Goal: Entertainment & Leisure: Browse casually

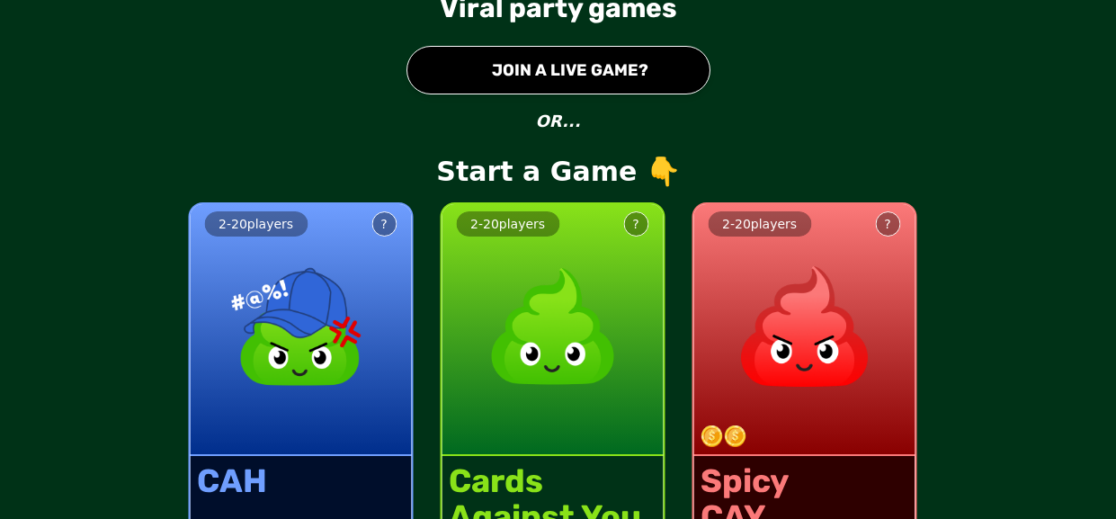
scroll to position [102, 0]
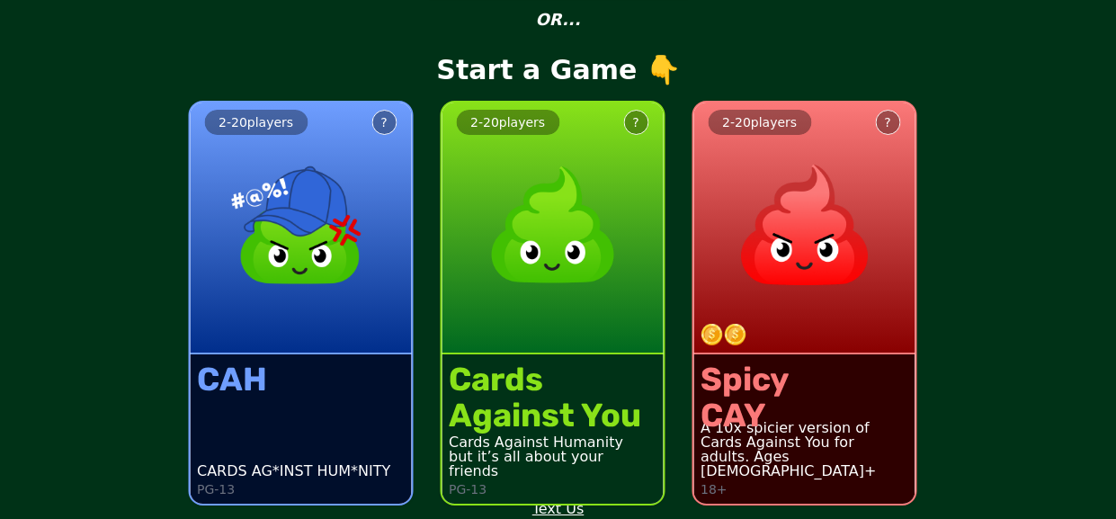
click at [593, 317] on div "2 - 20 players ?" at bounding box center [552, 229] width 221 height 252
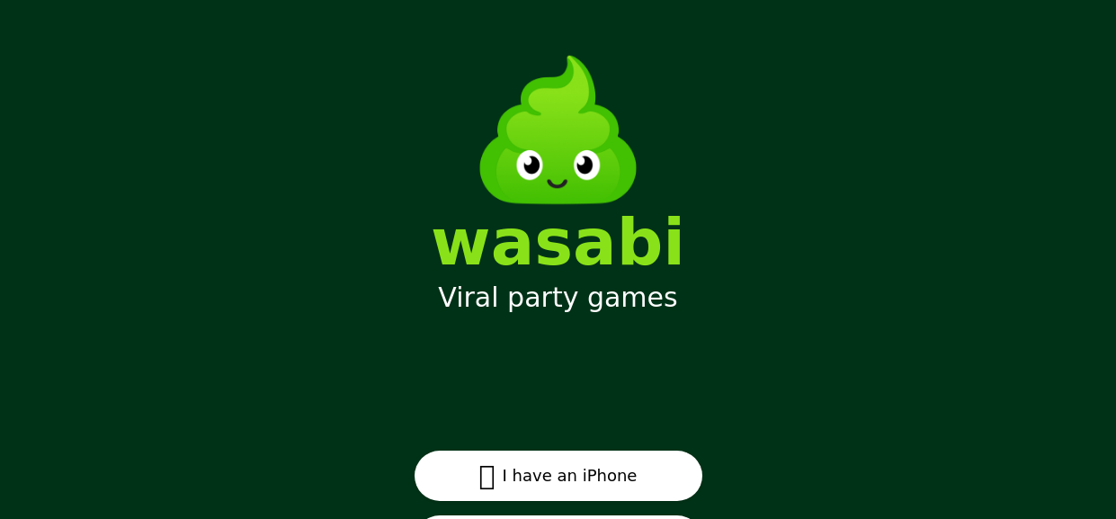
scroll to position [104, 0]
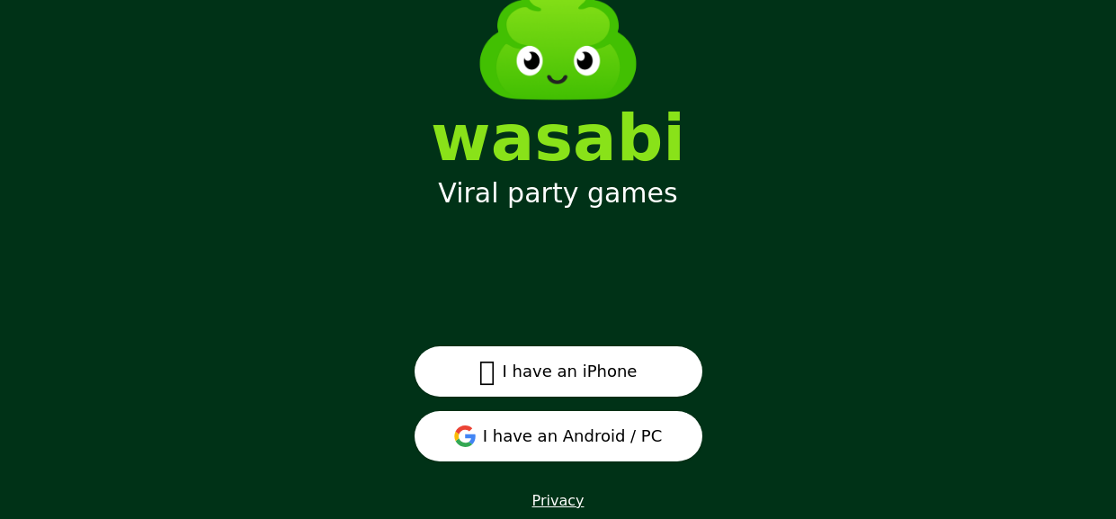
click at [505, 440] on button "I have an Android / PC" at bounding box center [559, 436] width 288 height 50
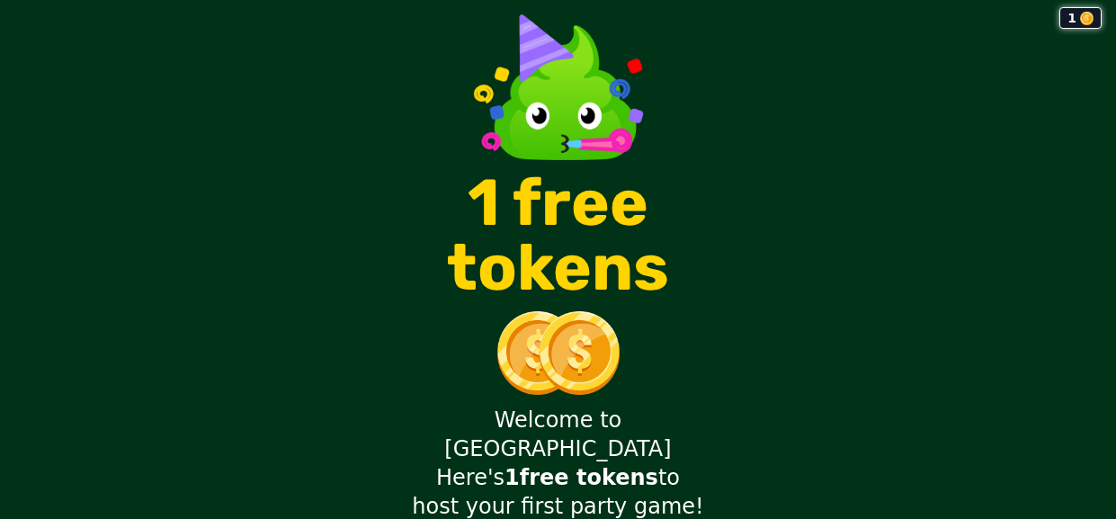
scroll to position [38, 0]
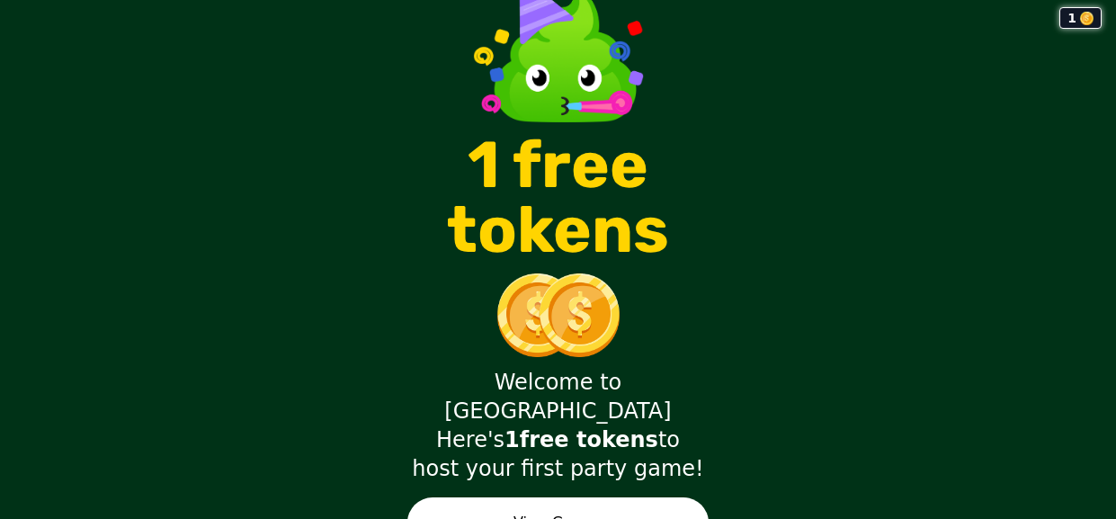
click at [495, 498] on button "View Games" at bounding box center [558, 523] width 301 height 50
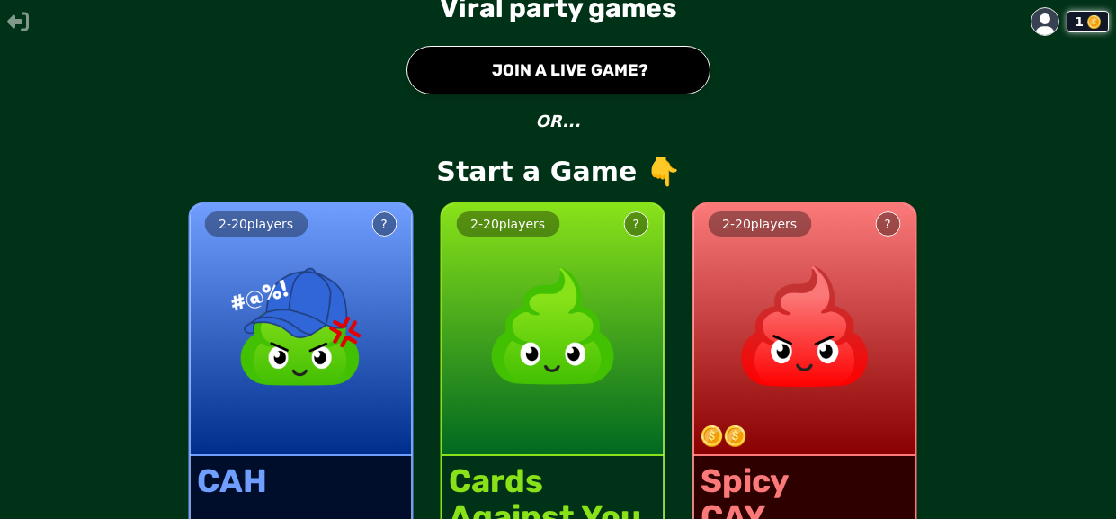
click at [528, 389] on img at bounding box center [552, 326] width 158 height 158
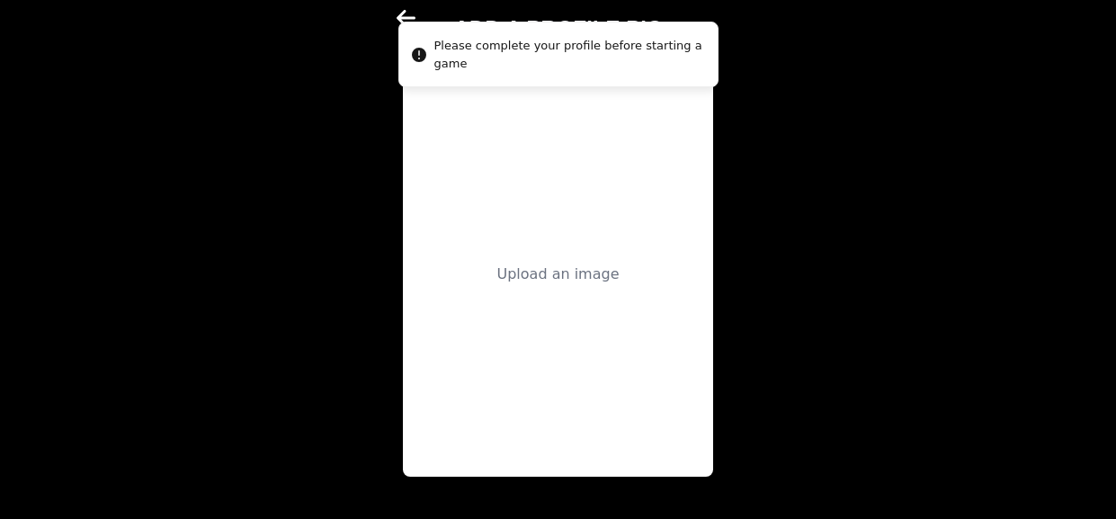
click at [301, 73] on main "ADD A PROFILE PIC Upload an image" at bounding box center [558, 259] width 1116 height 519
click at [529, 165] on div "Upload an image" at bounding box center [558, 274] width 310 height 405
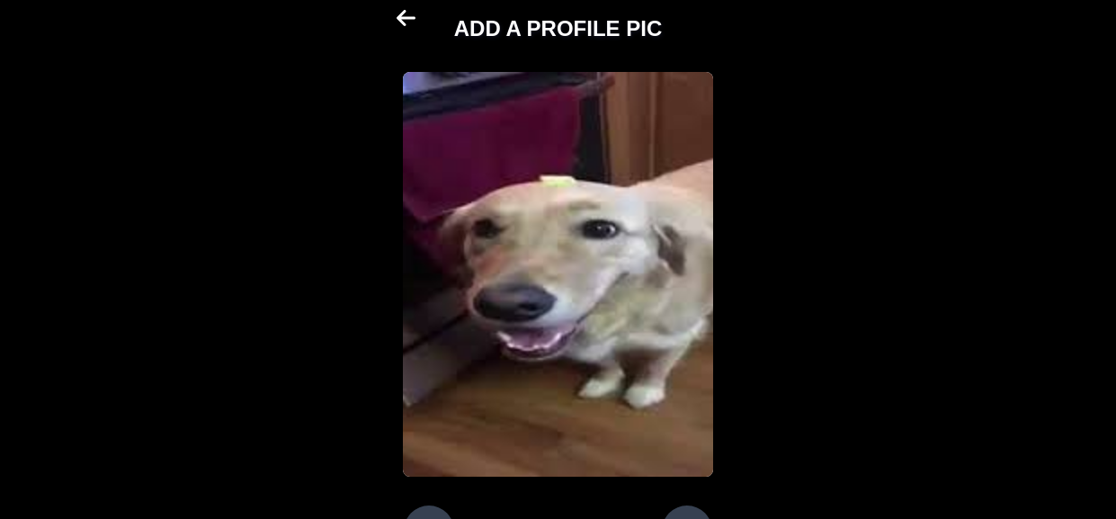
scroll to position [62, 0]
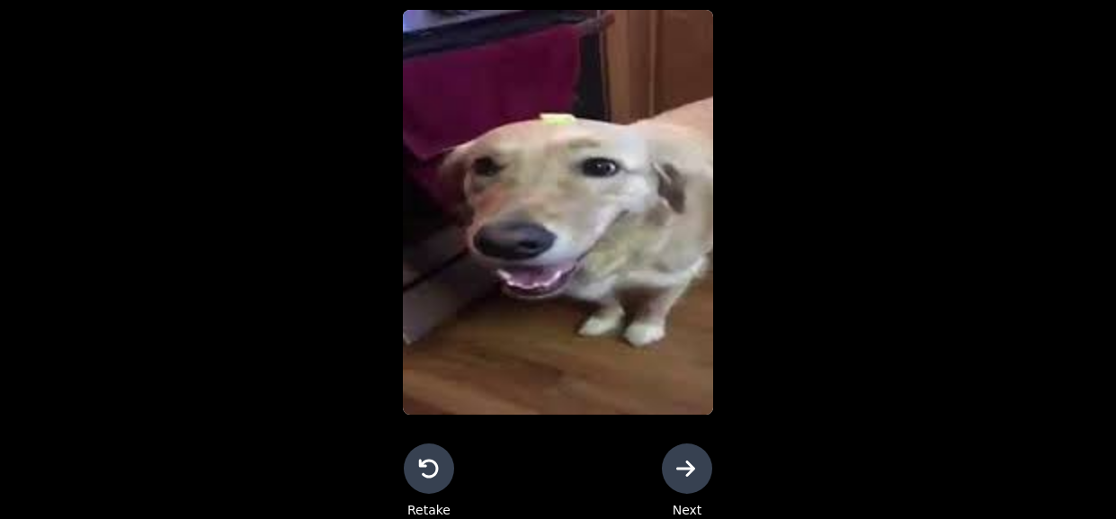
click at [672, 459] on div at bounding box center [687, 469] width 50 height 50
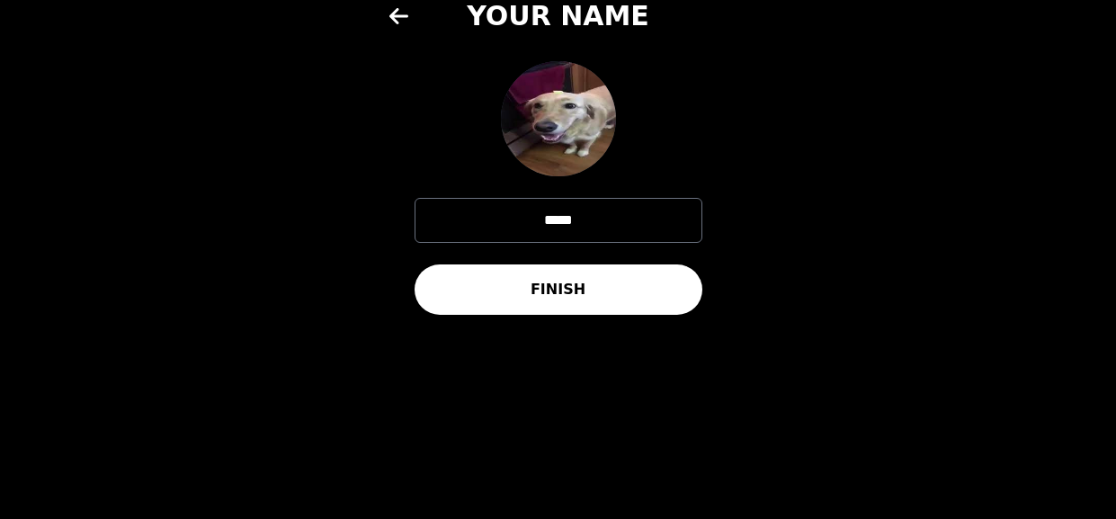
click at [517, 285] on button "FINISH" at bounding box center [559, 289] width 288 height 50
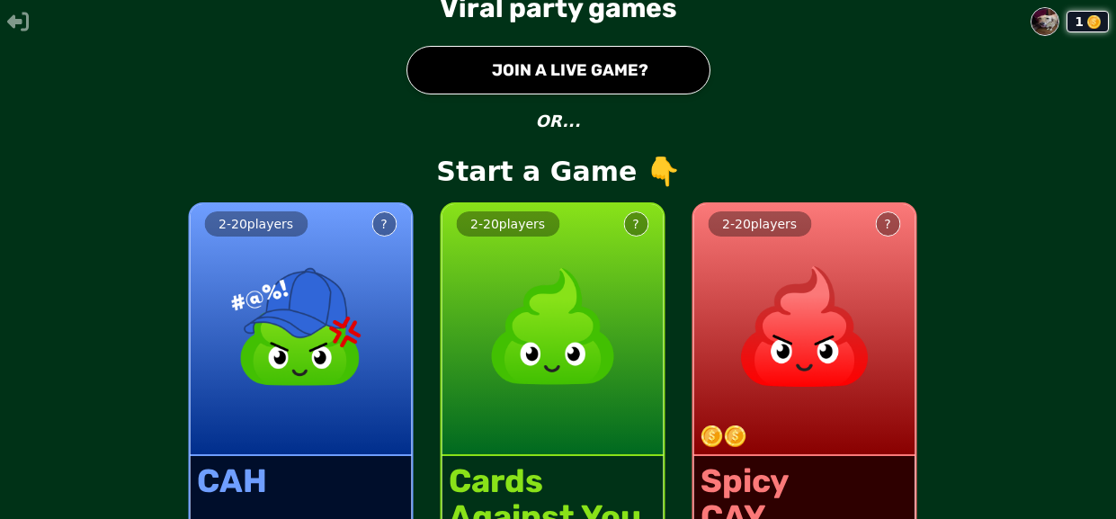
scroll to position [102, 0]
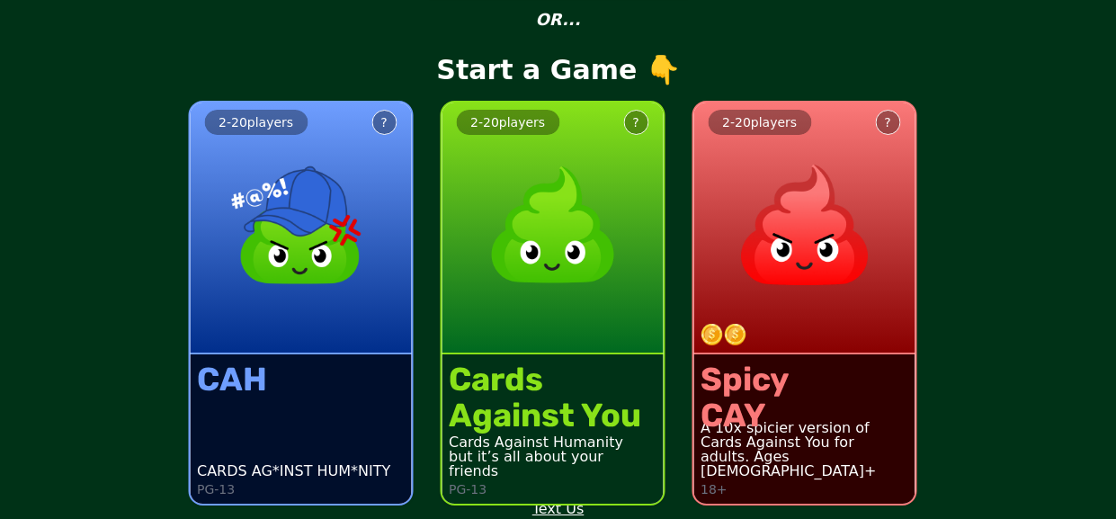
click at [517, 285] on img at bounding box center [552, 225] width 158 height 158
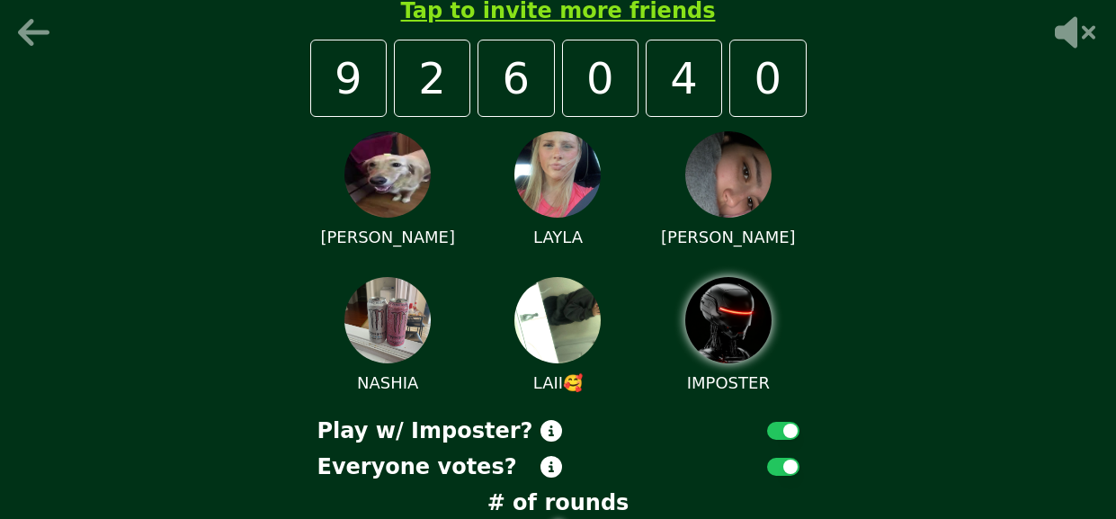
click at [22, 32] on icon at bounding box center [33, 32] width 31 height 27
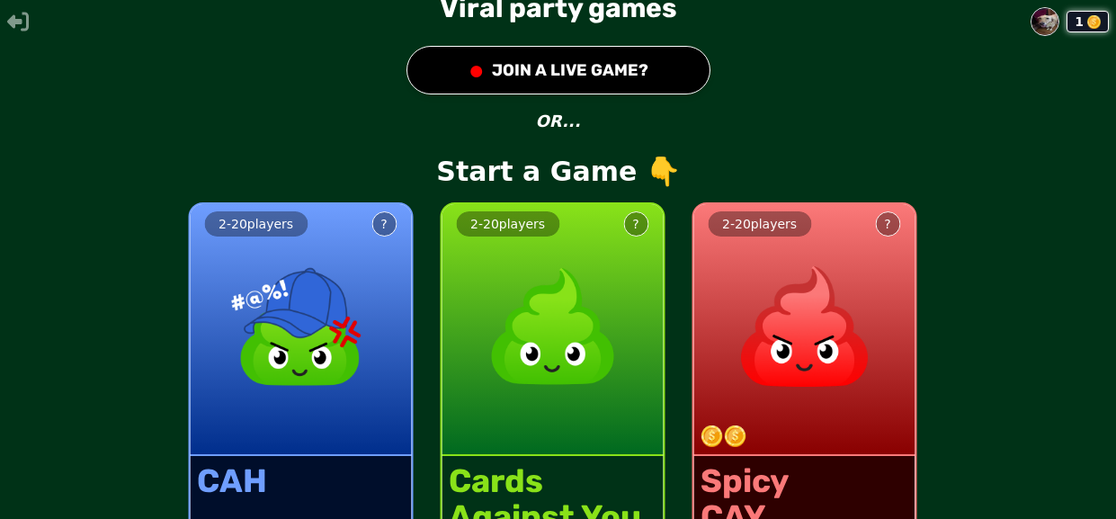
scroll to position [102, 0]
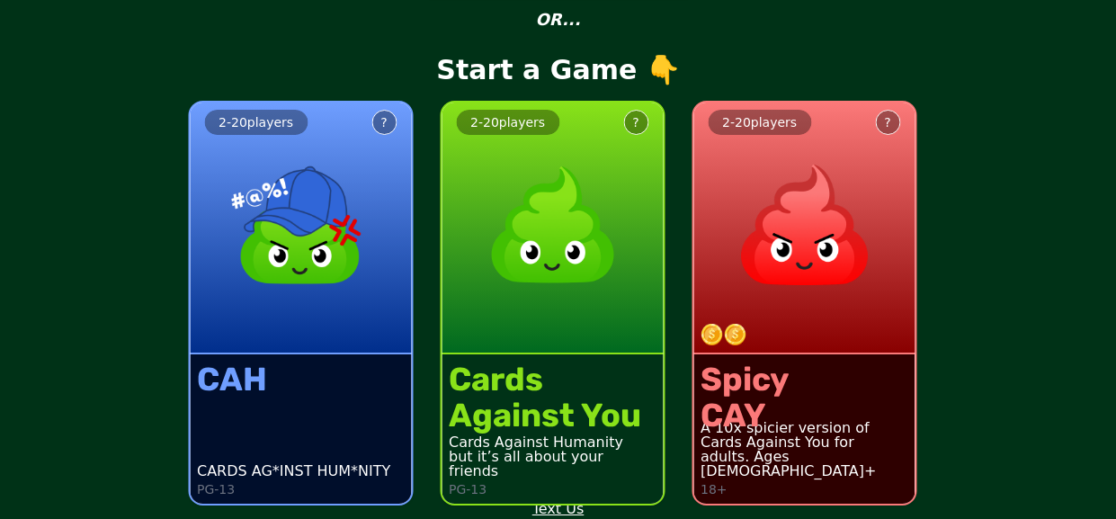
click at [305, 235] on img at bounding box center [300, 225] width 158 height 158
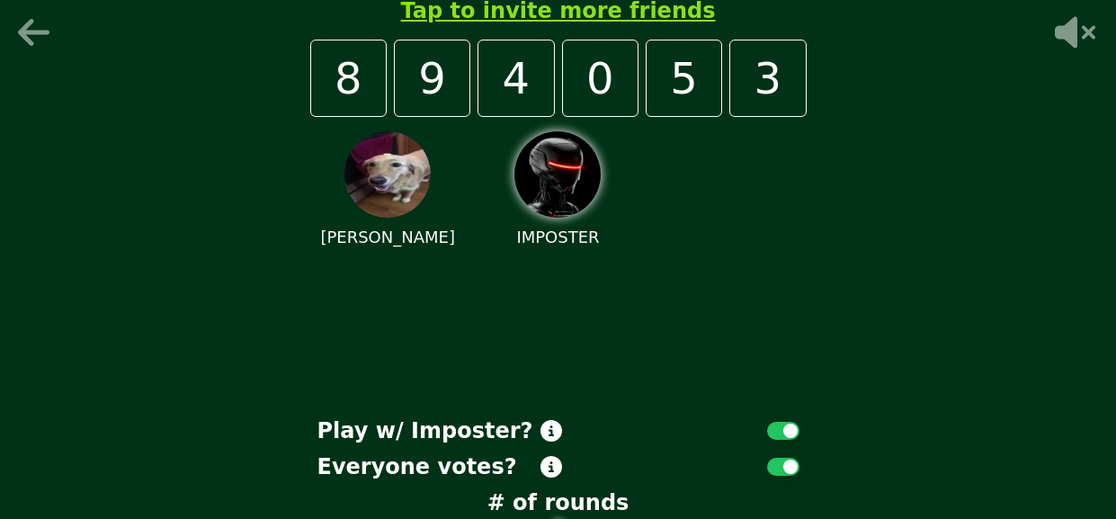
click at [23, 39] on icon at bounding box center [33, 32] width 31 height 27
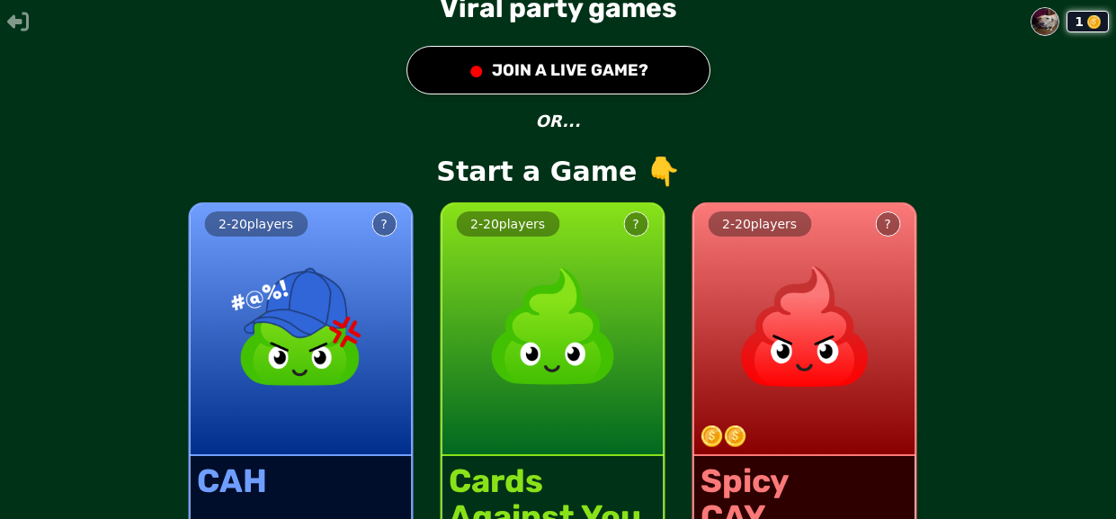
click at [543, 62] on button "● JOIN A LIVE GAME?" at bounding box center [559, 70] width 304 height 49
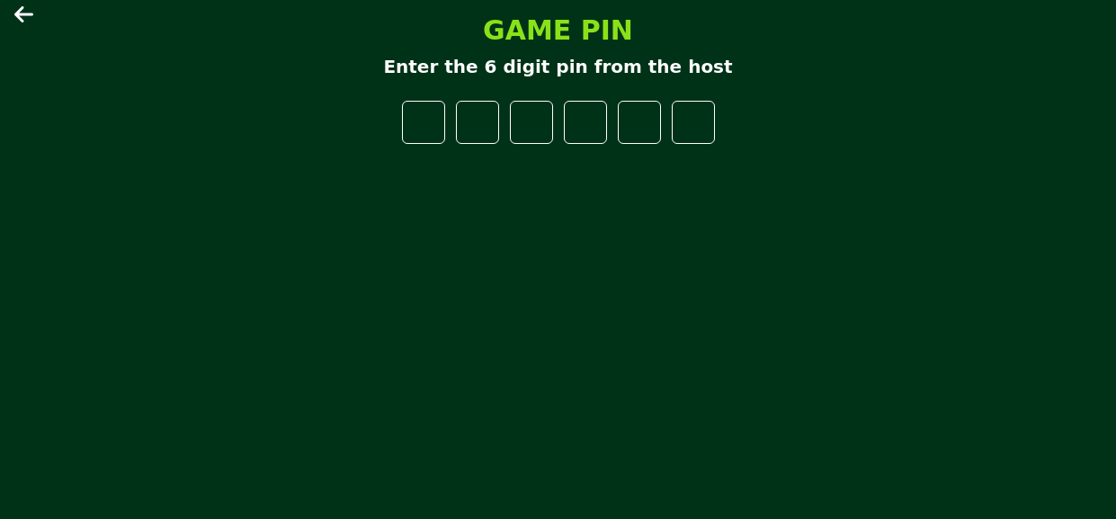
click at [417, 124] on input "number" at bounding box center [423, 122] width 43 height 43
click at [420, 110] on input "number" at bounding box center [423, 122] width 43 height 43
type input "*"
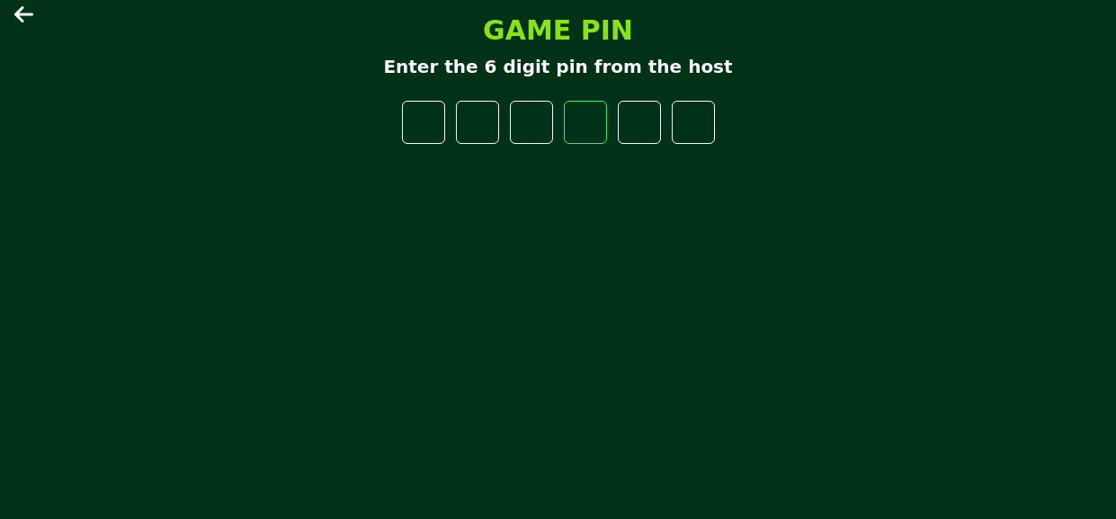
type input "*"
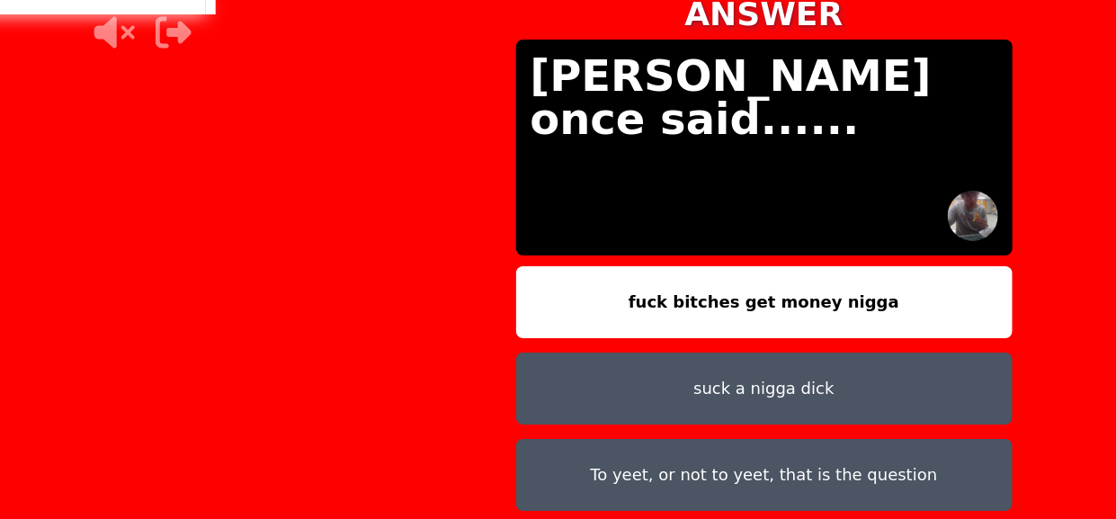
click at [586, 358] on main "ANSWERS ARE READY [PERSON_NAME] once said...... 0 / 70 SUBMIT WAITING ON [PERSO…" at bounding box center [558, 259] width 1116 height 519
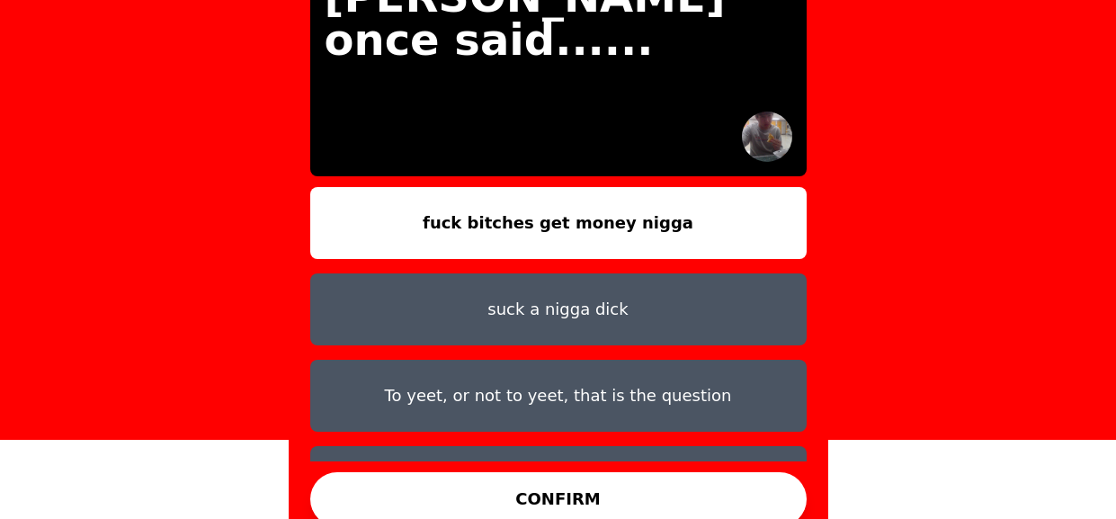
scroll to position [56, 0]
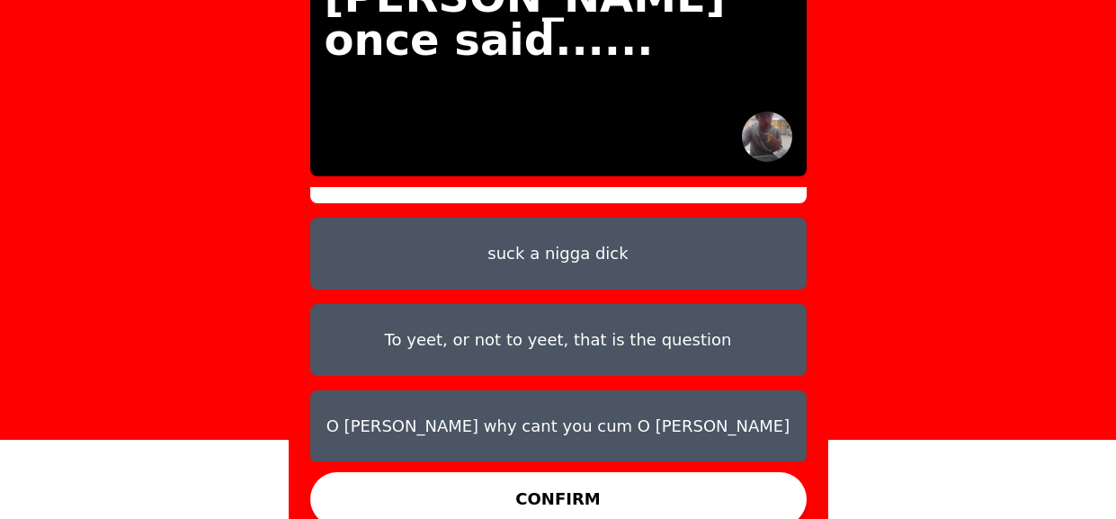
click at [557, 341] on button "To yeet, or not to yeet, that is the question" at bounding box center [558, 340] width 497 height 72
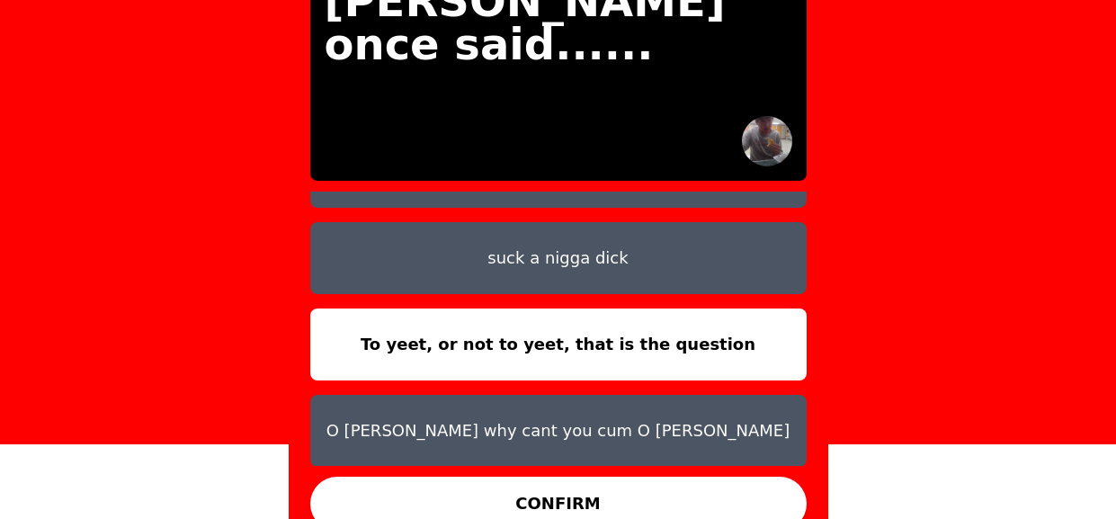
click at [657, 404] on button "O [PERSON_NAME] why cant you cum O [PERSON_NAME]" at bounding box center [558, 431] width 497 height 72
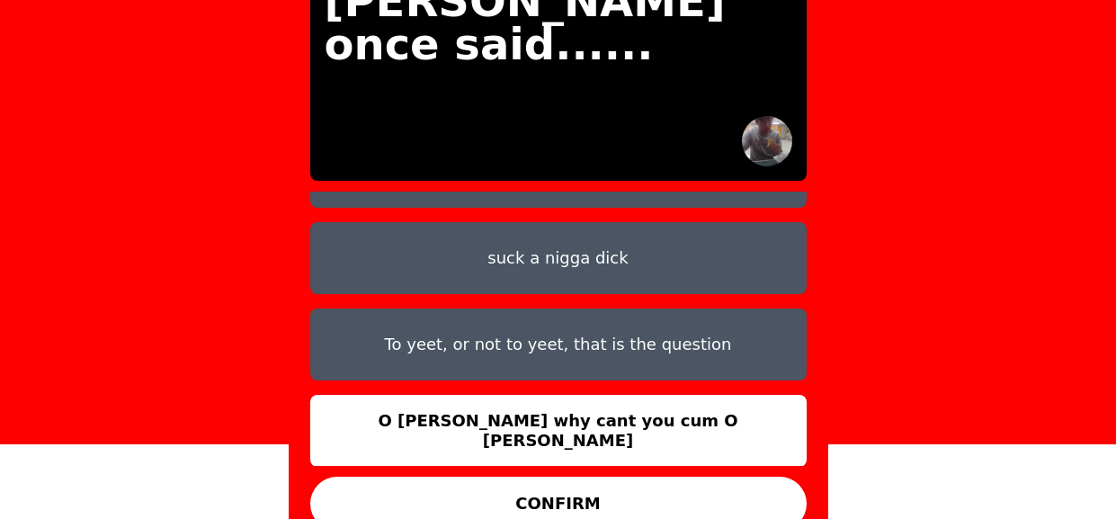
click at [615, 477] on button "CONFIRM" at bounding box center [558, 504] width 497 height 54
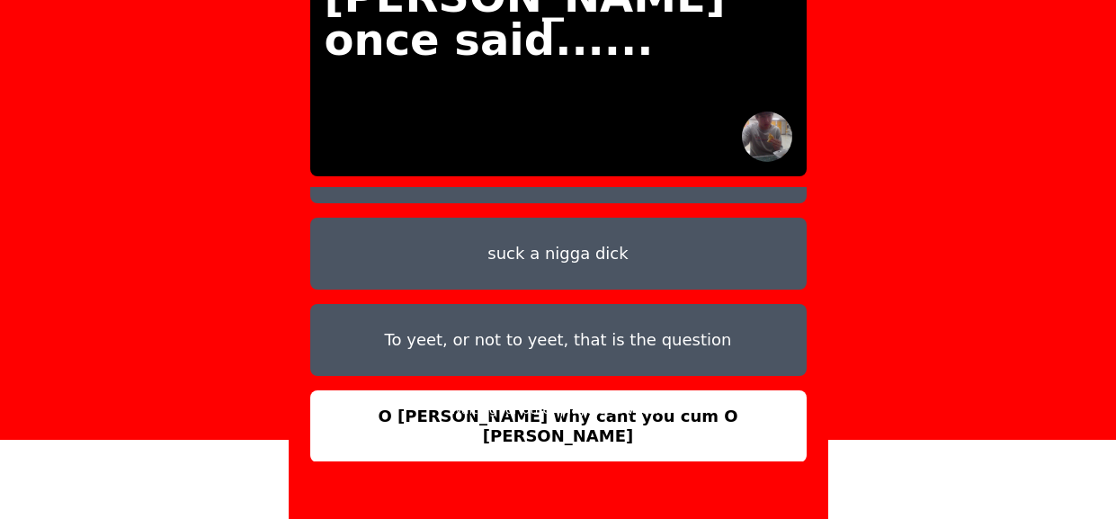
scroll to position [0, 0]
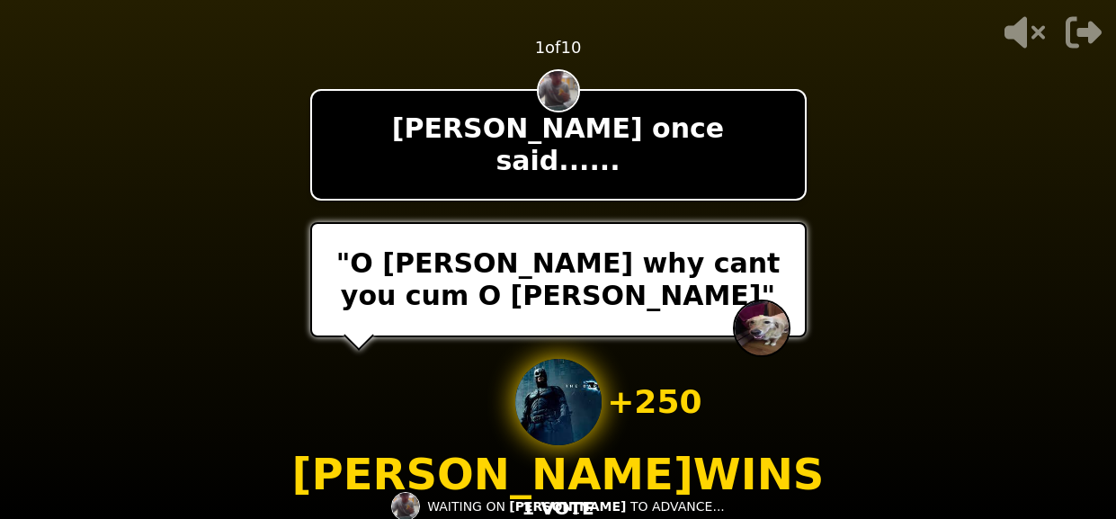
click at [894, 173] on video at bounding box center [558, 259] width 1116 height 519
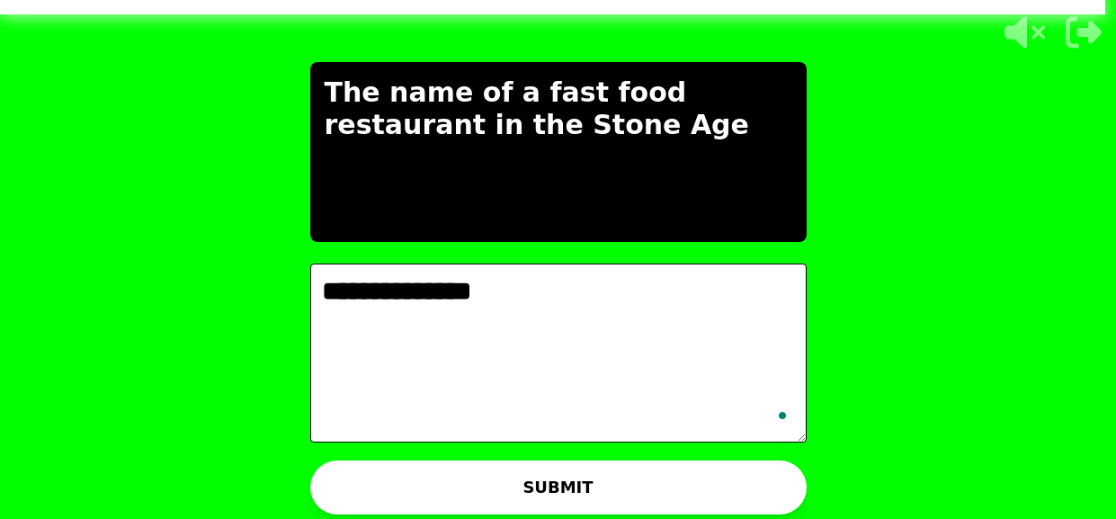
type textarea "**********"
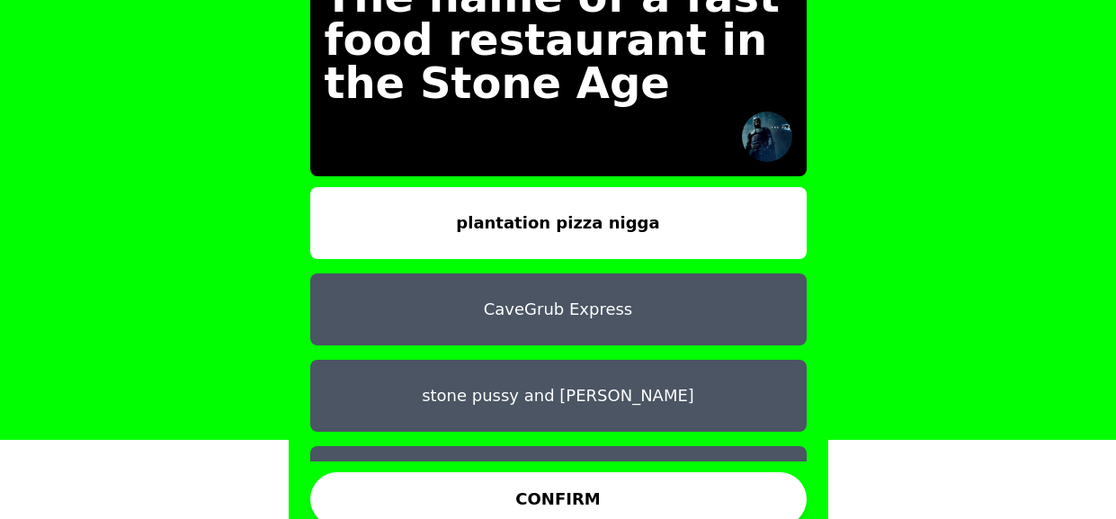
scroll to position [56, 0]
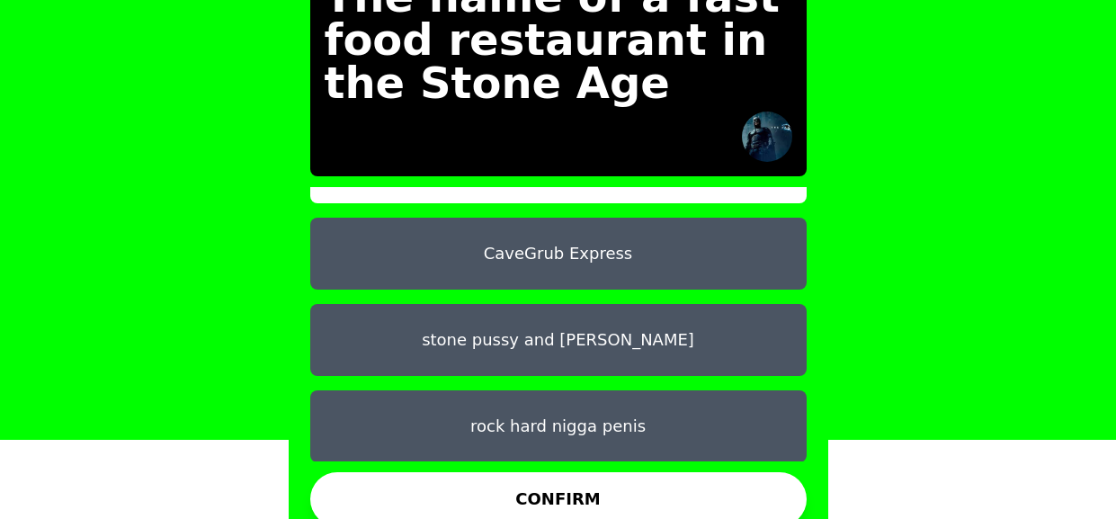
click at [510, 399] on button "rock hard nigga penis" at bounding box center [558, 426] width 497 height 72
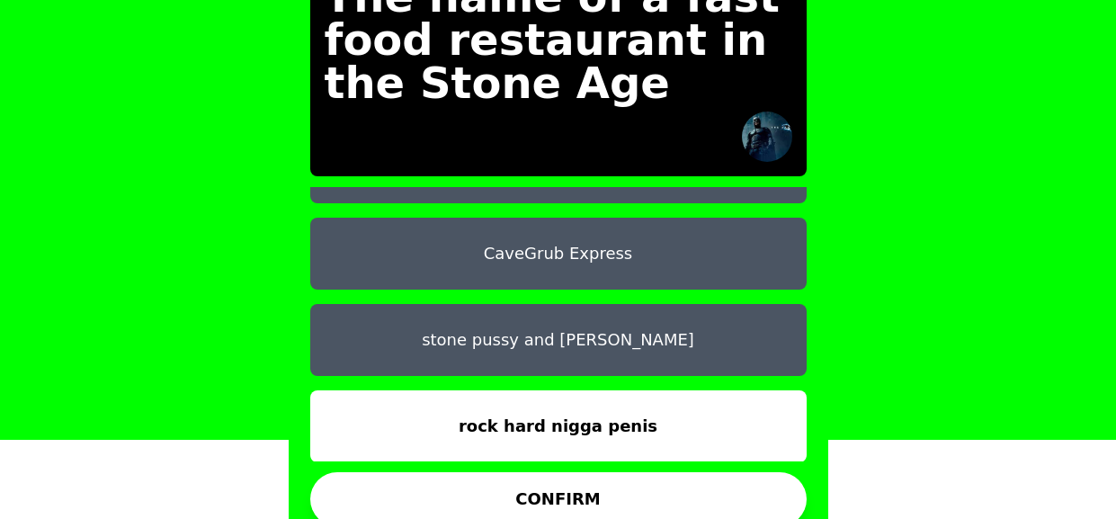
scroll to position [0, 0]
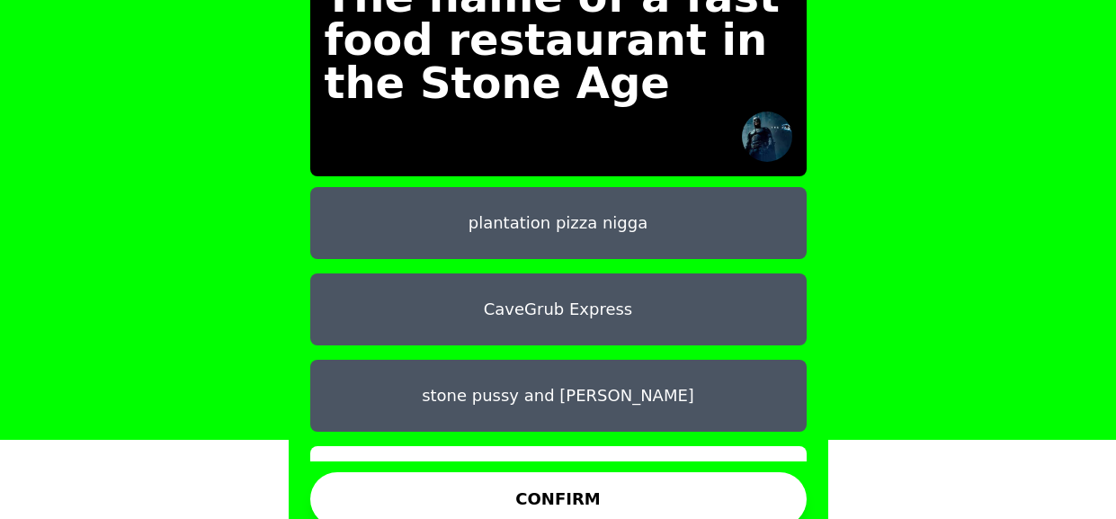
click at [536, 475] on button "CONFIRM" at bounding box center [558, 499] width 497 height 54
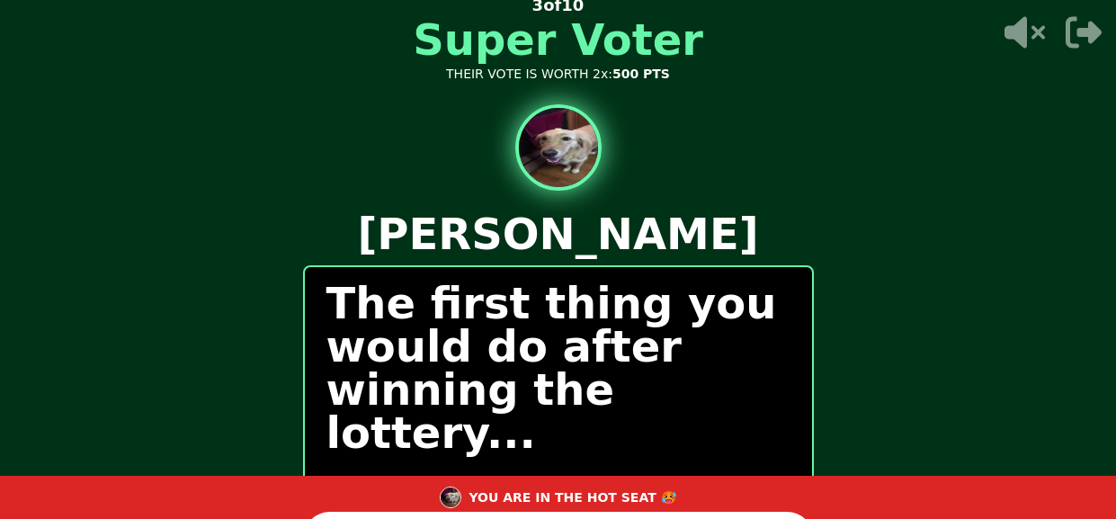
scroll to position [46, 0]
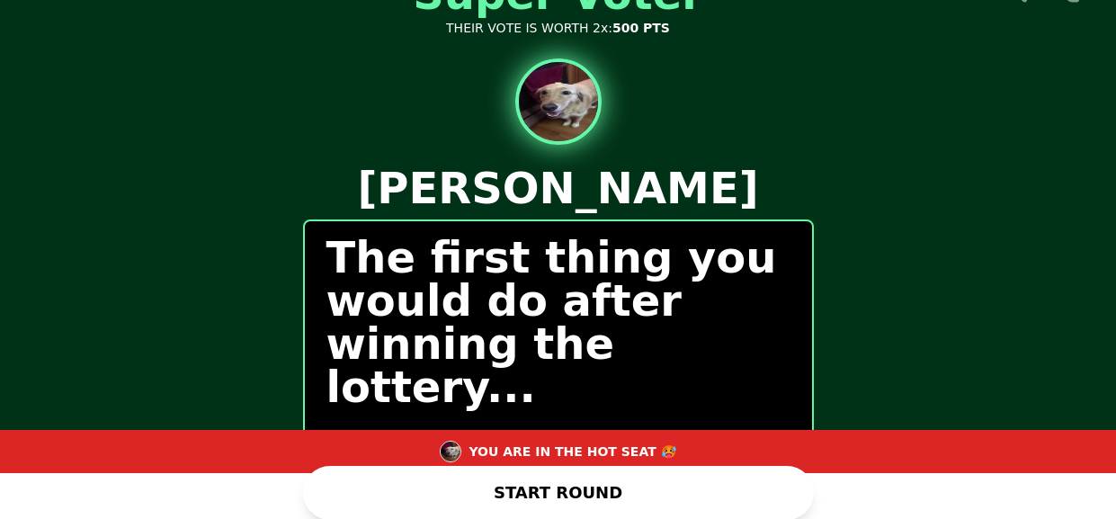
click at [595, 489] on button "START ROUND" at bounding box center [558, 493] width 511 height 54
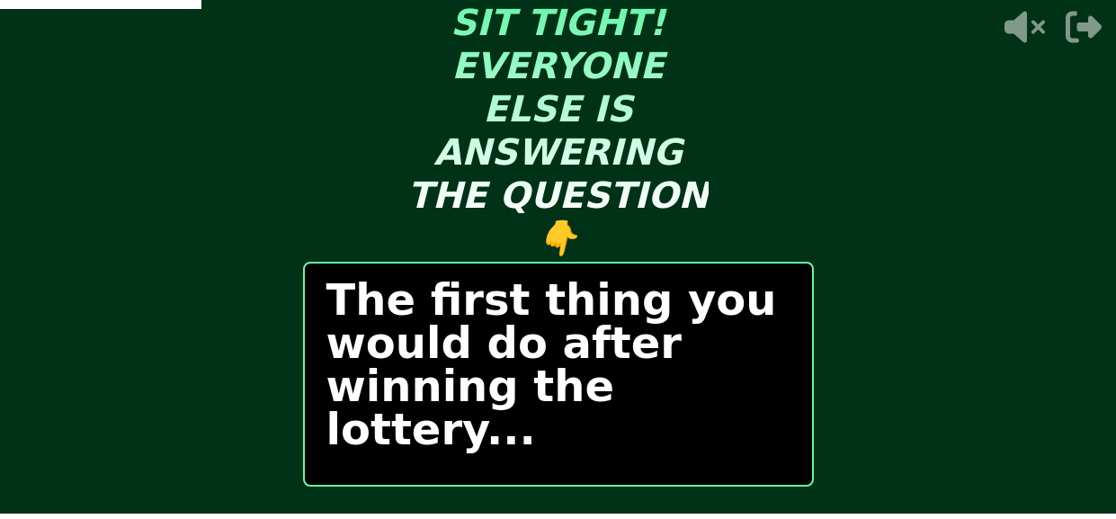
scroll to position [4, 0]
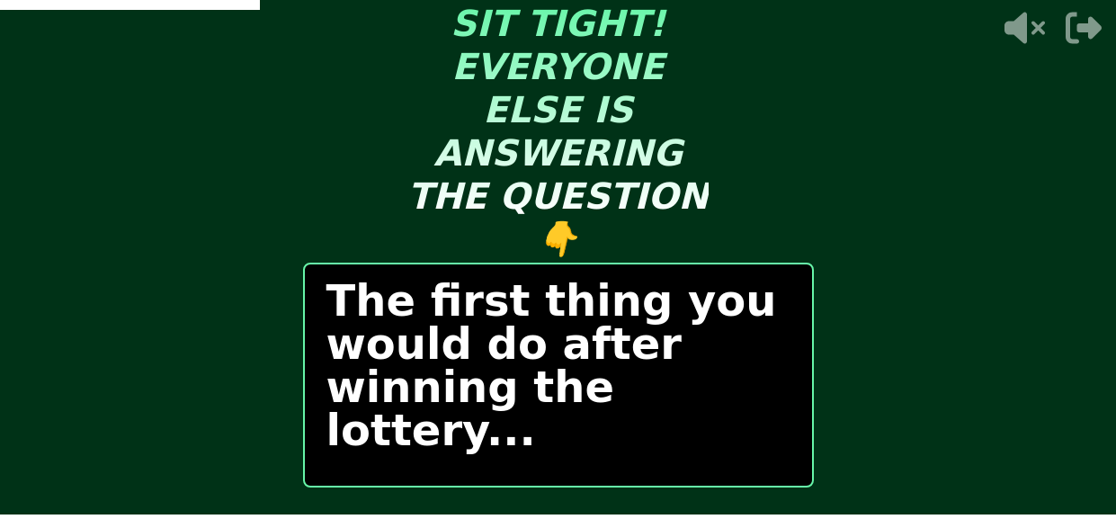
click at [678, 378] on p "The first thing you would do after winning the lottery..." at bounding box center [559, 365] width 464 height 173
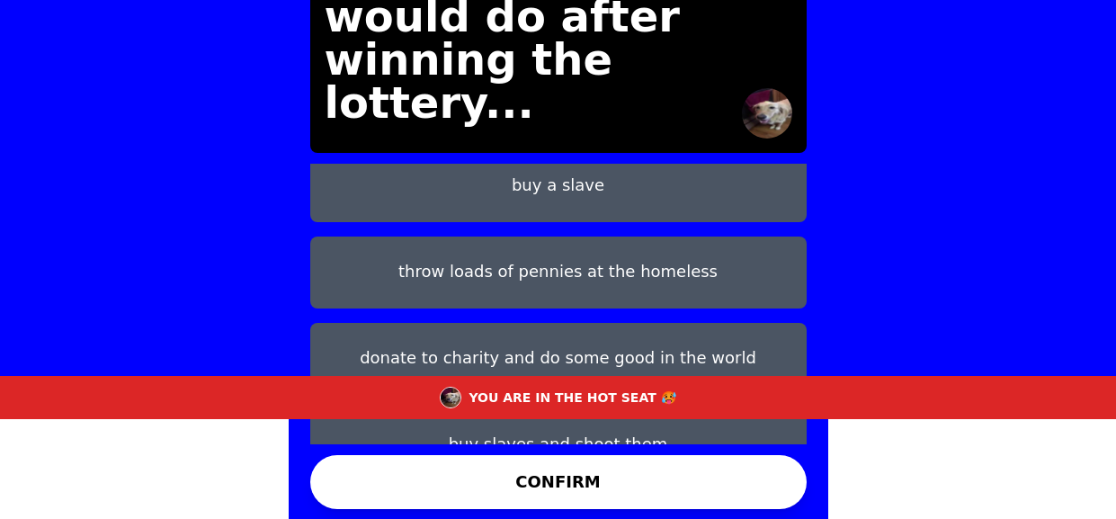
scroll to position [0, 0]
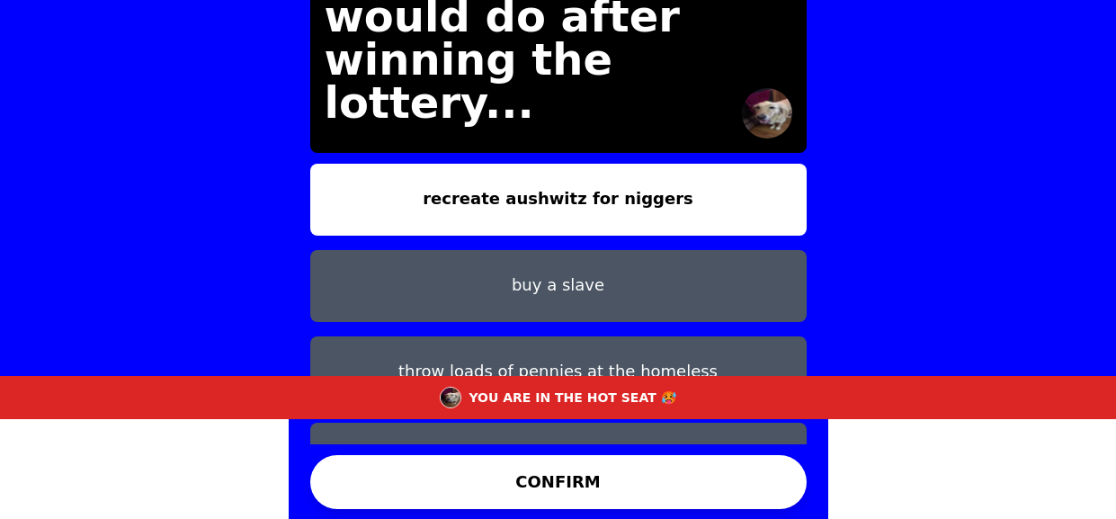
click at [551, 174] on button "recreate aushwitz for niggers" at bounding box center [558, 200] width 497 height 72
click at [569, 479] on button "CONFIRM" at bounding box center [558, 482] width 497 height 54
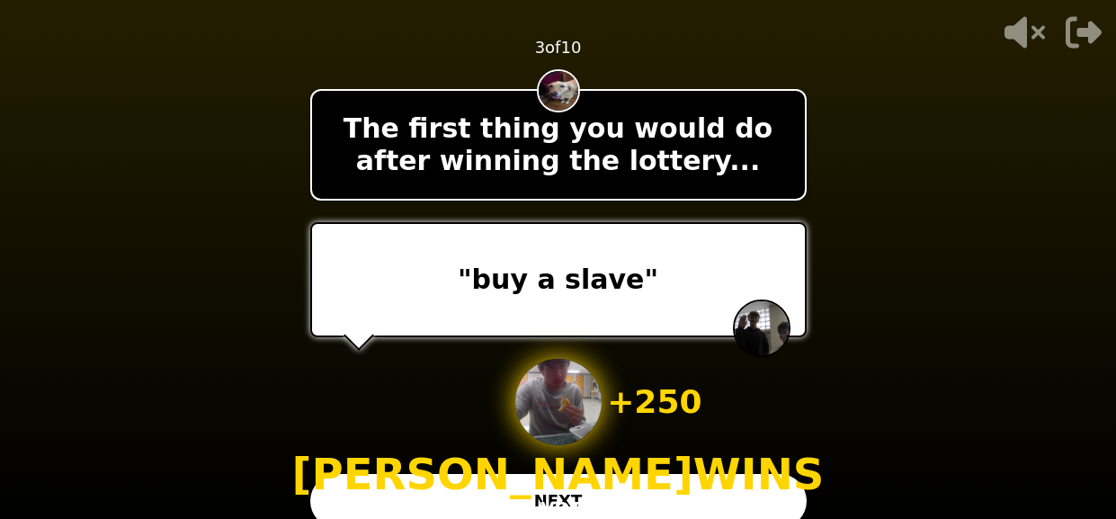
click at [619, 500] on div "+ 250 [PERSON_NAME] WINS 1 VOTE" at bounding box center [558, 440] width 533 height 162
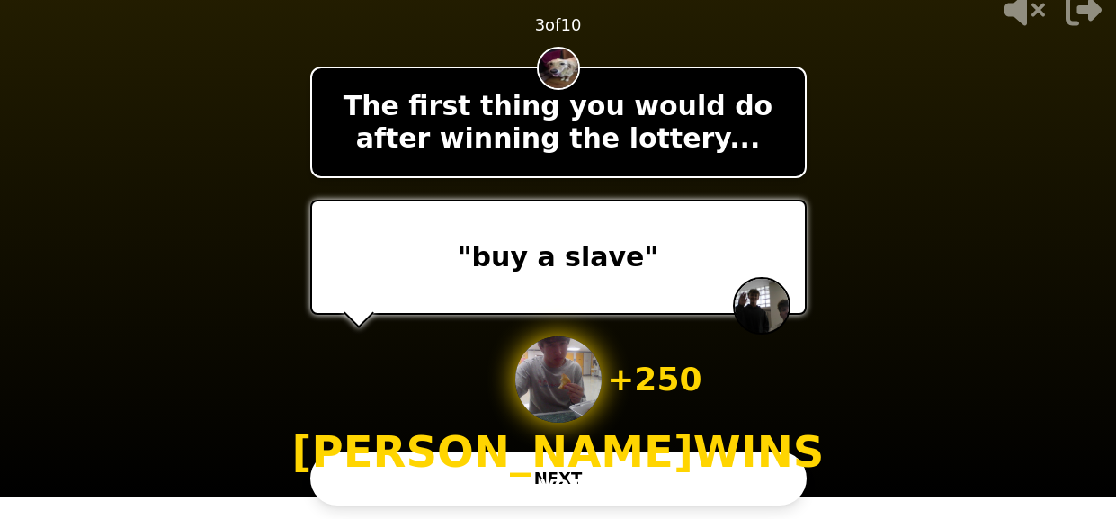
click at [773, 479] on button "NEXT" at bounding box center [558, 479] width 497 height 54
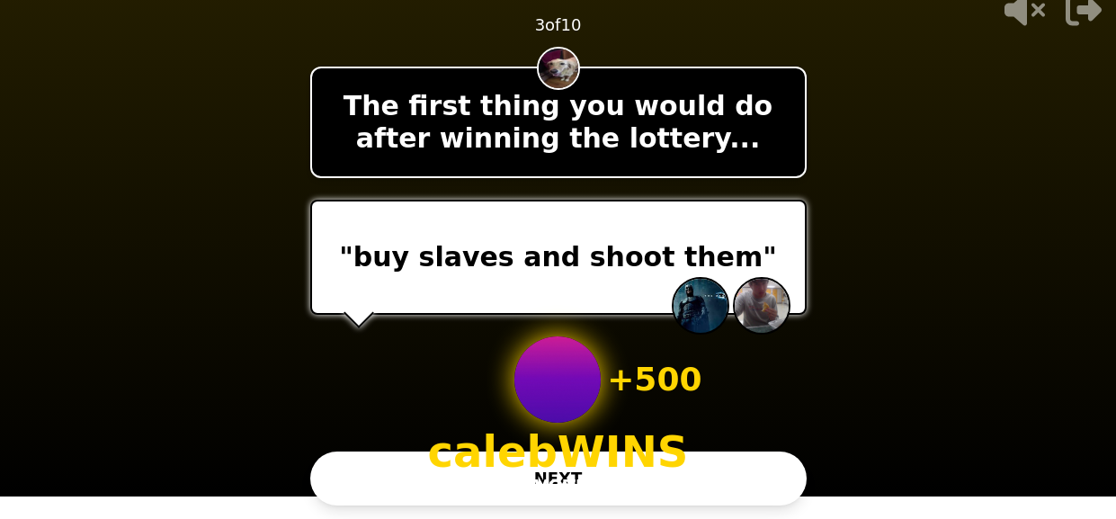
click at [743, 471] on button "NEXT" at bounding box center [558, 479] width 497 height 54
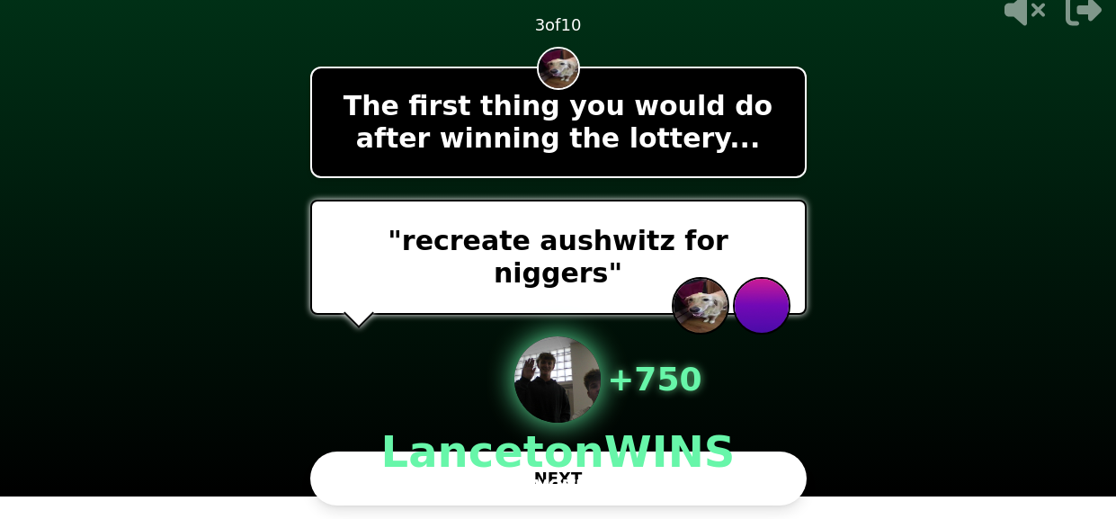
click at [781, 472] on button "NEXT" at bounding box center [558, 479] width 497 height 54
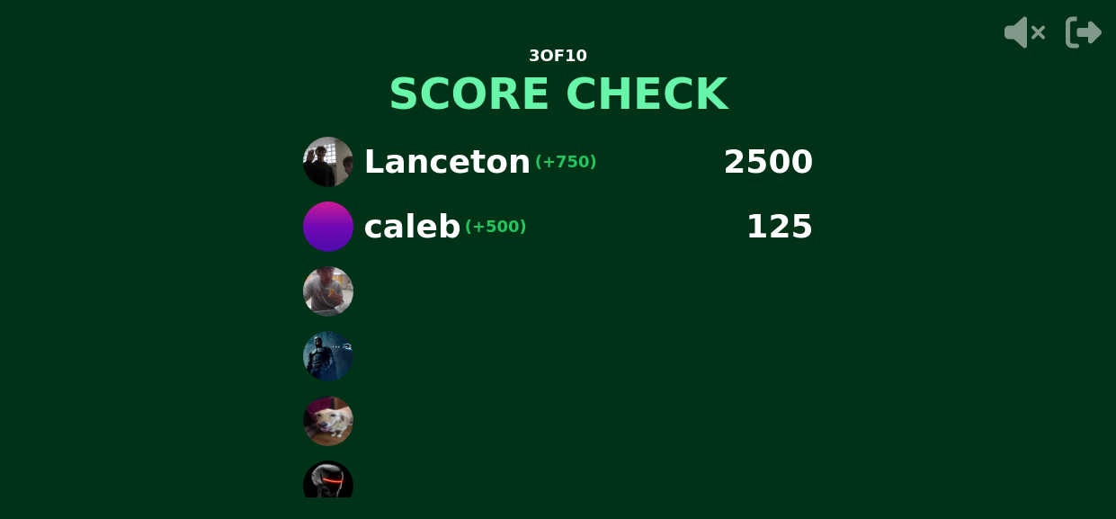
scroll to position [13, 0]
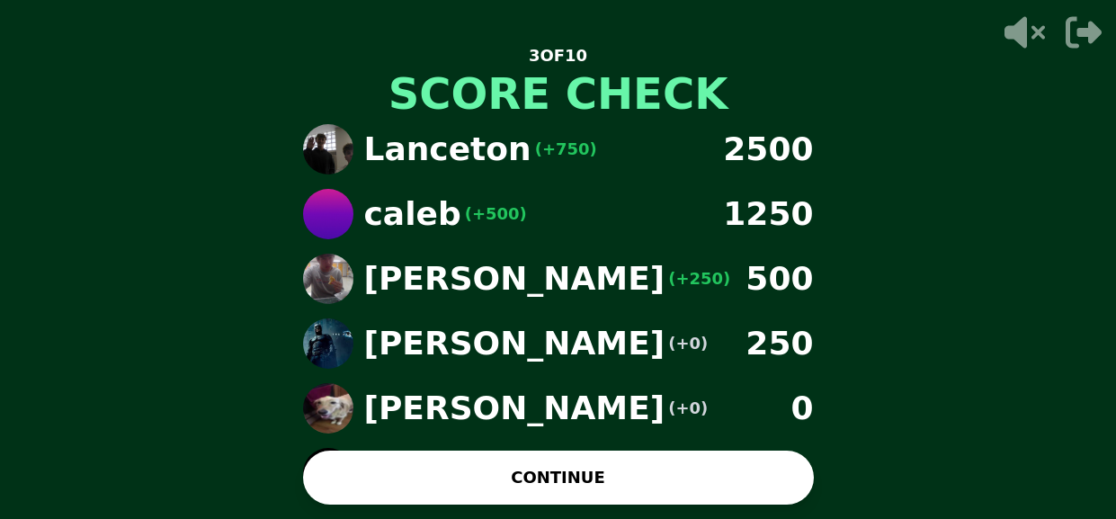
click at [674, 490] on button "CONTINUE" at bounding box center [558, 478] width 511 height 54
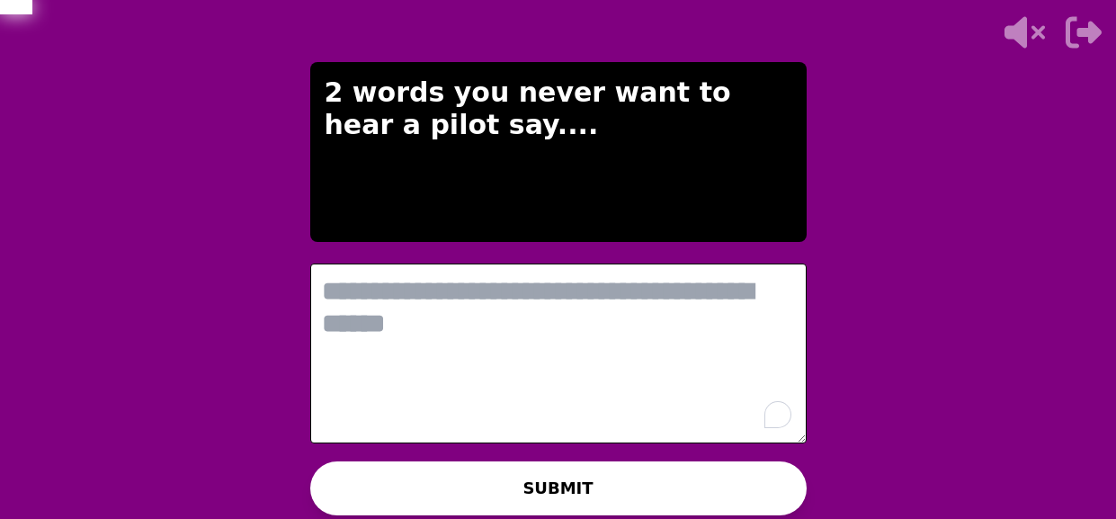
scroll to position [0, 0]
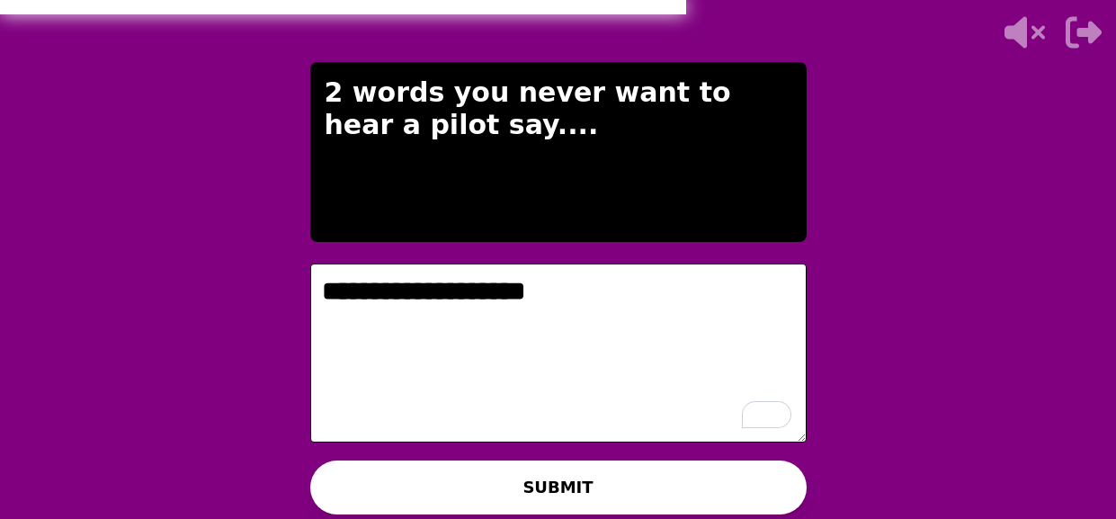
click at [406, 281] on textarea "**********" at bounding box center [558, 354] width 497 height 180
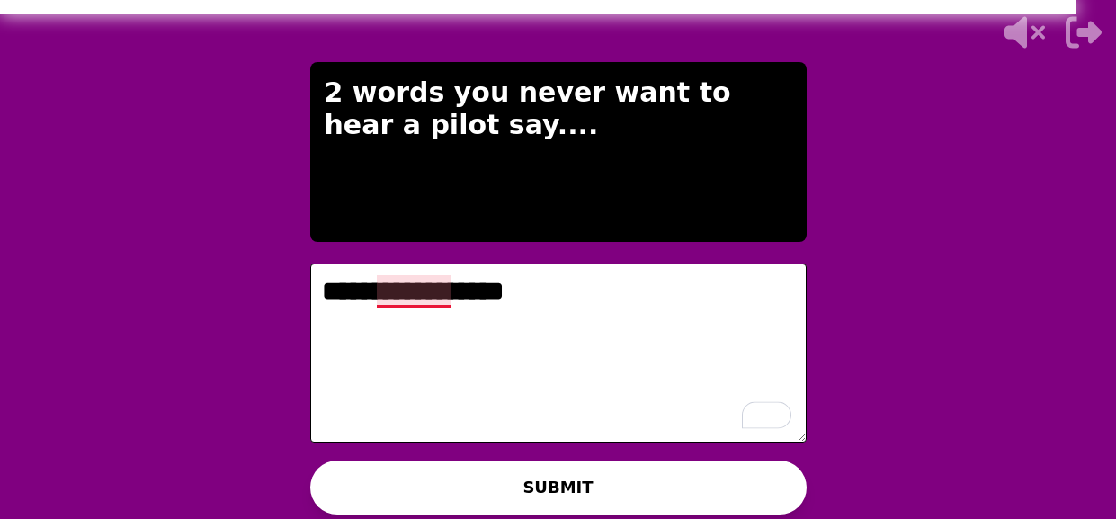
click at [424, 298] on textarea "**********" at bounding box center [558, 354] width 497 height 180
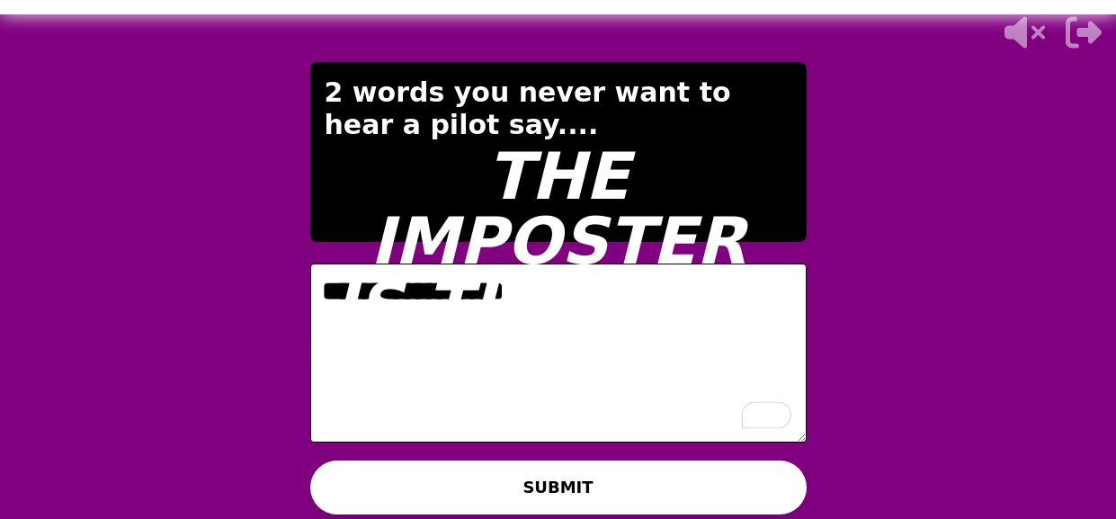
type textarea "**********"
click at [488, 470] on div "WAITING ON CALEB TO ADVANCE..." at bounding box center [558, 483] width 291 height 43
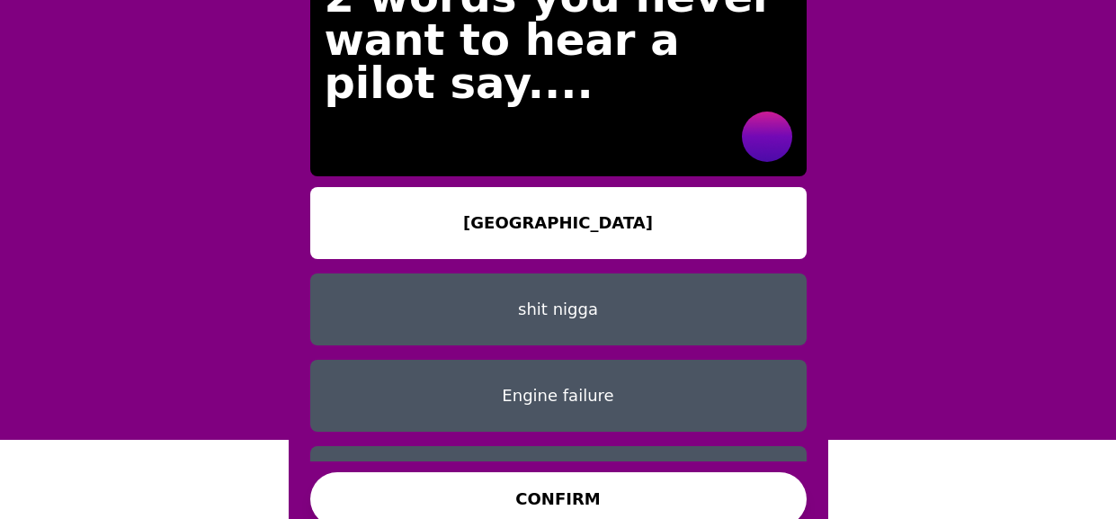
scroll to position [56, 0]
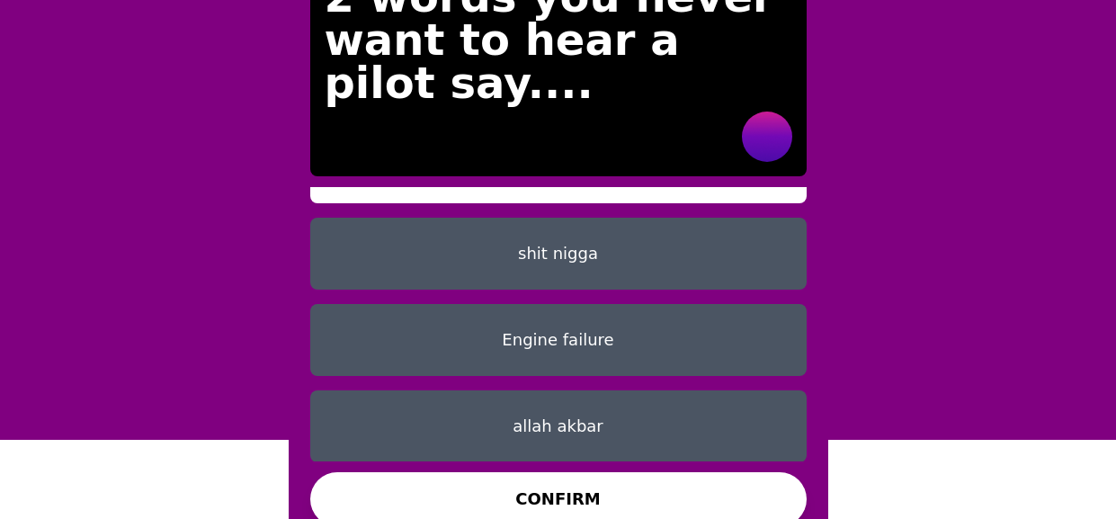
click at [582, 416] on button "allah akbar" at bounding box center [558, 426] width 497 height 72
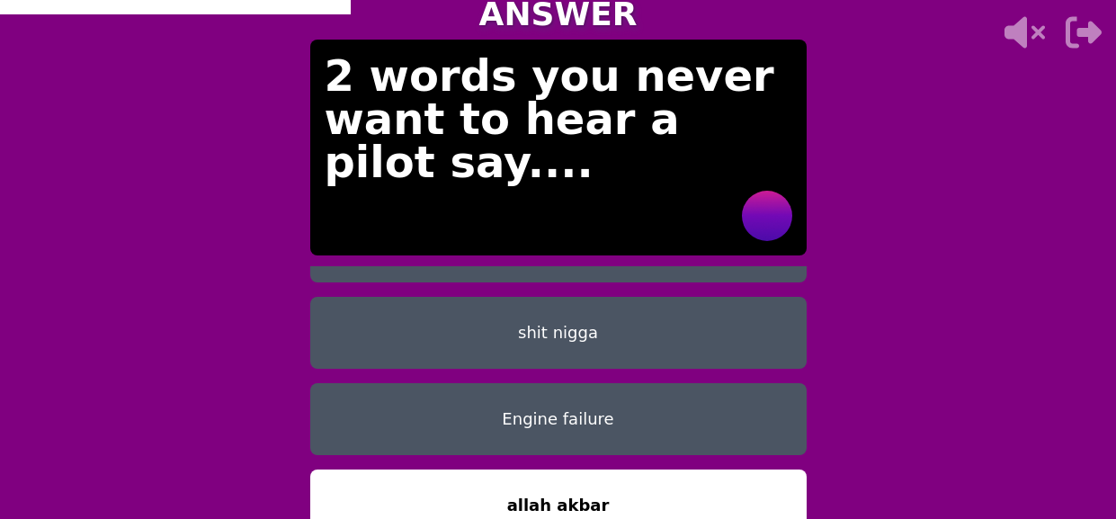
scroll to position [0, 0]
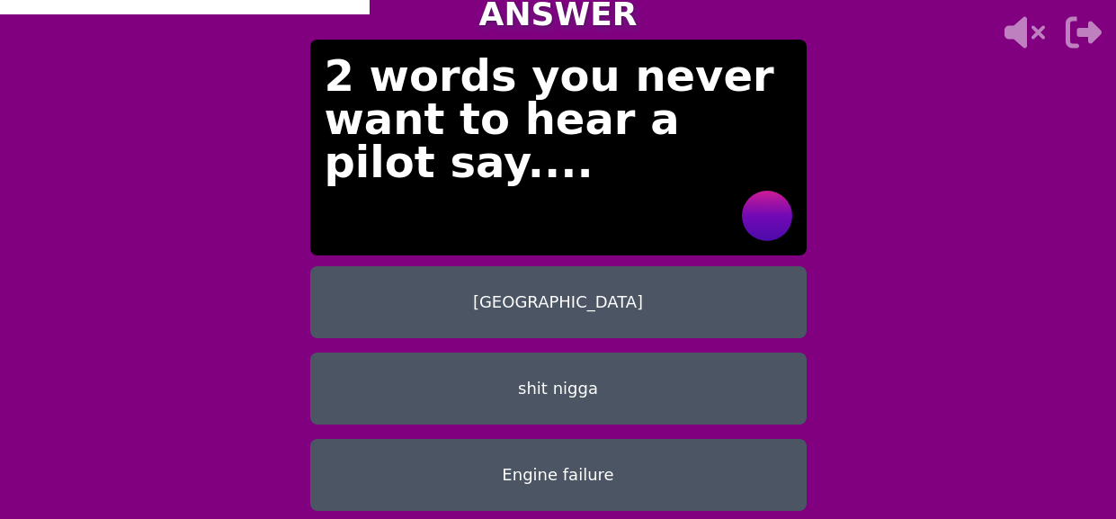
click at [522, 308] on button "[GEOGRAPHIC_DATA]" at bounding box center [558, 302] width 497 height 72
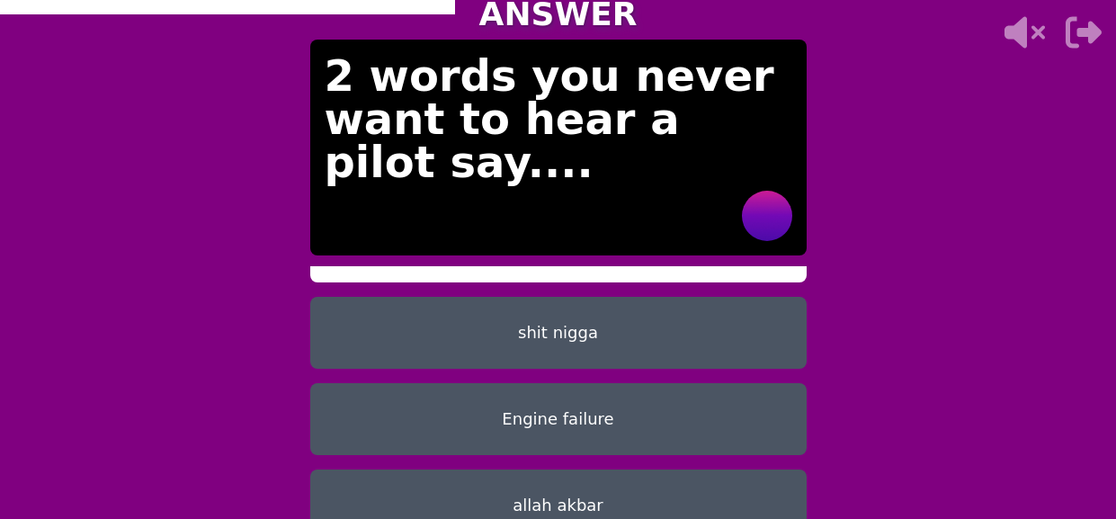
scroll to position [79, 0]
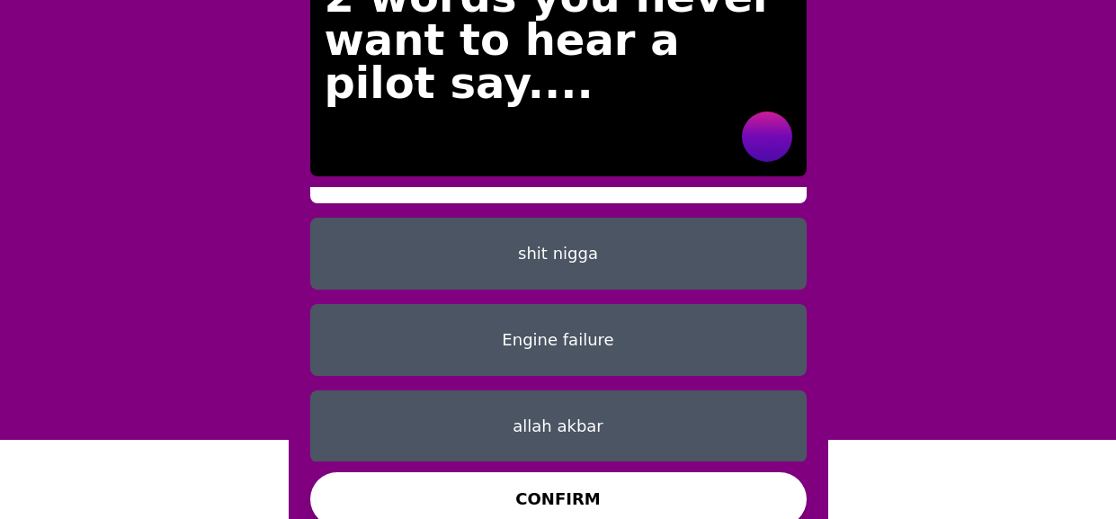
click at [602, 487] on button "CONFIRM" at bounding box center [558, 499] width 497 height 54
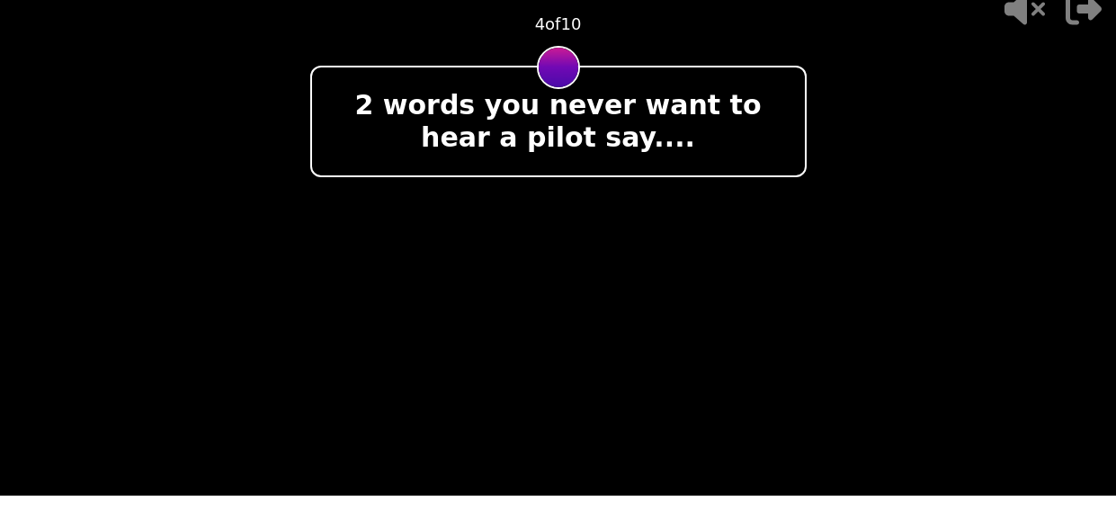
scroll to position [22, 0]
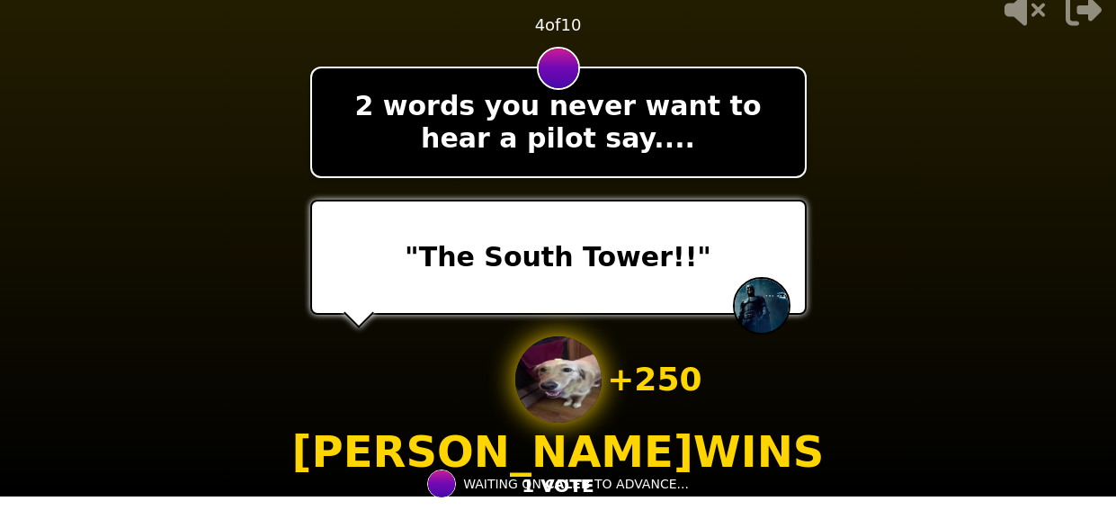
click at [622, 318] on div "- 500 PTS 4 of 10 2 words you never want to hear a pilot say.... "The South Tow…" at bounding box center [558, 237] width 497 height 565
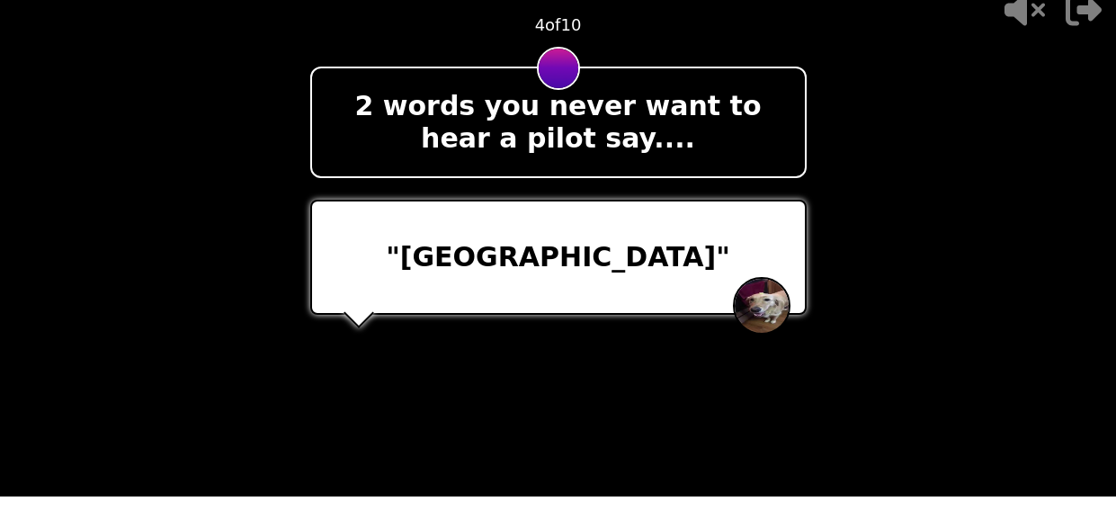
click at [862, 189] on video at bounding box center [558, 237] width 1116 height 519
click at [872, 238] on video at bounding box center [558, 237] width 1116 height 519
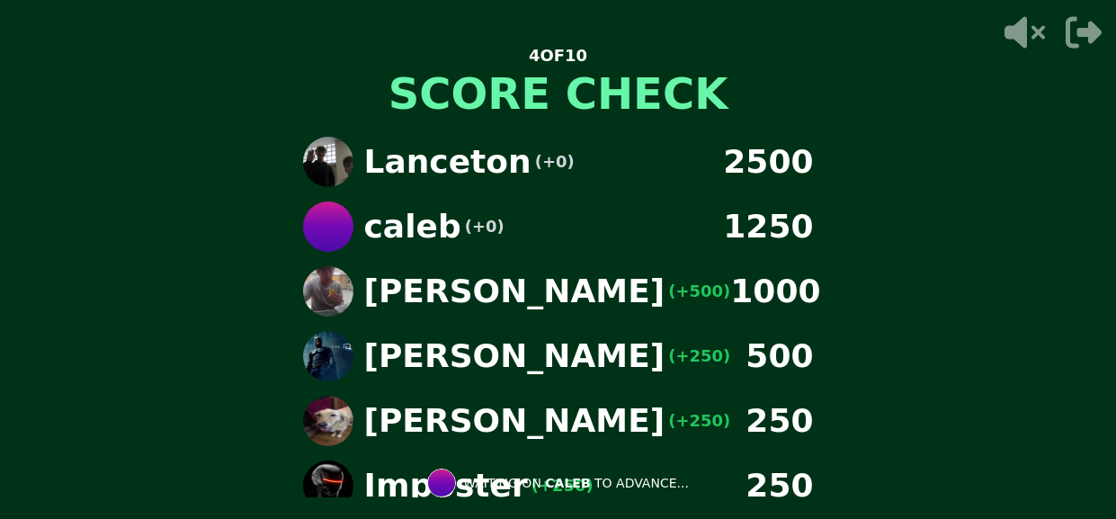
scroll to position [13, 0]
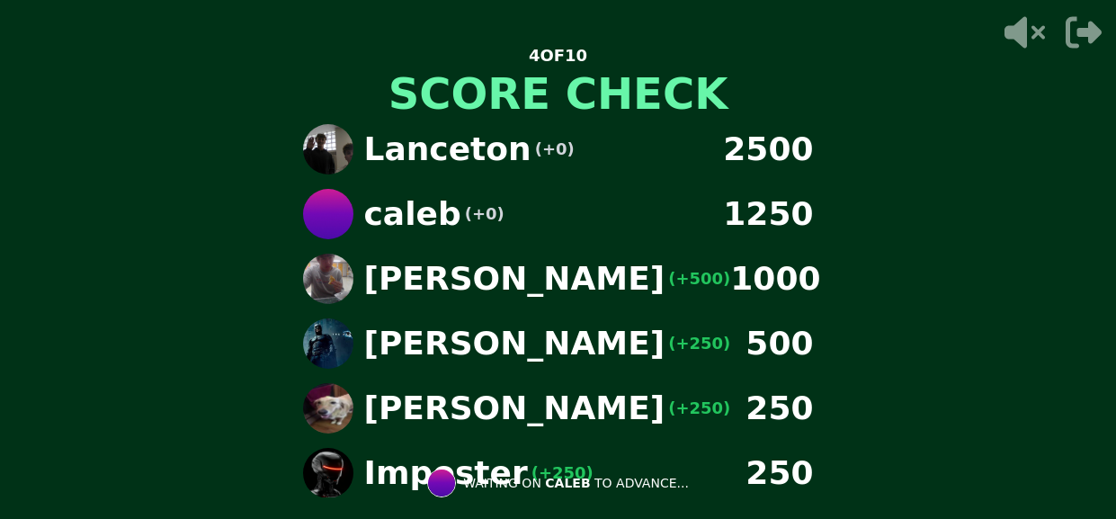
click at [999, 249] on div "4 OF 10 SCORE CHECK Lanceton (+0) 2500 caleb (+0) 1250 [PERSON_NAME] (+500) 100…" at bounding box center [558, 259] width 1116 height 519
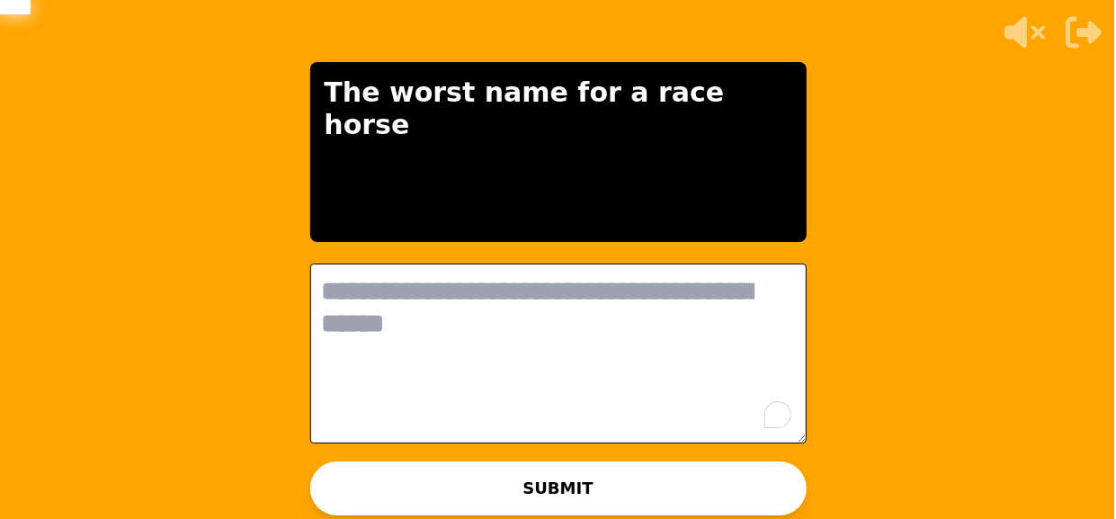
scroll to position [0, 0]
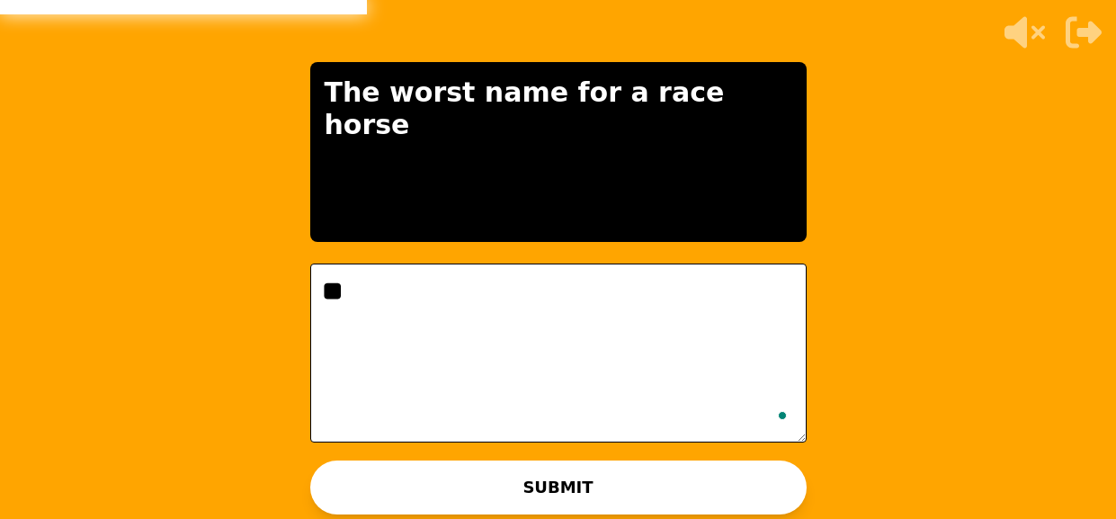
type textarea "*"
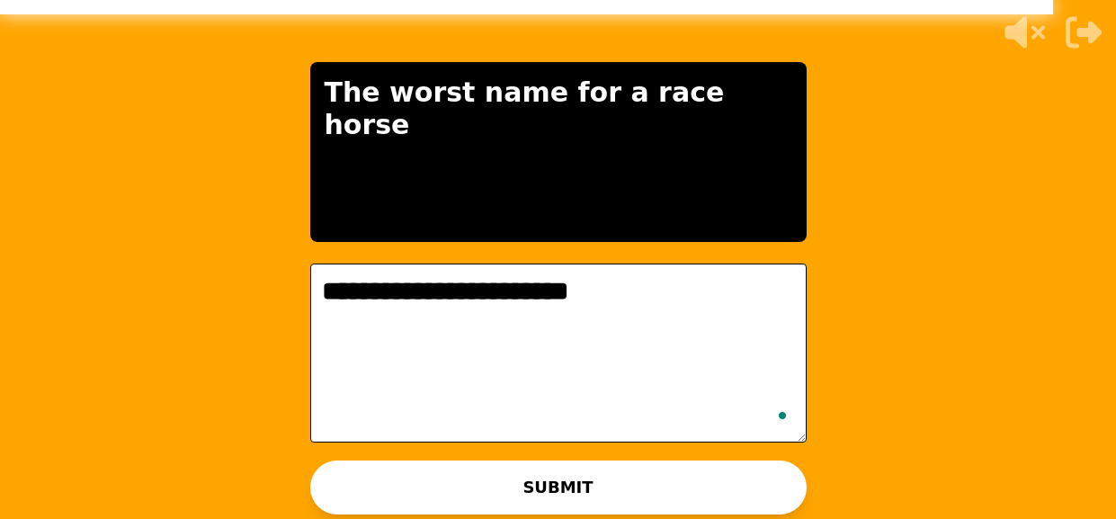
type textarea "**********"
click at [401, 476] on button "SUBMIT" at bounding box center [558, 488] width 497 height 54
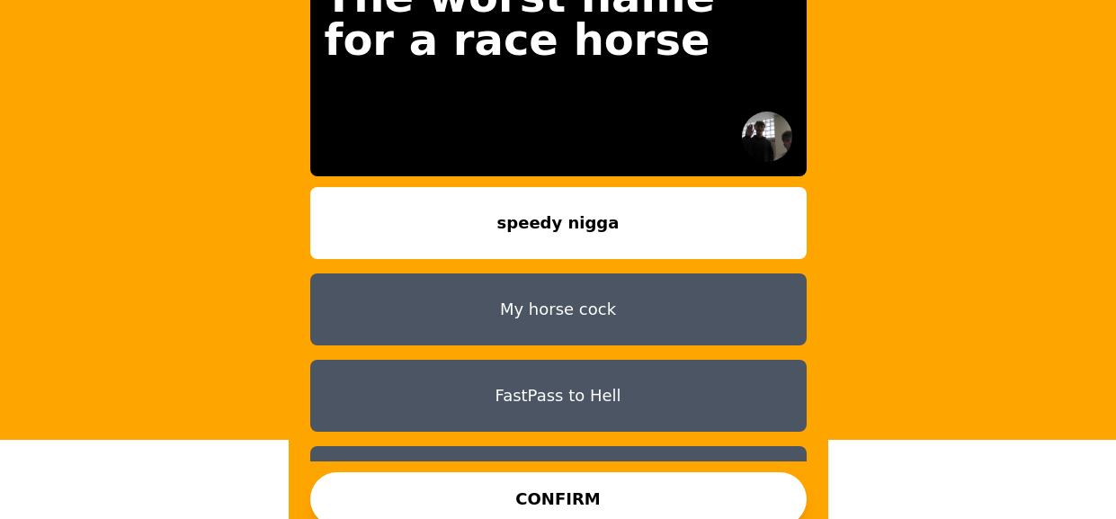
scroll to position [56, 0]
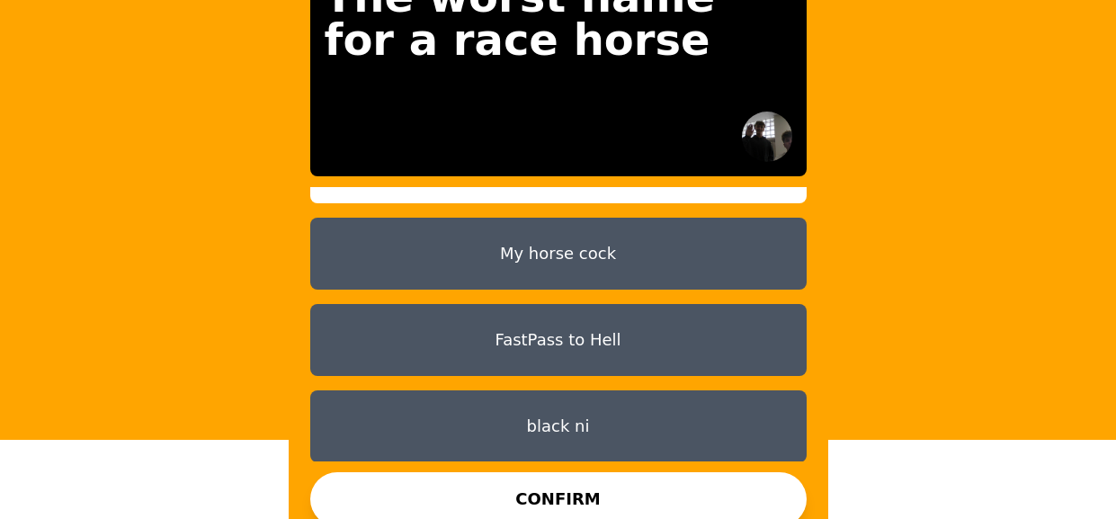
click at [609, 266] on button "My horse cock" at bounding box center [558, 254] width 497 height 72
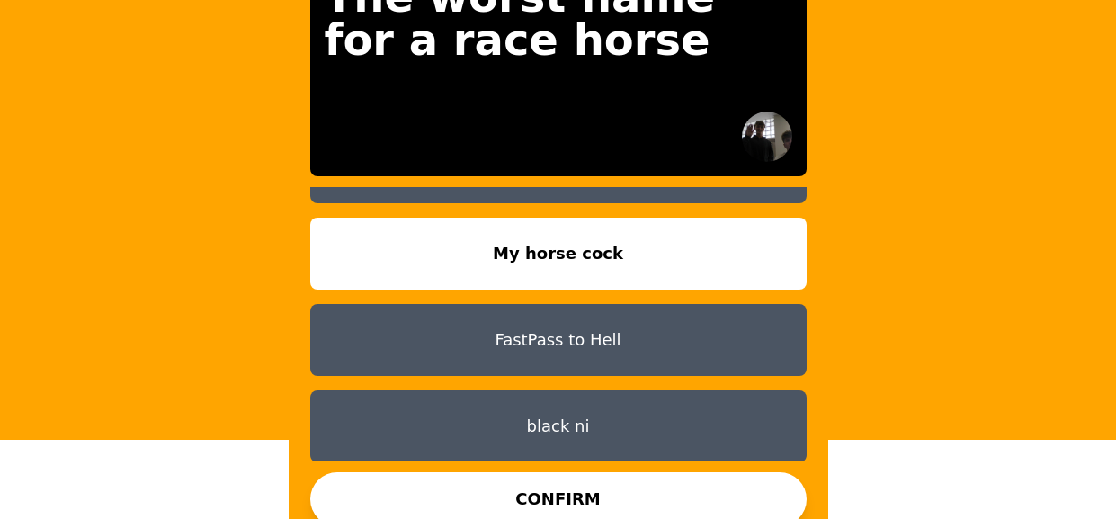
click at [616, 339] on button "FastPass to Hell" at bounding box center [558, 340] width 497 height 72
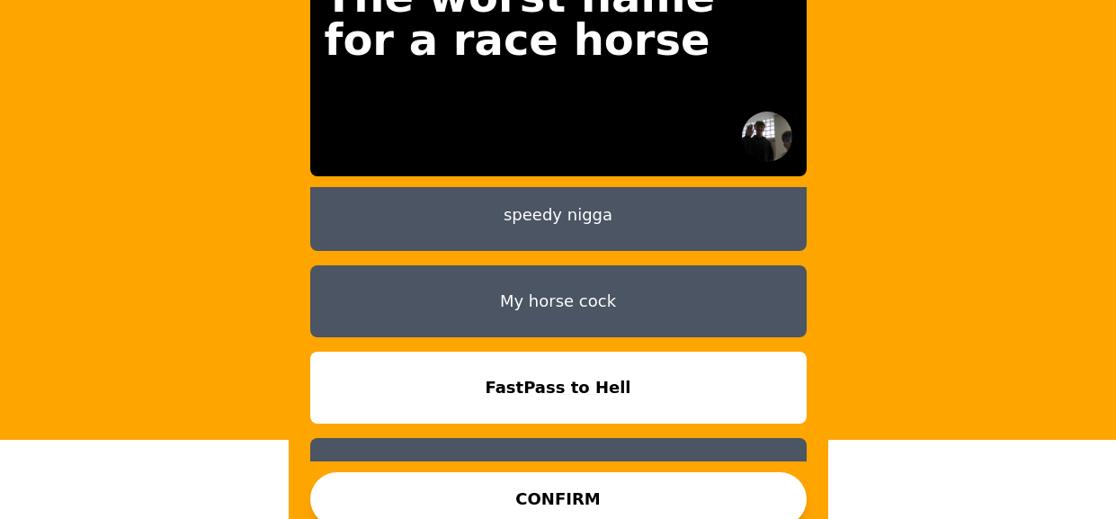
scroll to position [0, 0]
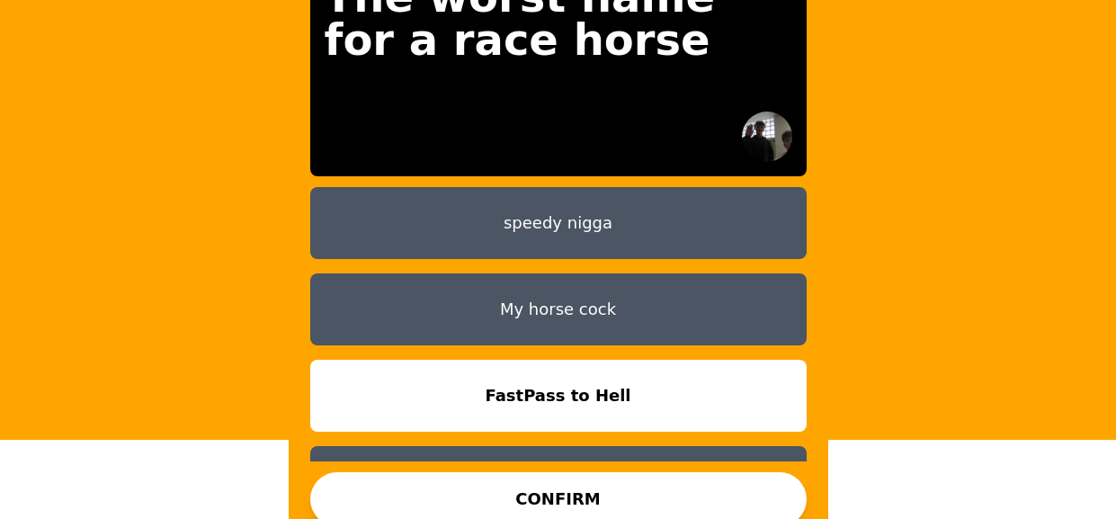
click at [669, 197] on button "speedy nigga" at bounding box center [558, 223] width 497 height 72
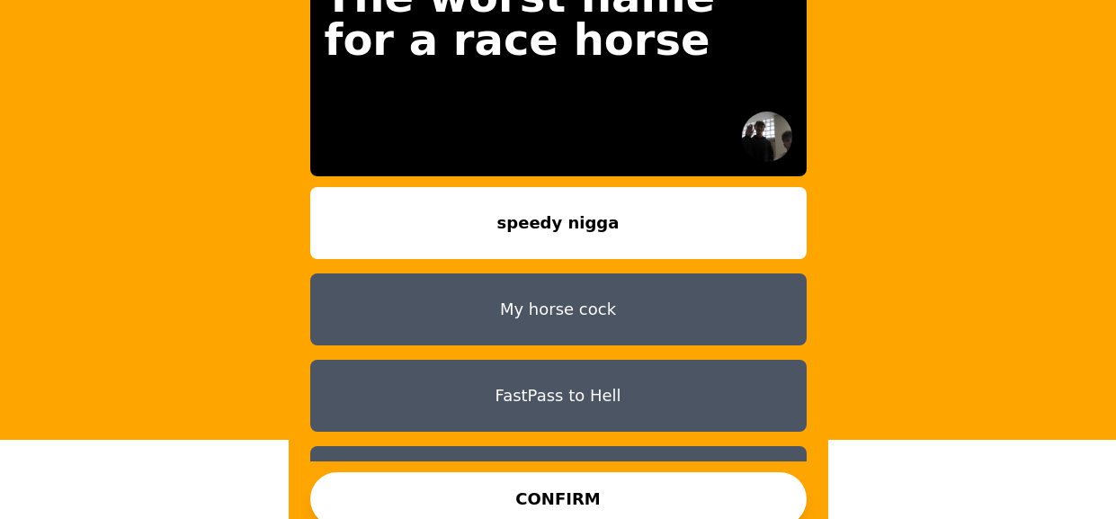
scroll to position [56, 0]
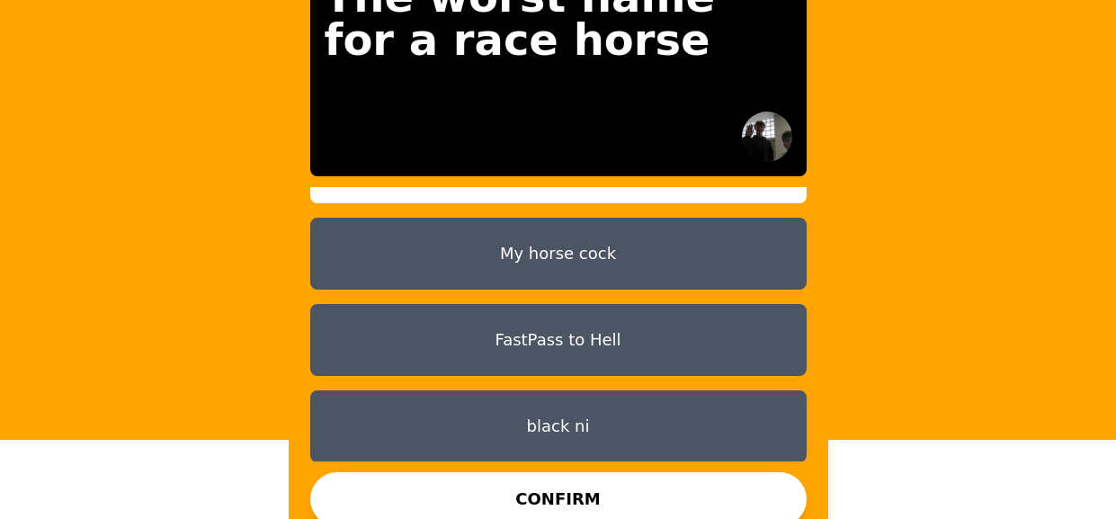
click at [576, 418] on button "black ni" at bounding box center [558, 426] width 497 height 72
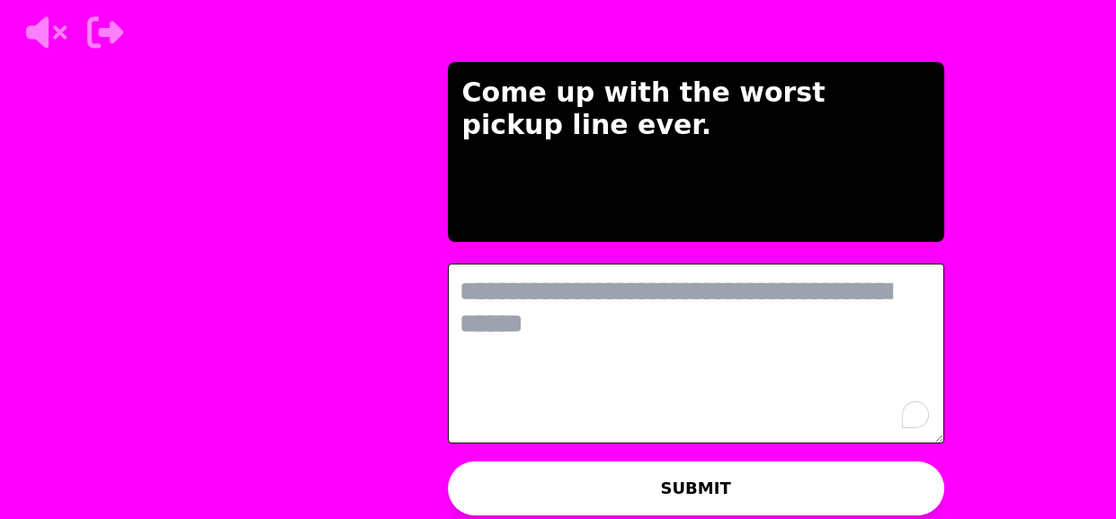
scroll to position [0, 0]
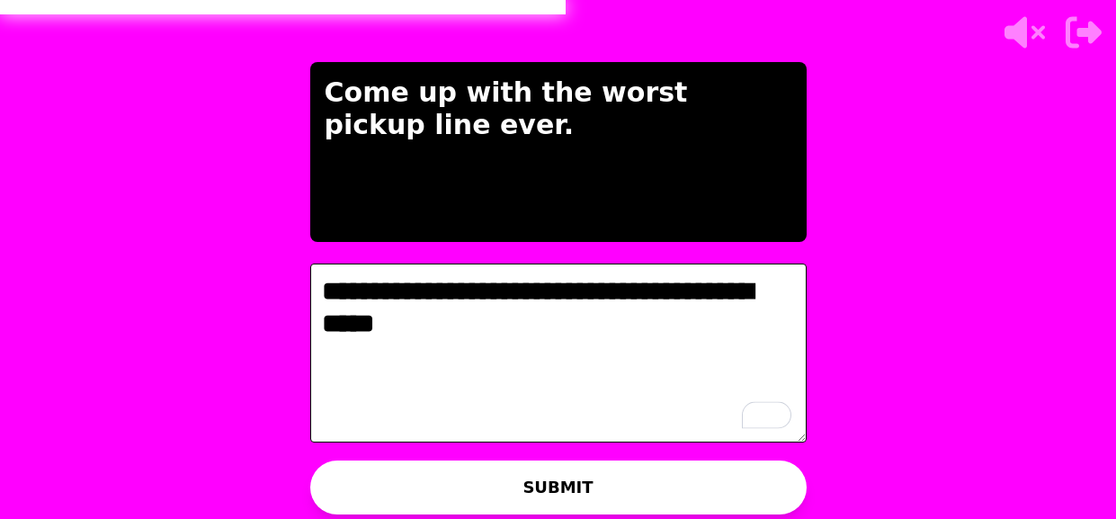
type textarea "**********"
click at [670, 485] on p "WAITING ON [PERSON_NAME] TO ADVANCE..." at bounding box center [576, 483] width 298 height 18
click at [722, 484] on button "SUBMIT" at bounding box center [558, 488] width 497 height 54
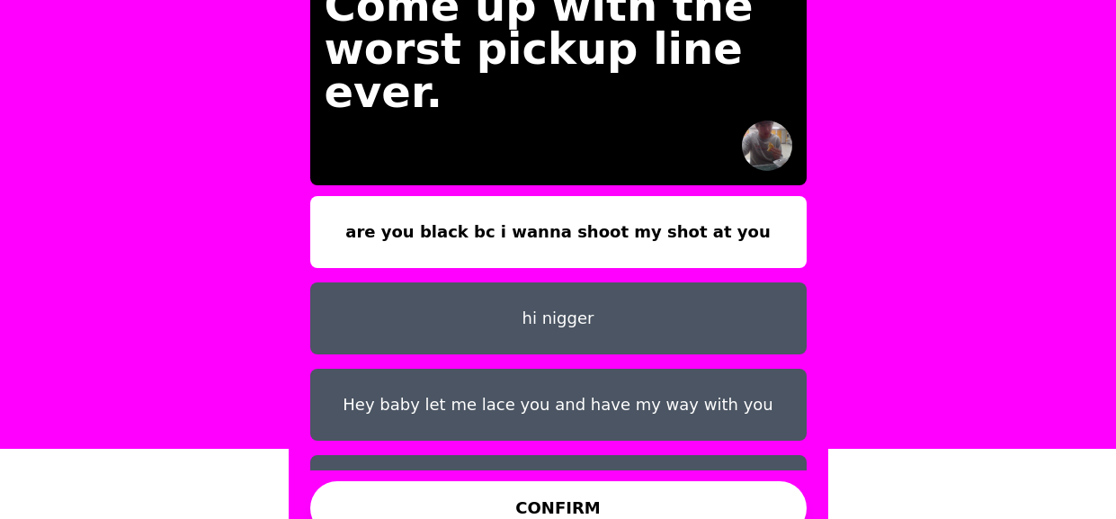
click at [574, 486] on button "CONFIRM" at bounding box center [558, 508] width 497 height 54
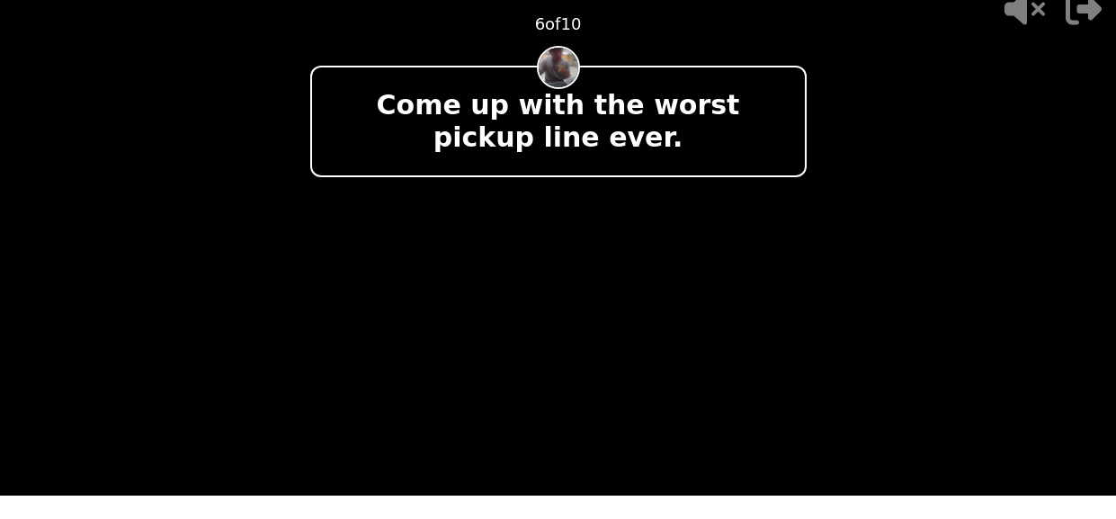
scroll to position [22, 0]
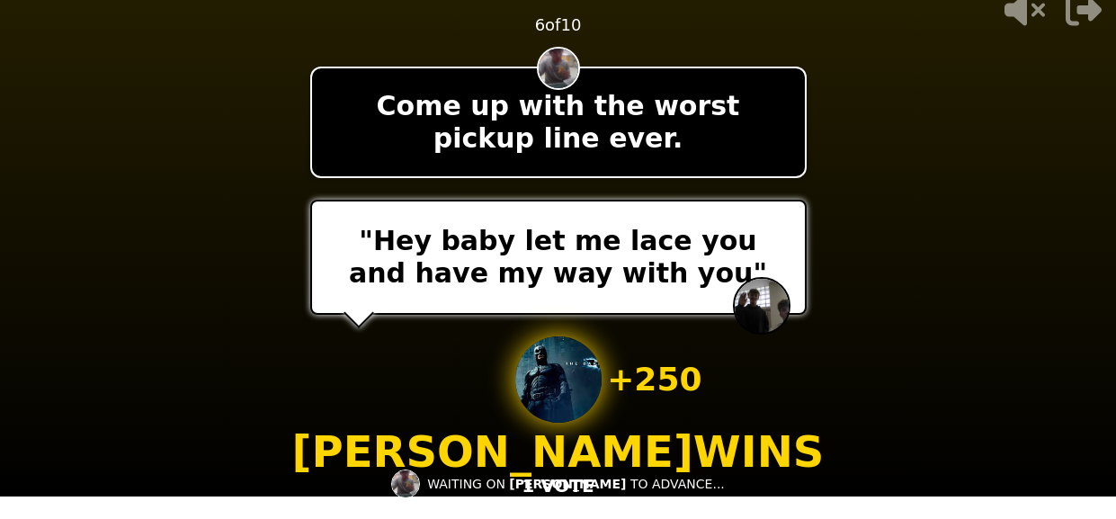
click at [949, 357] on video at bounding box center [558, 237] width 1116 height 519
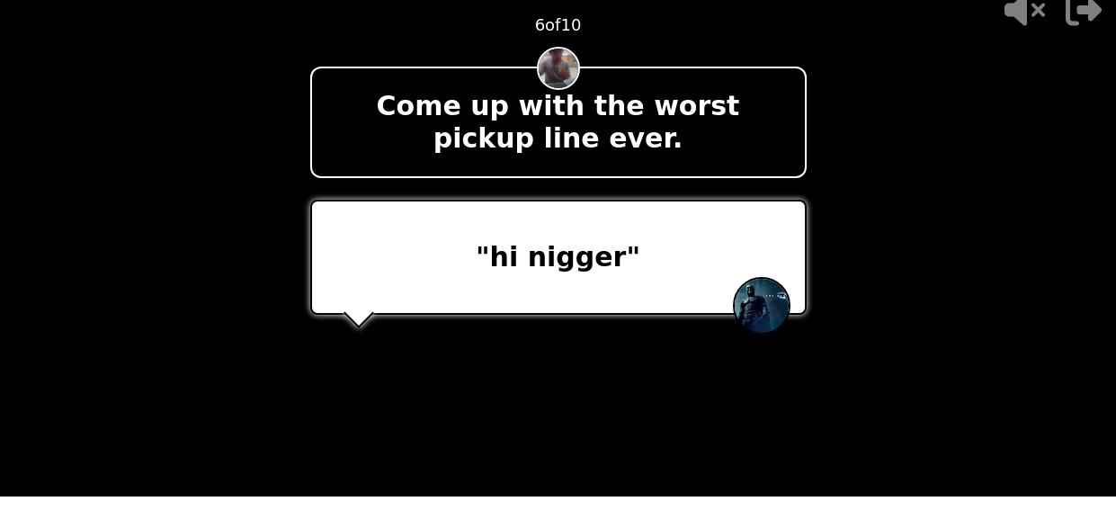
click at [949, 357] on video at bounding box center [558, 237] width 1116 height 519
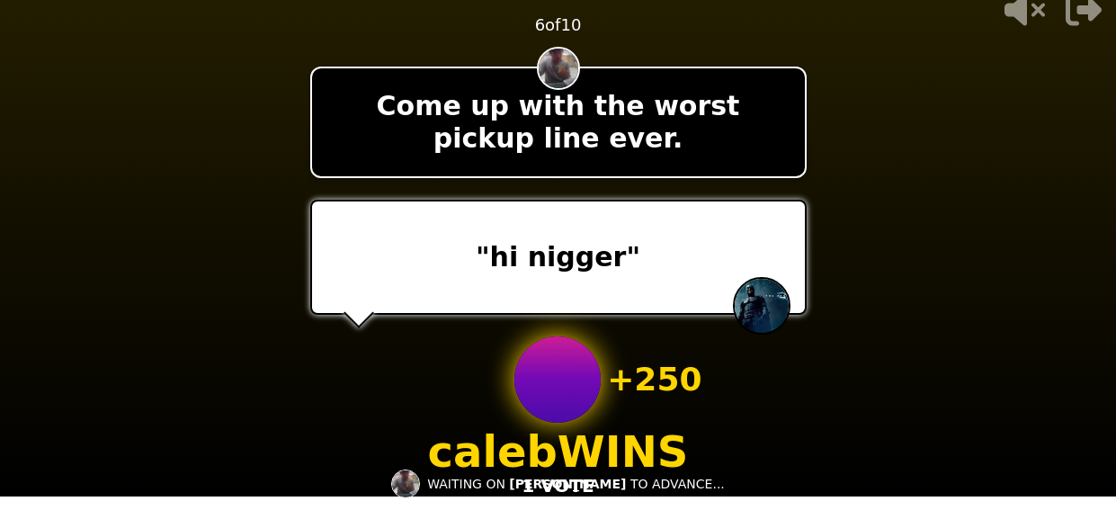
click at [949, 357] on video at bounding box center [558, 237] width 1116 height 519
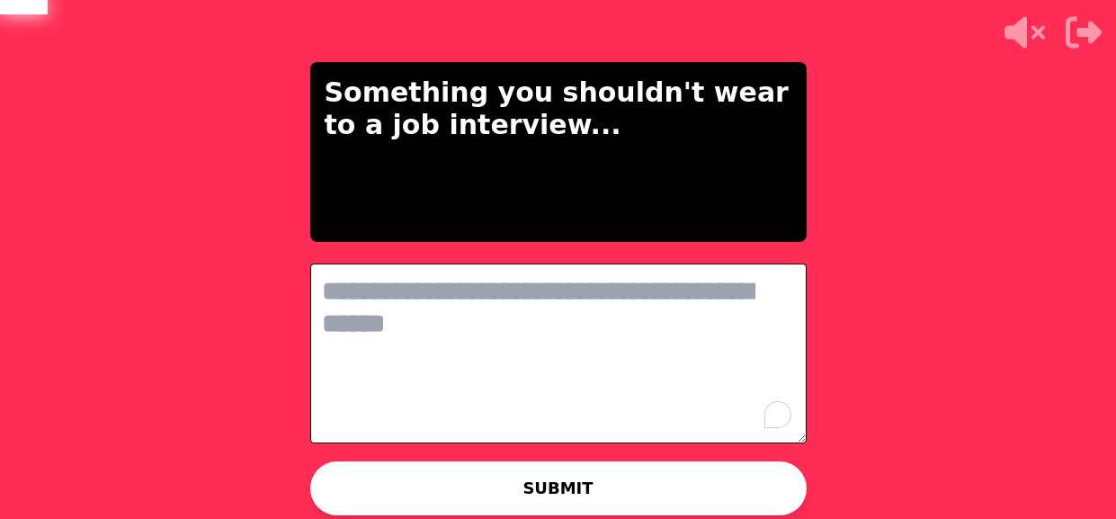
scroll to position [0, 0]
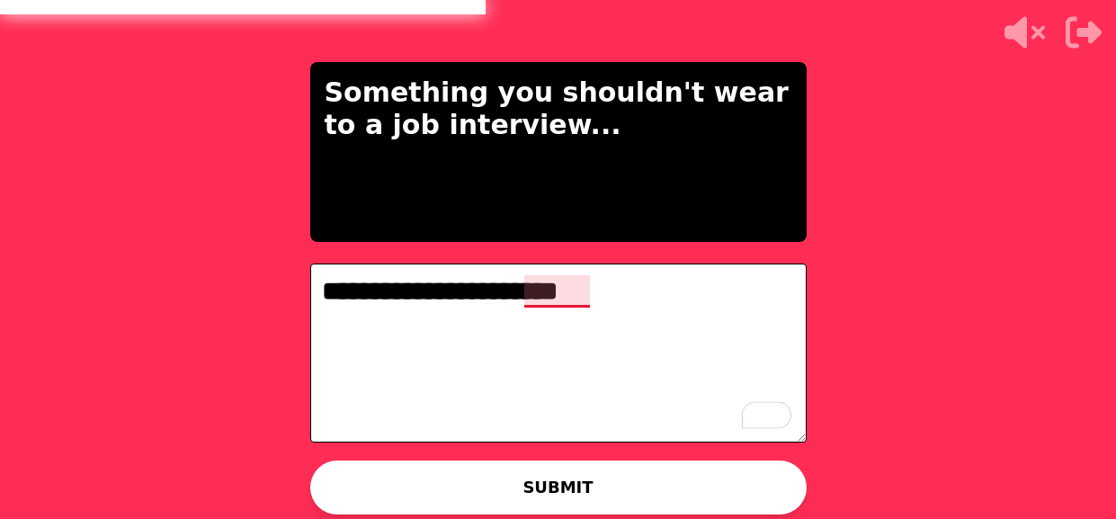
click at [547, 299] on textarea "**********" at bounding box center [558, 354] width 497 height 180
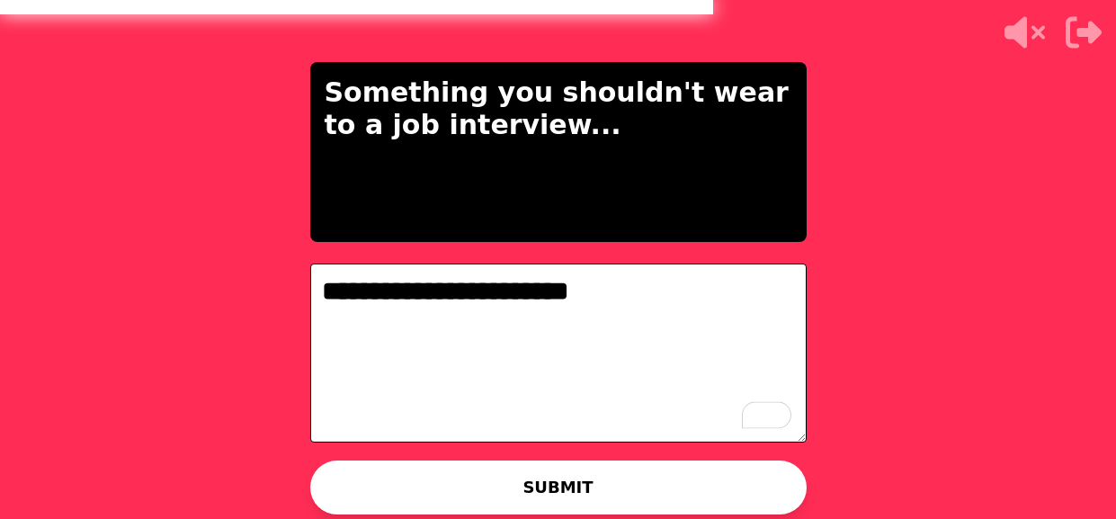
click at [489, 476] on p "WAITING ON [PERSON_NAME] TO ADVANCE..." at bounding box center [576, 483] width 298 height 18
click at [647, 277] on textarea "**********" at bounding box center [558, 354] width 497 height 180
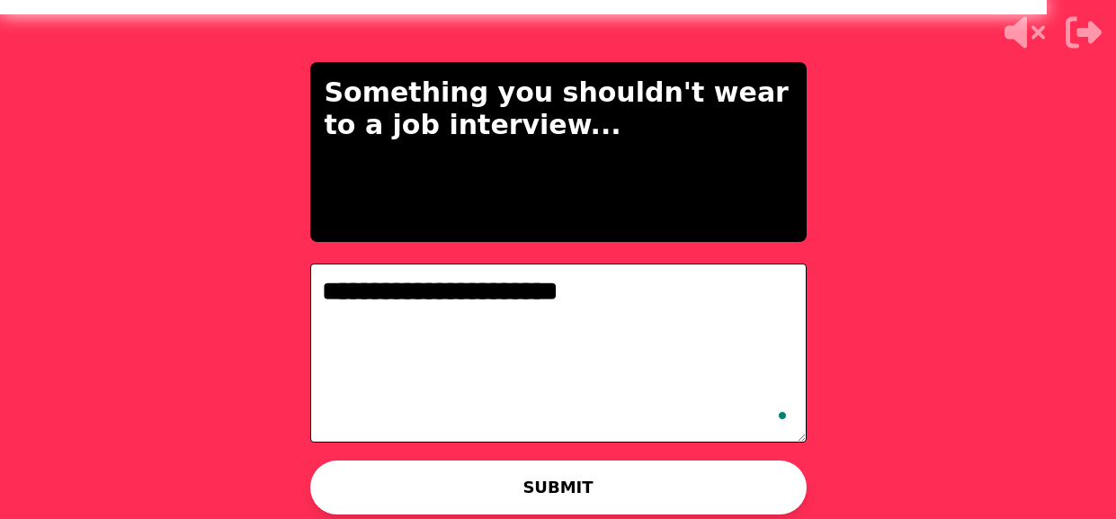
type textarea "**********"
click at [562, 495] on div "WAITING ON [PERSON_NAME] TO ADVANCE..." at bounding box center [558, 483] width 363 height 43
click at [684, 489] on p "WAITING ON [PERSON_NAME] TO ADVANCE..." at bounding box center [576, 483] width 298 height 18
click at [784, 482] on button "SUBMIT" at bounding box center [558, 488] width 497 height 54
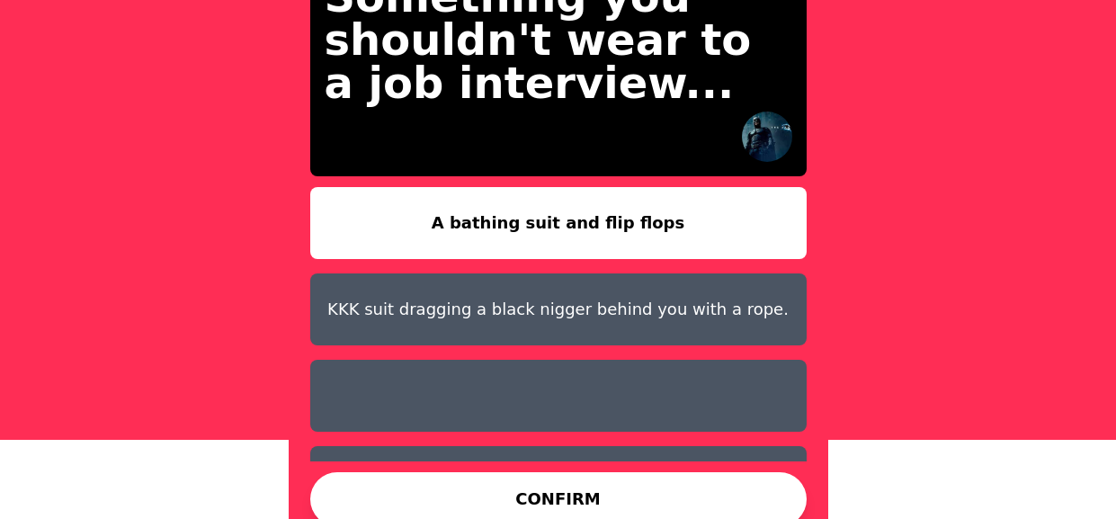
click at [530, 298] on button "KKK suit dragging a black nigger behind you with a rope." at bounding box center [558, 309] width 497 height 72
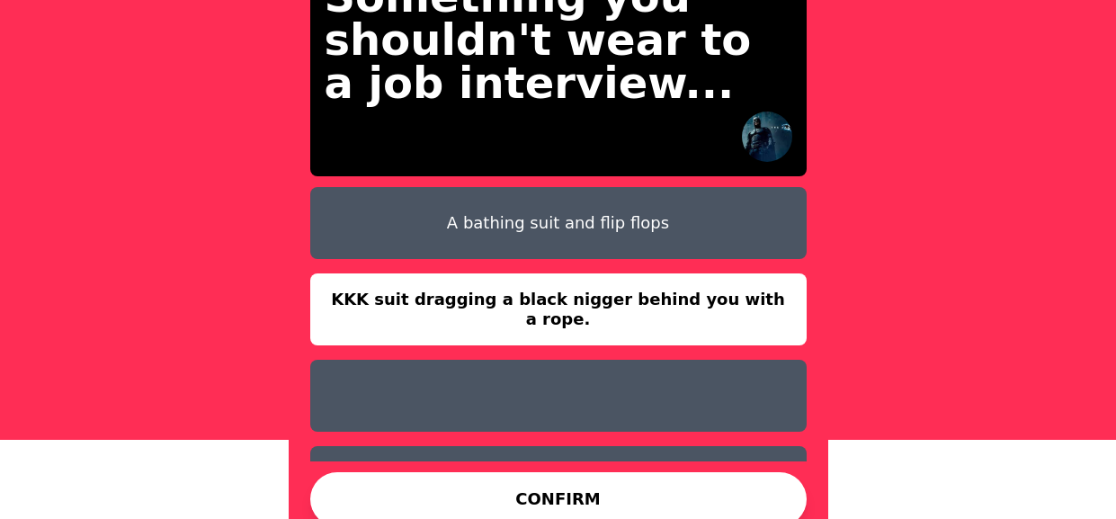
click at [439, 494] on button "CONFIRM" at bounding box center [558, 499] width 497 height 54
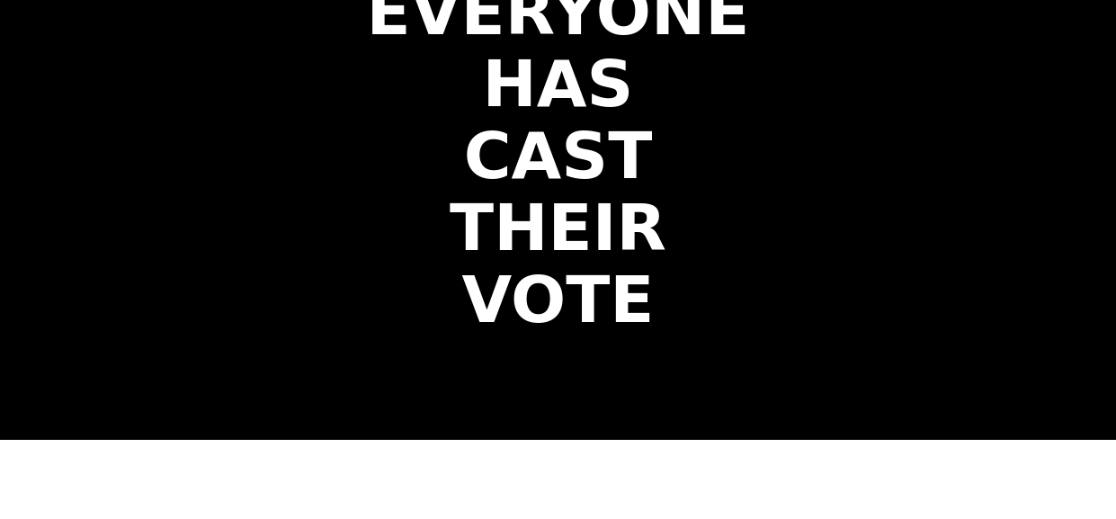
scroll to position [22, 0]
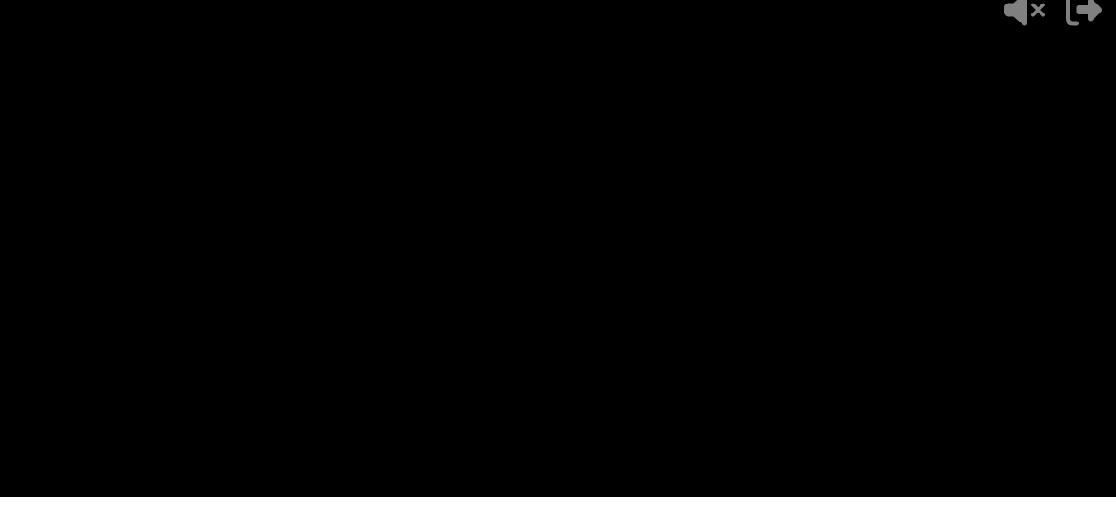
click at [351, 353] on div "- 500 PTS 7 of 10 Something you shouldn't wear to a job interview... + 500 [PER…" at bounding box center [558, 237] width 497 height 565
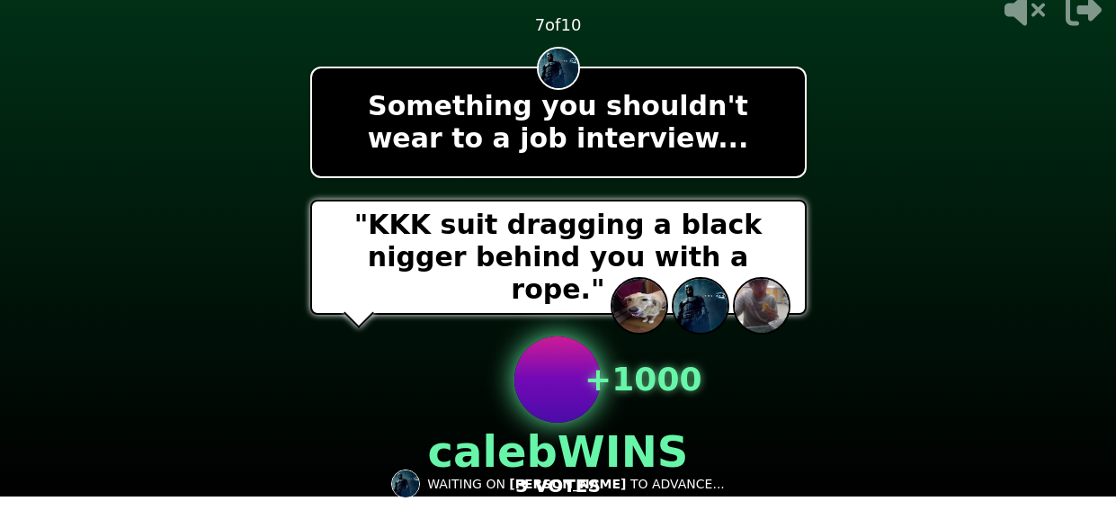
click at [351, 353] on div "- 500 PTS 7 of 10 Something you shouldn't wear to a job interview... "KKK suit …" at bounding box center [558, 237] width 497 height 565
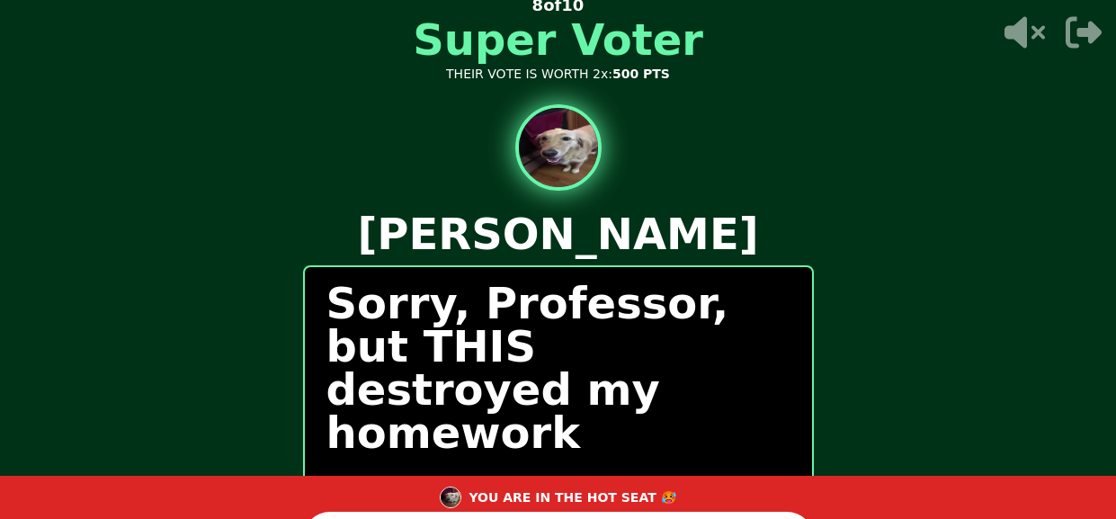
scroll to position [46, 0]
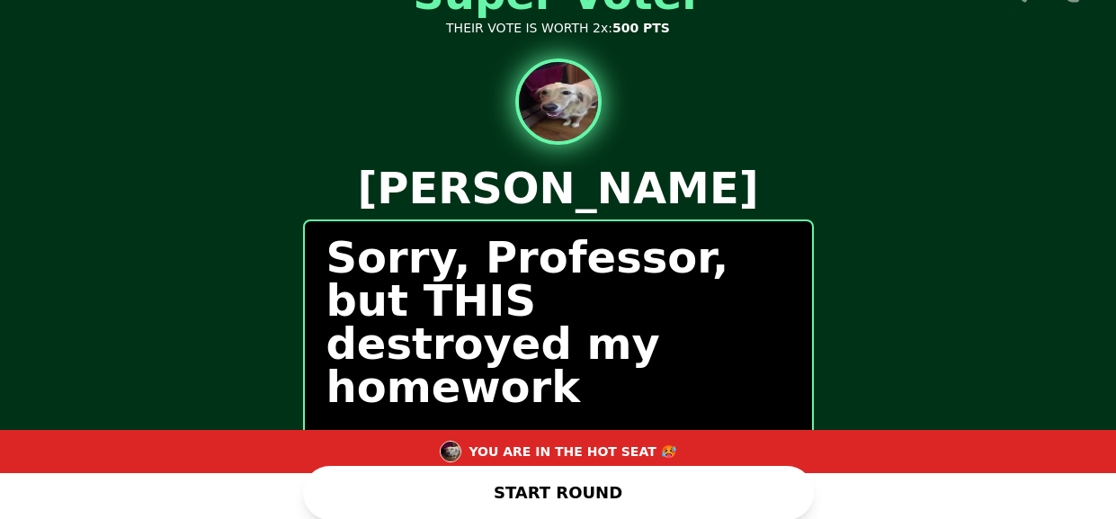
click at [620, 474] on button "START ROUND" at bounding box center [558, 493] width 511 height 54
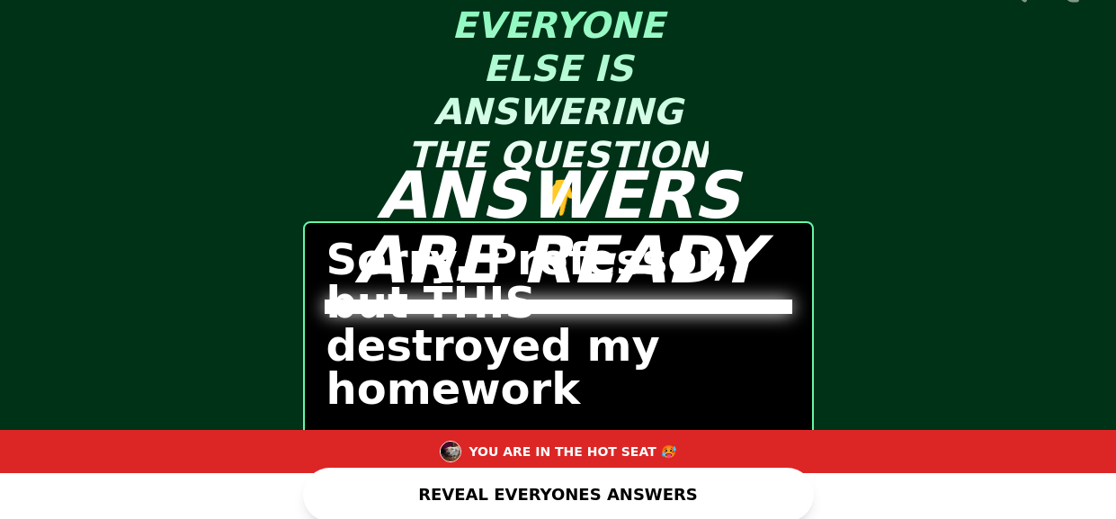
click at [809, 112] on div "ANSWERS ARE READY" at bounding box center [559, 213] width 540 height 519
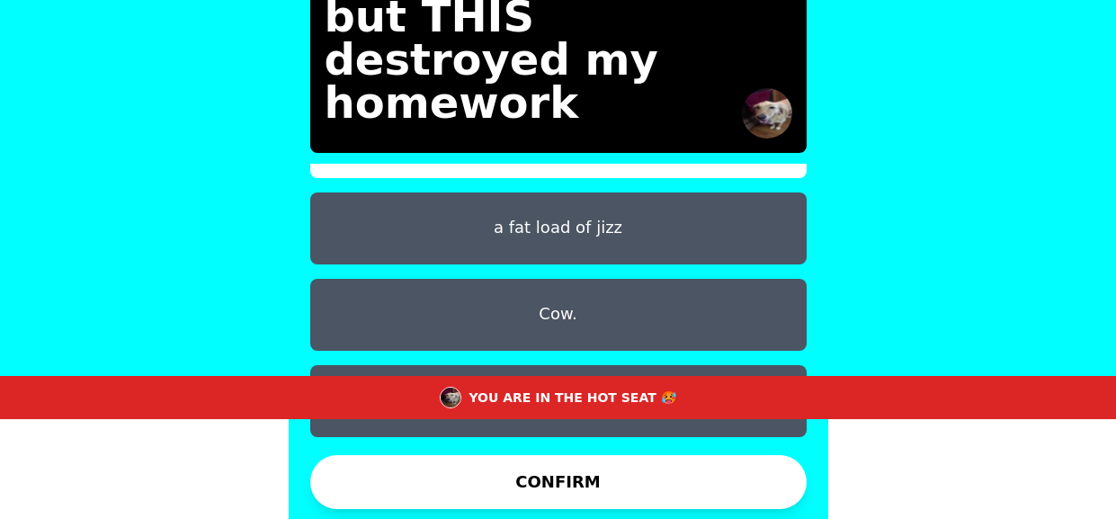
scroll to position [28, 0]
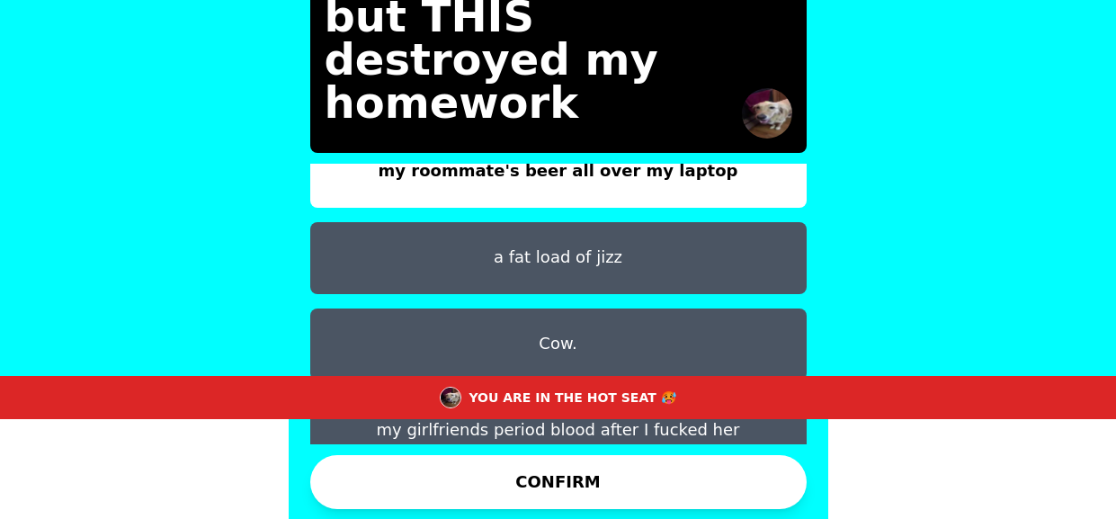
click at [507, 235] on button "a fat load of jizz" at bounding box center [558, 258] width 497 height 72
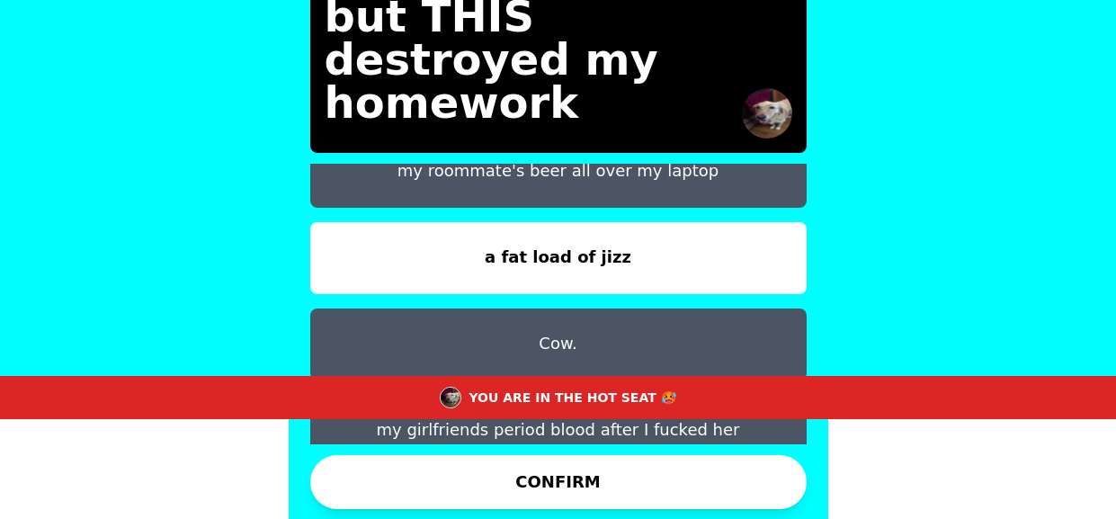
click at [513, 498] on button "CONFIRM" at bounding box center [558, 482] width 497 height 54
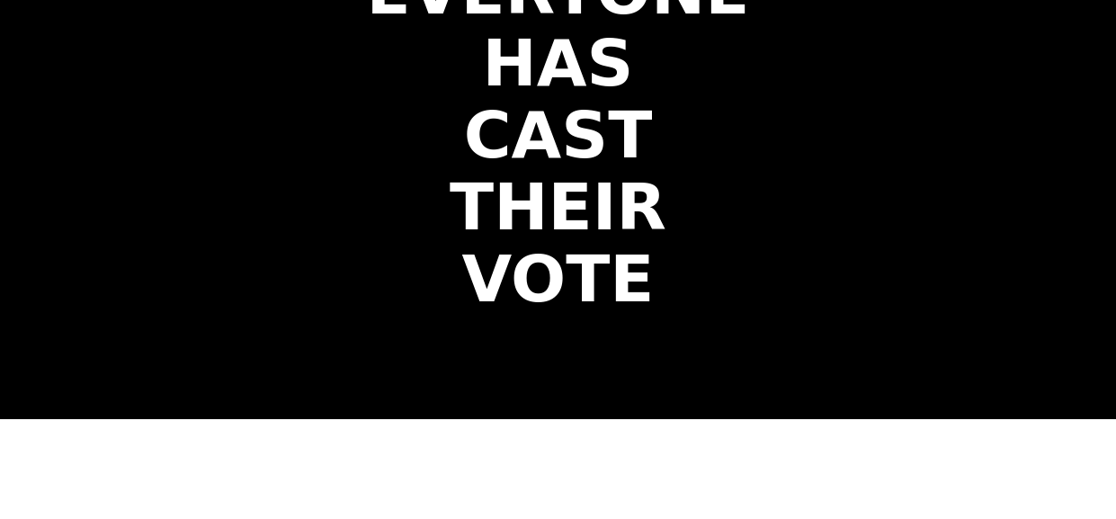
scroll to position [22, 0]
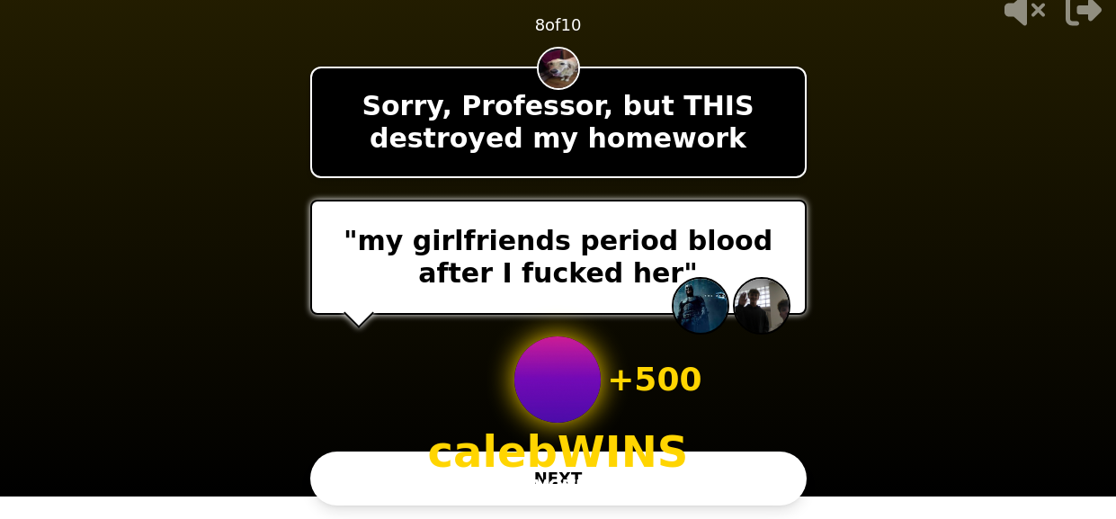
click at [631, 507] on div "- 500 PTS 8 of 10 Sorry, Professor, but THIS destroyed my homework "my girlfrie…" at bounding box center [558, 237] width 497 height 565
click at [782, 446] on div "- 500 PTS 8 of 10 Sorry, Professor, but THIS destroyed my homework "my girlfrie…" at bounding box center [558, 237] width 497 height 565
click at [775, 452] on button "NEXT" at bounding box center [558, 479] width 497 height 54
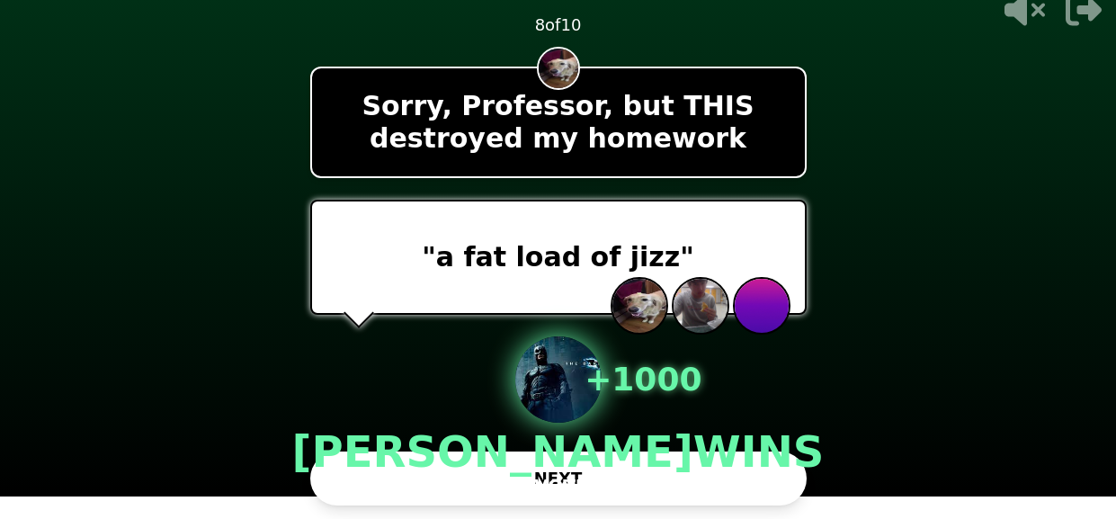
click at [760, 455] on button "NEXT" at bounding box center [558, 479] width 497 height 54
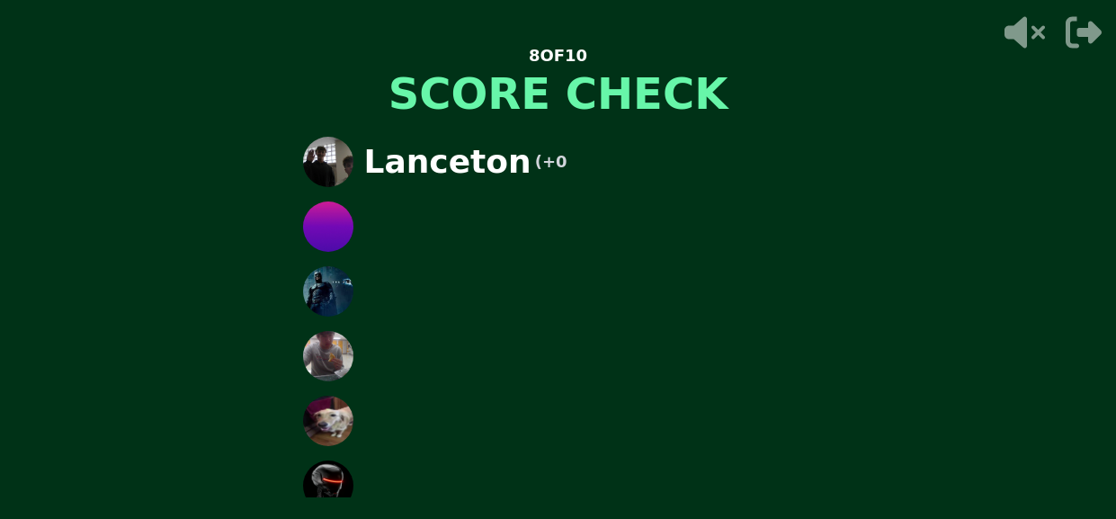
scroll to position [0, 0]
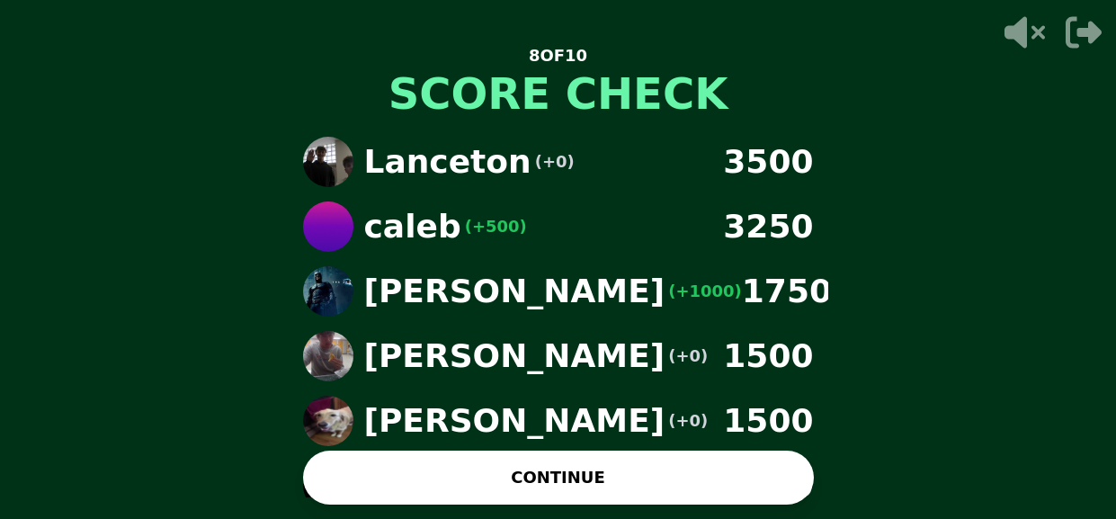
click at [656, 474] on button "CONTINUE" at bounding box center [558, 478] width 511 height 54
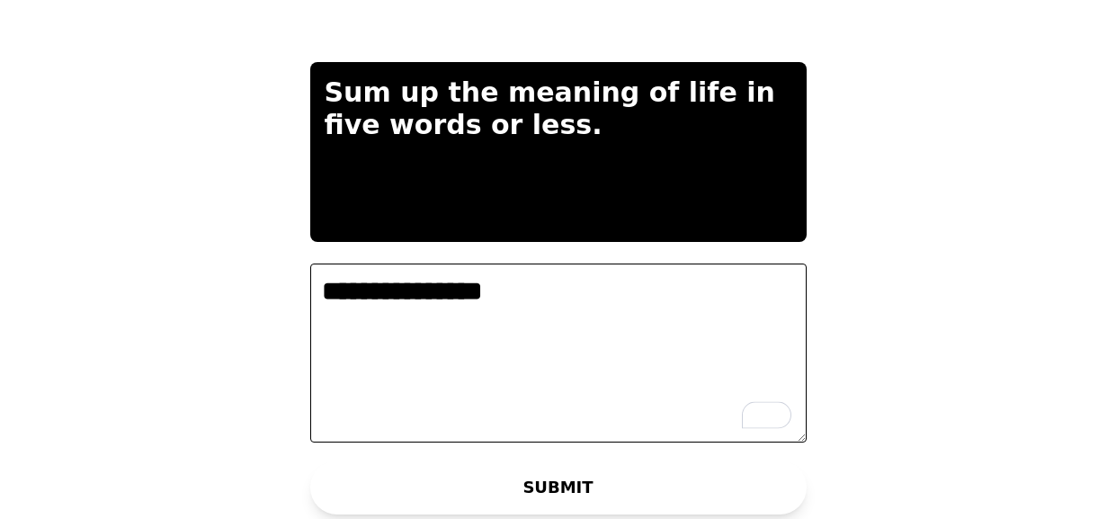
type textarea "**********"
click at [777, 475] on button "SUBMIT" at bounding box center [558, 488] width 497 height 54
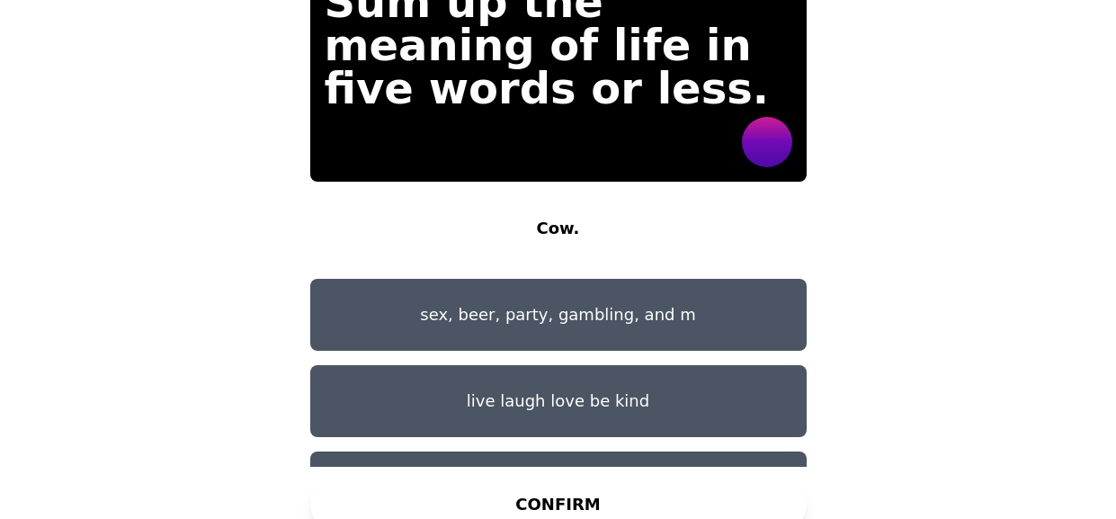
click at [698, 309] on button "sex, beer, party, gambling, and m" at bounding box center [558, 315] width 497 height 72
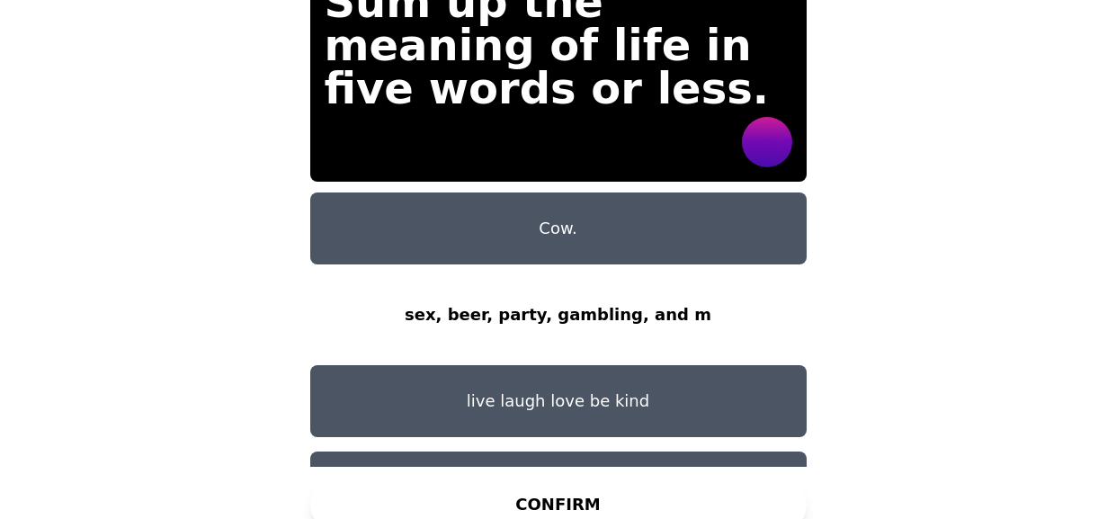
click at [621, 480] on button "CONFIRM" at bounding box center [558, 505] width 497 height 54
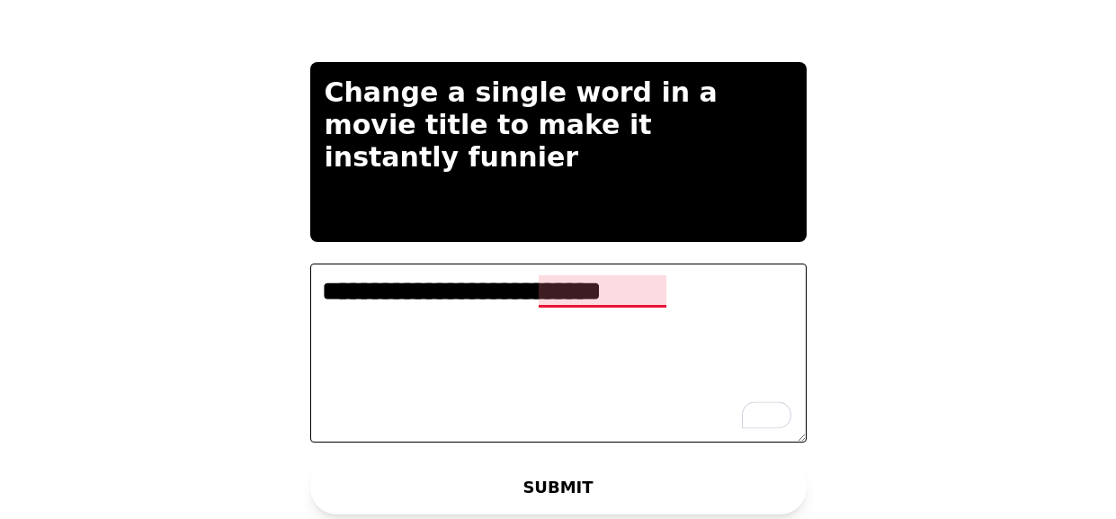
click at [589, 285] on textarea "**********" at bounding box center [558, 354] width 497 height 180
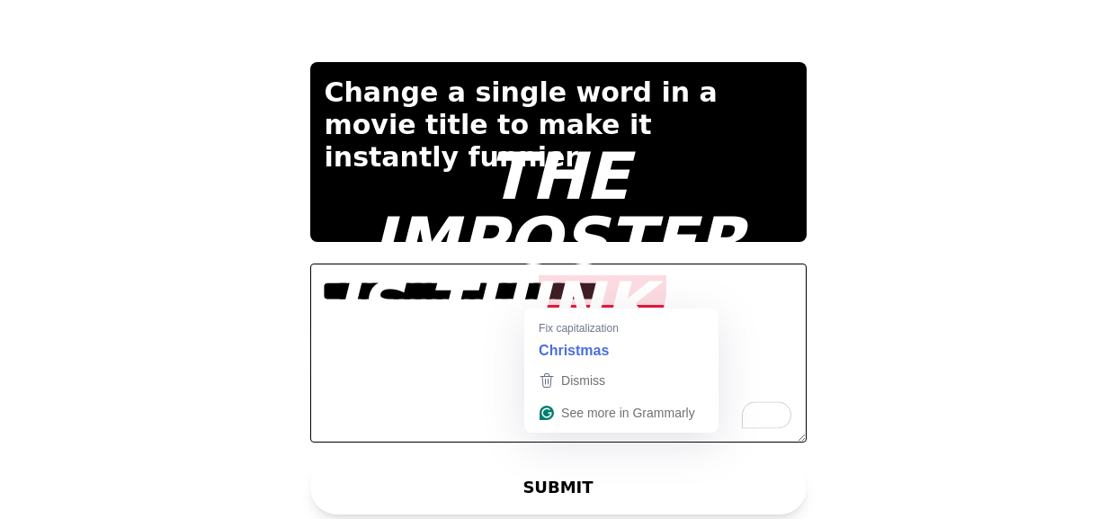
type textarea "**********"
click at [957, 295] on video at bounding box center [558, 259] width 1116 height 519
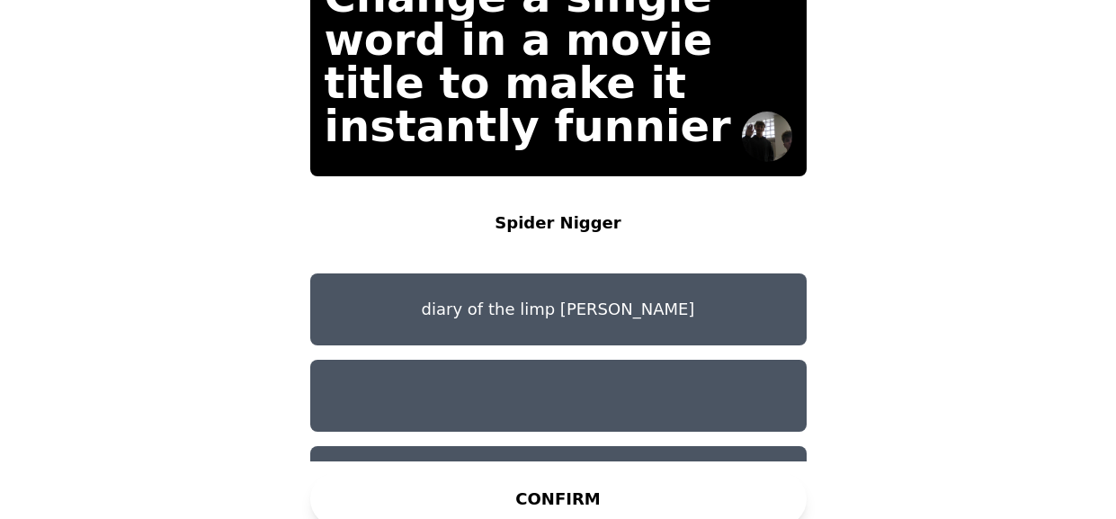
click at [650, 288] on button "diary of the limp [PERSON_NAME]" at bounding box center [558, 309] width 497 height 72
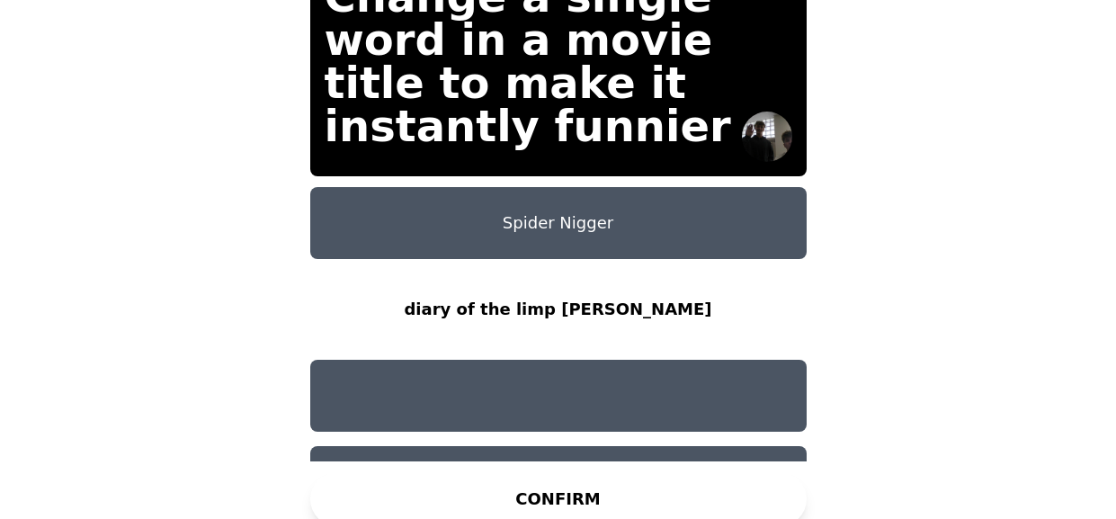
click at [710, 229] on button "Spider Nigger" at bounding box center [558, 223] width 497 height 72
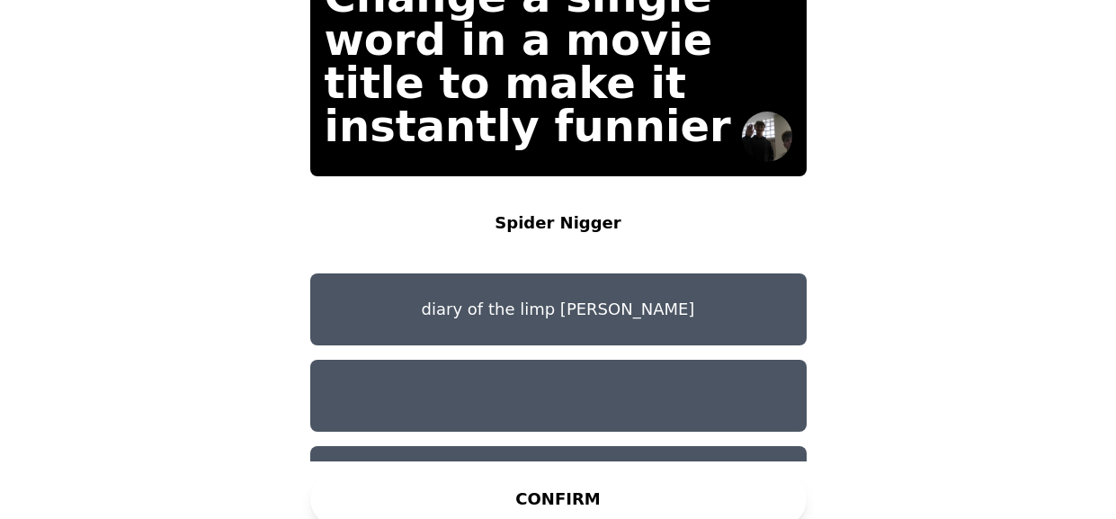
click at [704, 273] on button "diary of the limp [PERSON_NAME]" at bounding box center [558, 309] width 497 height 72
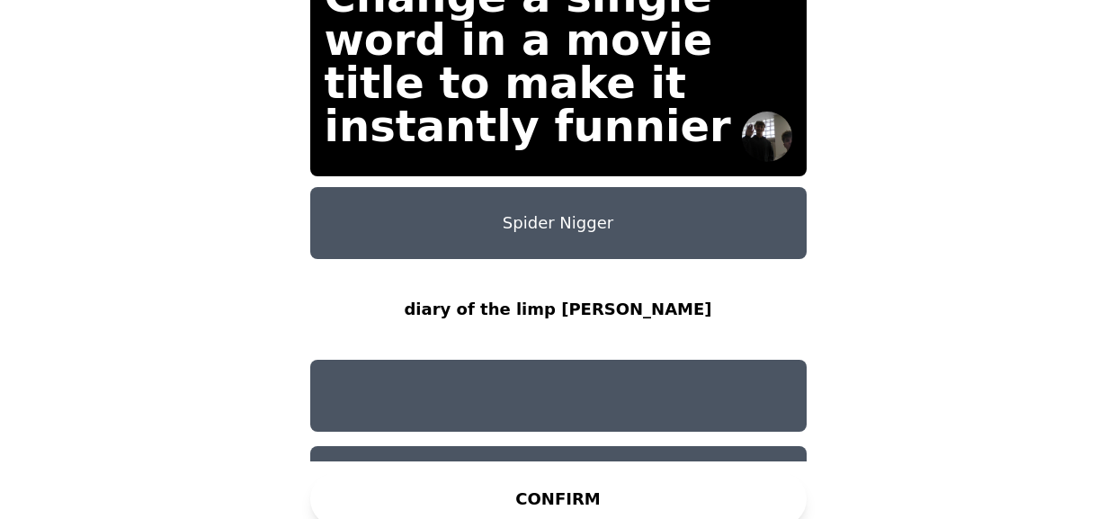
click at [710, 195] on button "Spider Nigger" at bounding box center [558, 223] width 497 height 72
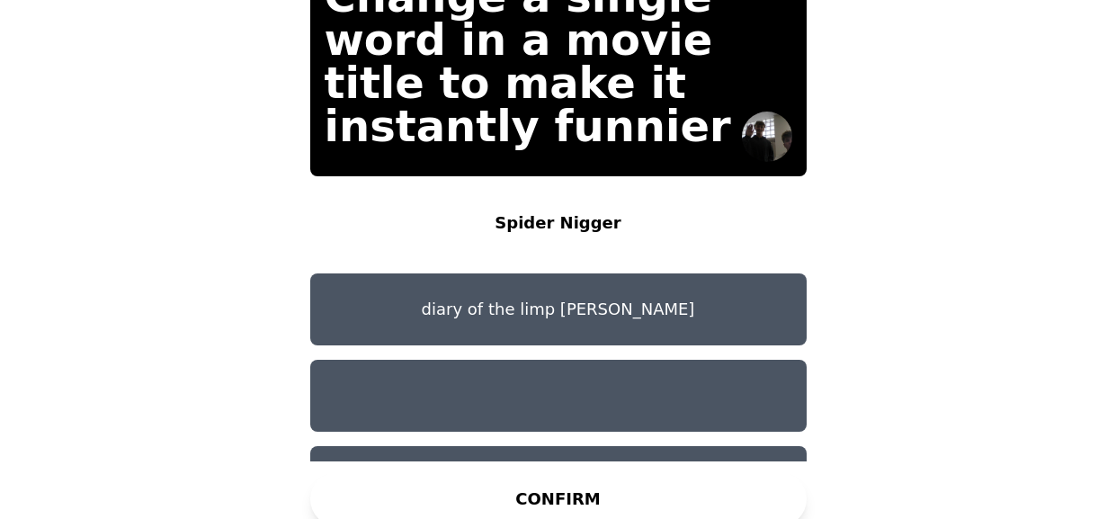
click at [706, 472] on button "CONFIRM" at bounding box center [558, 499] width 497 height 54
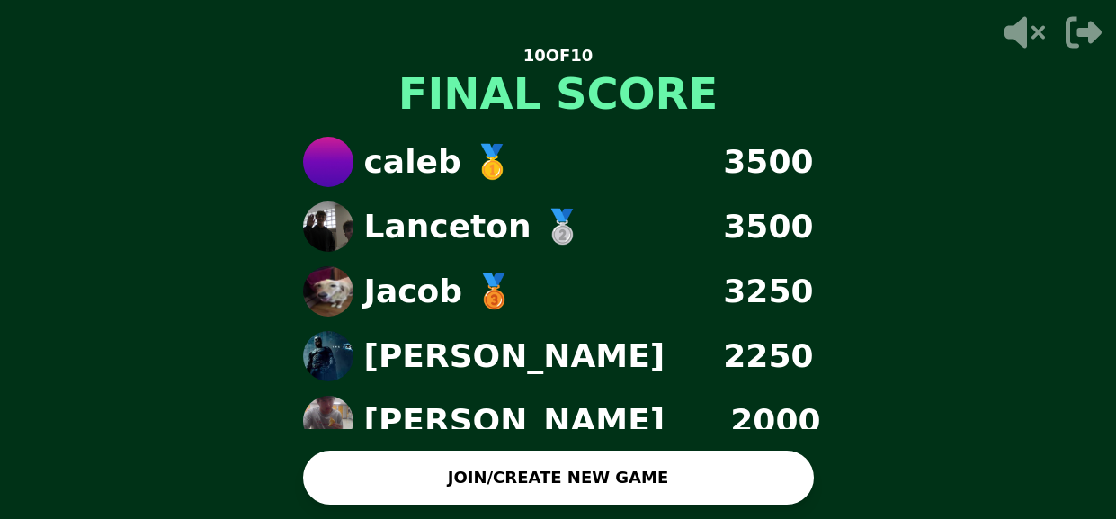
click at [744, 454] on button "JOIN/CREATE NEW GAME" at bounding box center [558, 478] width 511 height 54
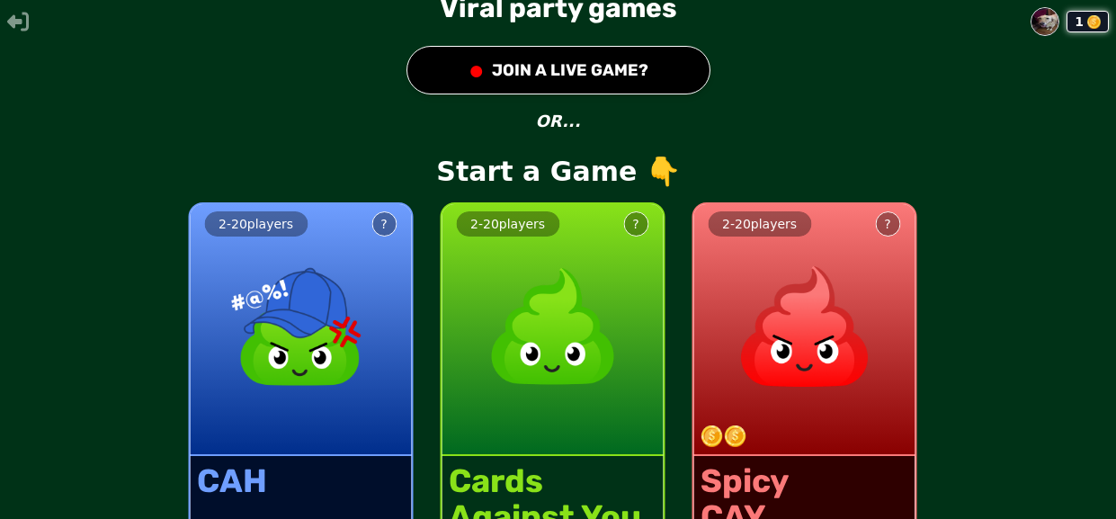
click at [475, 67] on button "● JOIN A LIVE GAME?" at bounding box center [559, 70] width 304 height 49
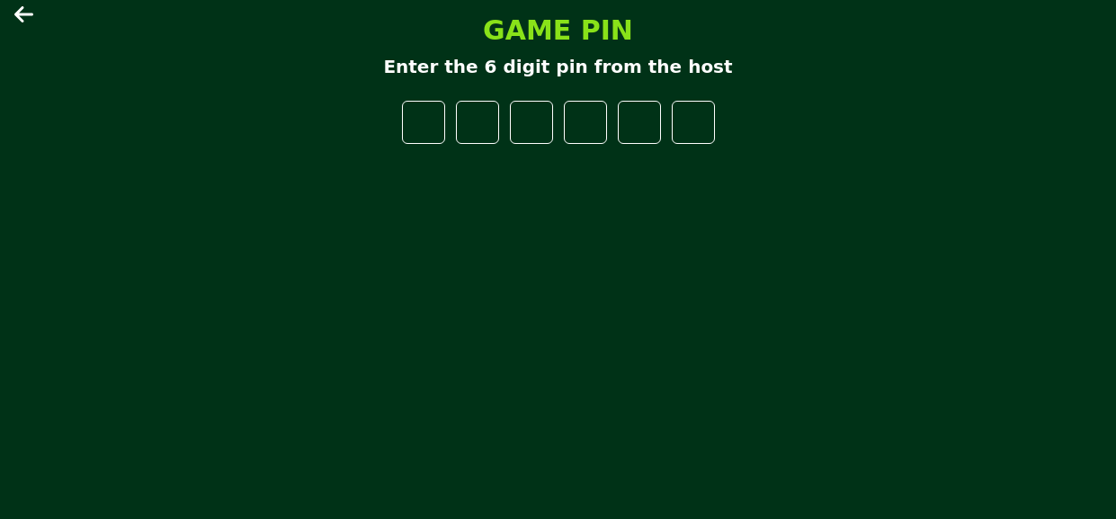
type input "*"
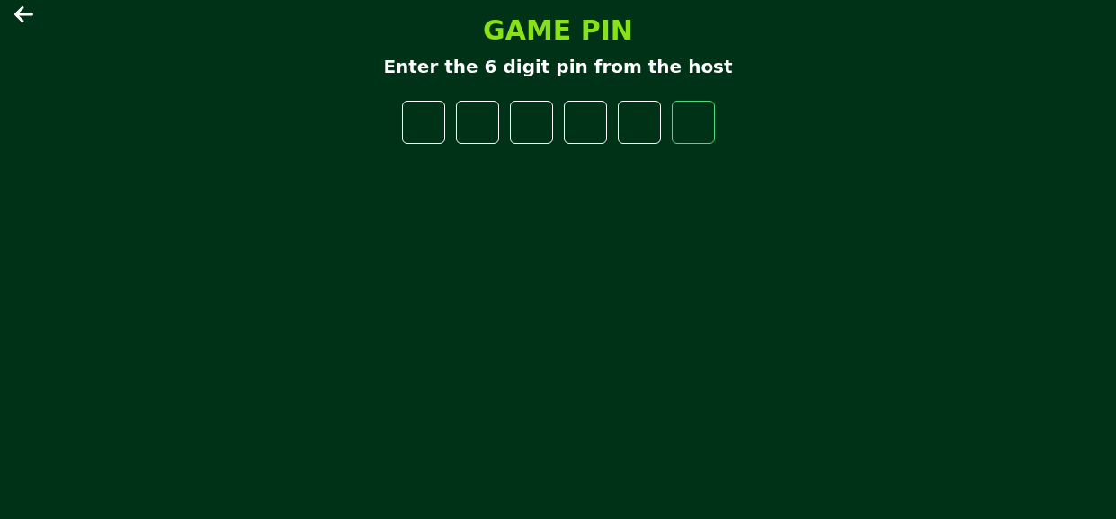
type input "*"
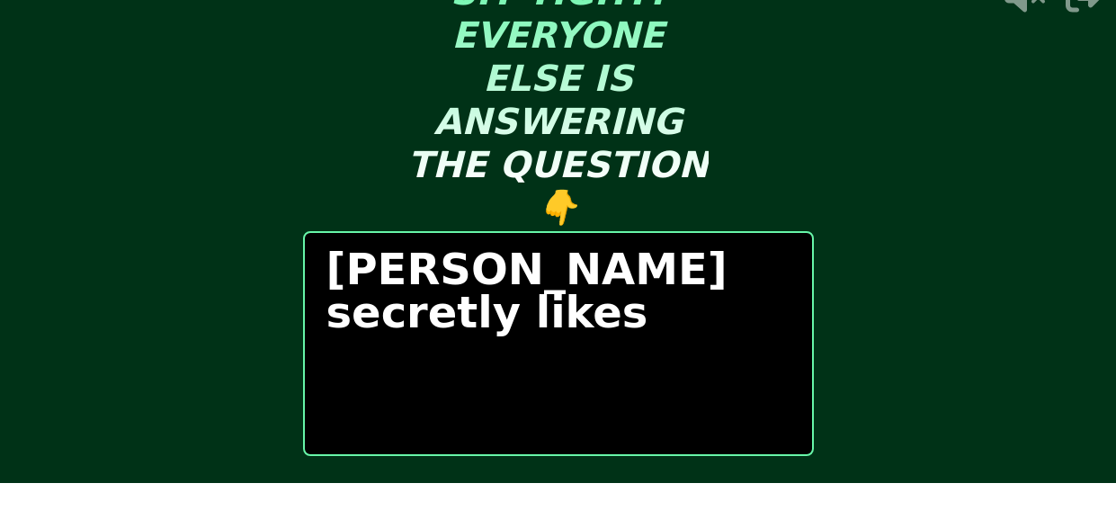
click at [546, 314] on p "[PERSON_NAME] secretly likes" at bounding box center [559, 290] width 464 height 86
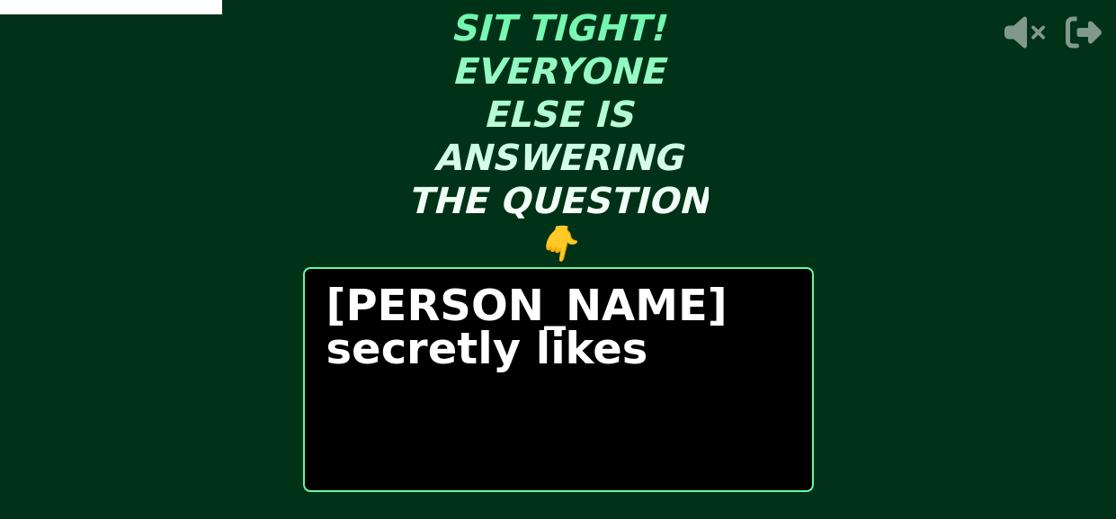
click at [527, 179] on p "THE QUESTION" at bounding box center [558, 200] width 300 height 43
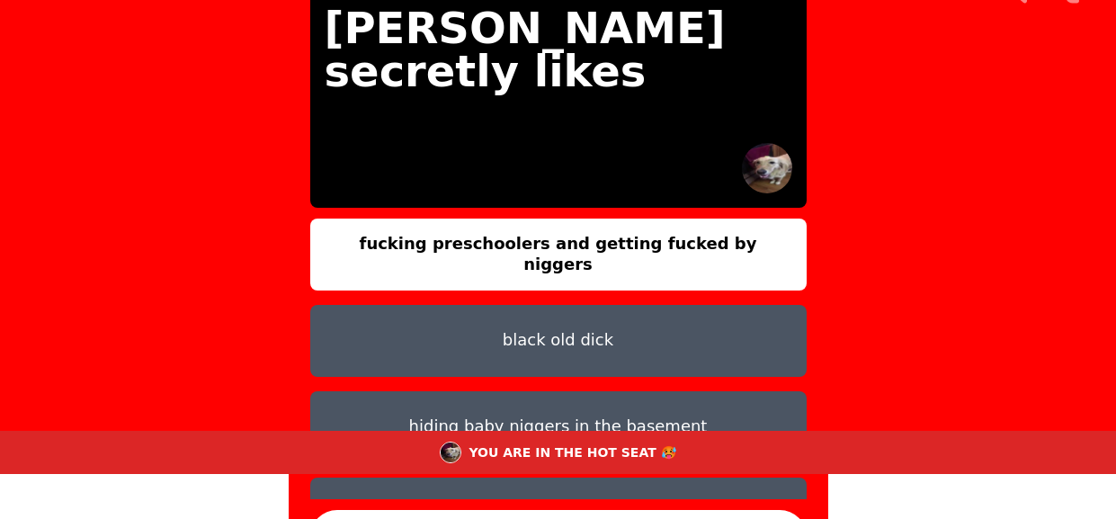
scroll to position [53, 0]
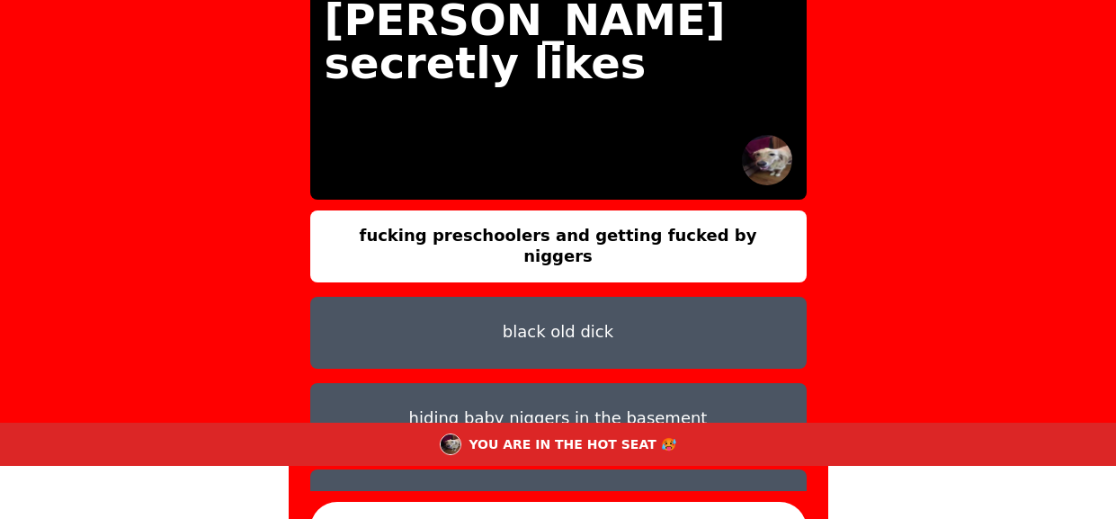
click at [757, 517] on button "CONFIRM" at bounding box center [558, 529] width 497 height 54
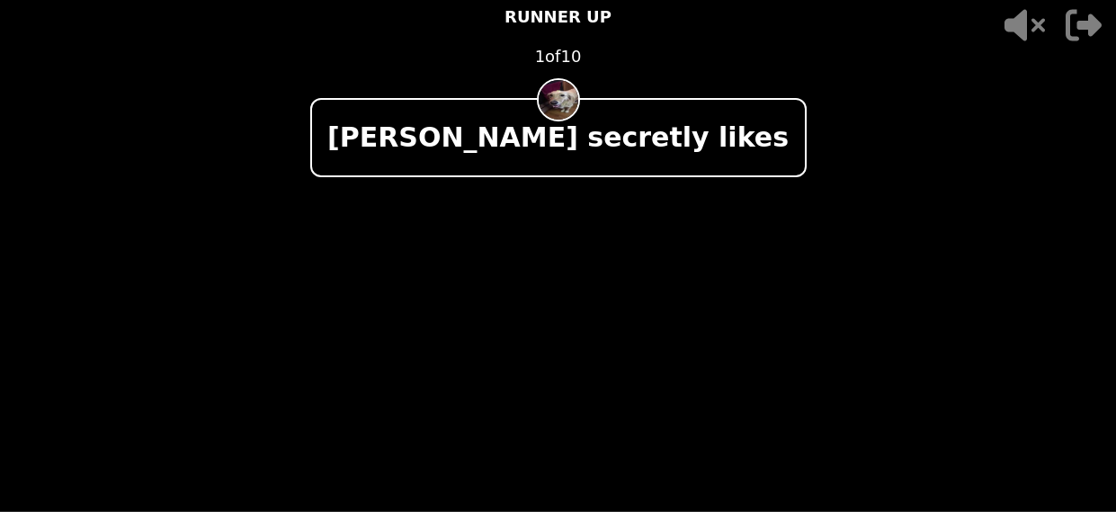
scroll to position [6, 0]
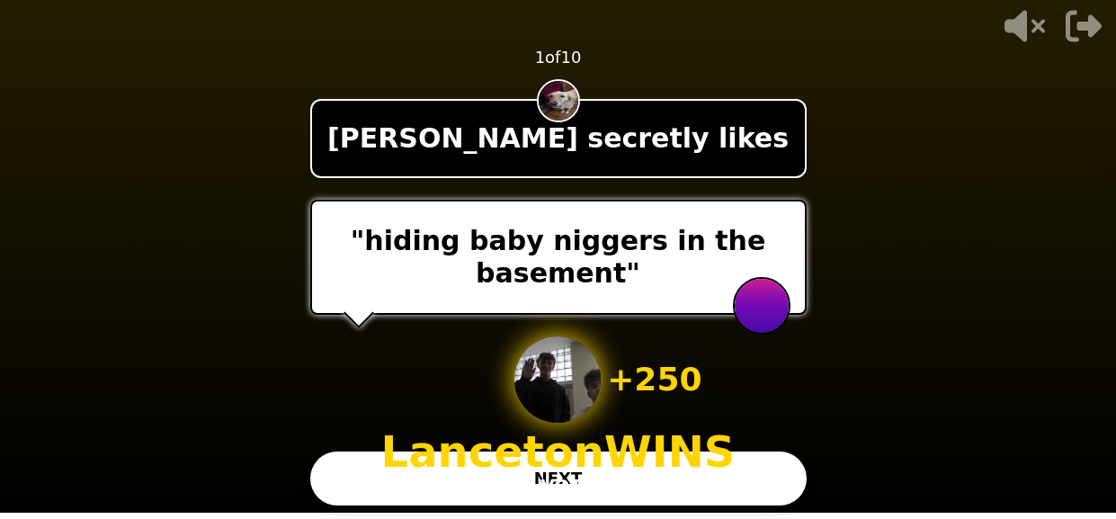
click at [755, 484] on button "NEXT" at bounding box center [558, 479] width 497 height 54
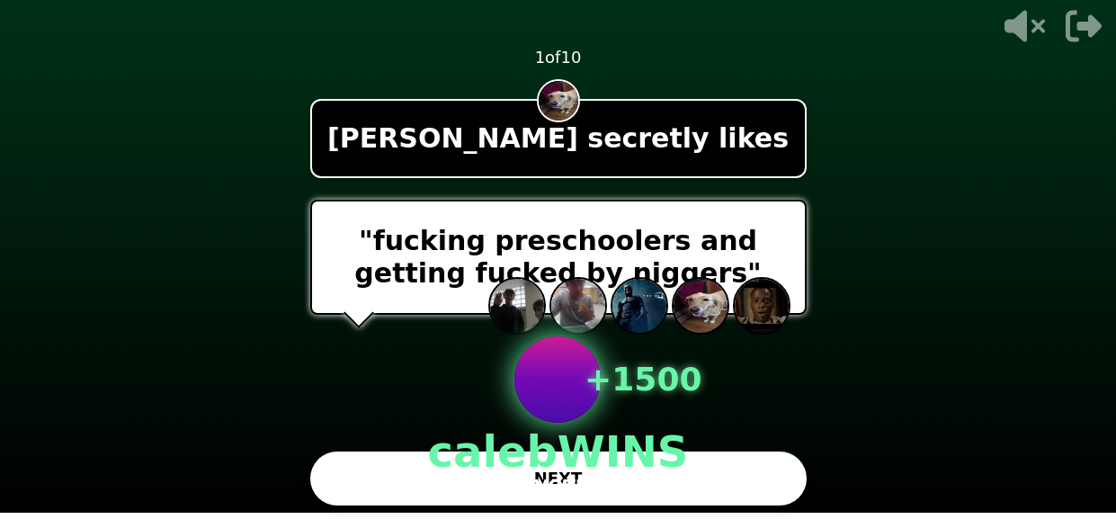
click at [730, 474] on button "NEXT" at bounding box center [558, 479] width 497 height 54
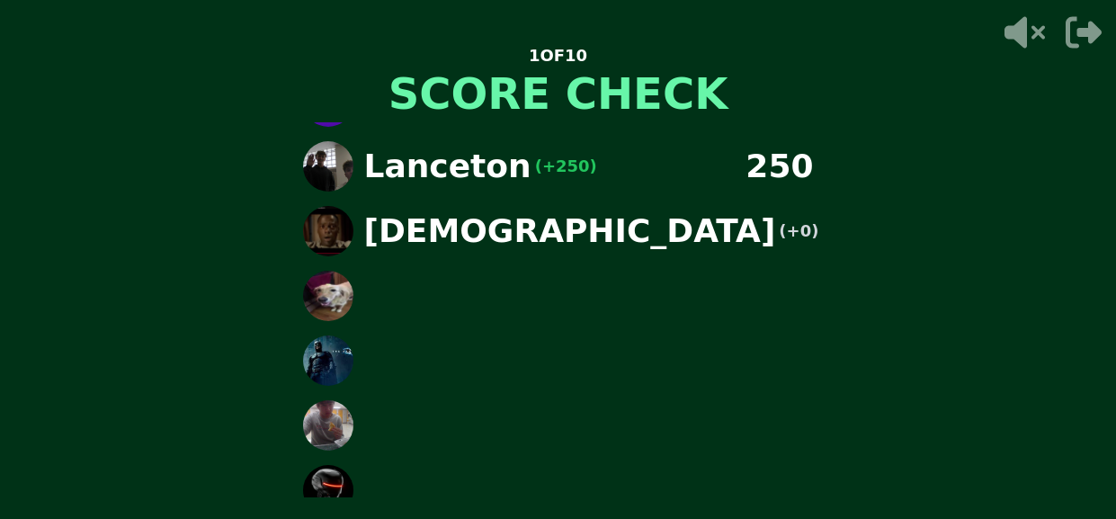
scroll to position [77, 0]
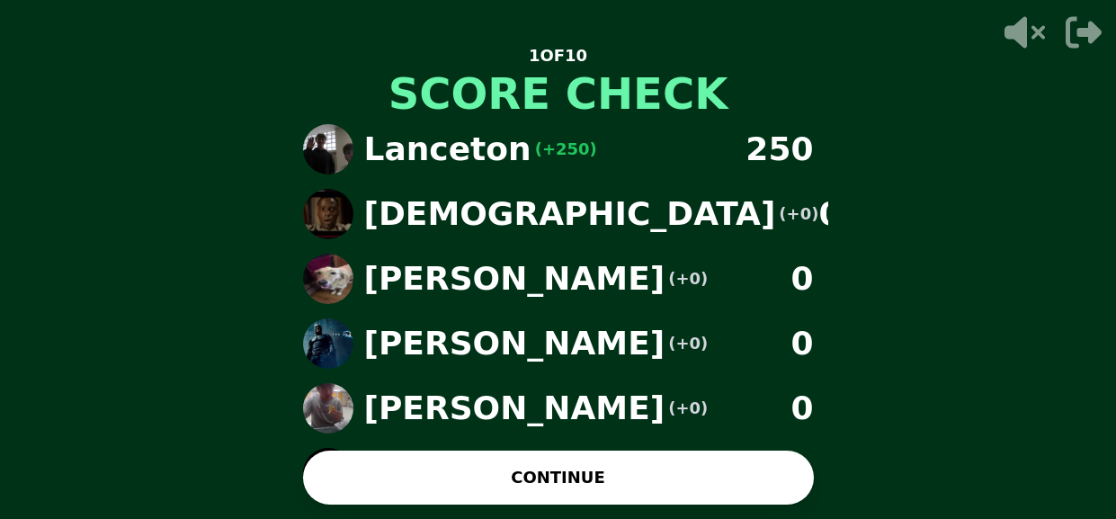
click at [700, 493] on button "CONTINUE" at bounding box center [558, 478] width 511 height 54
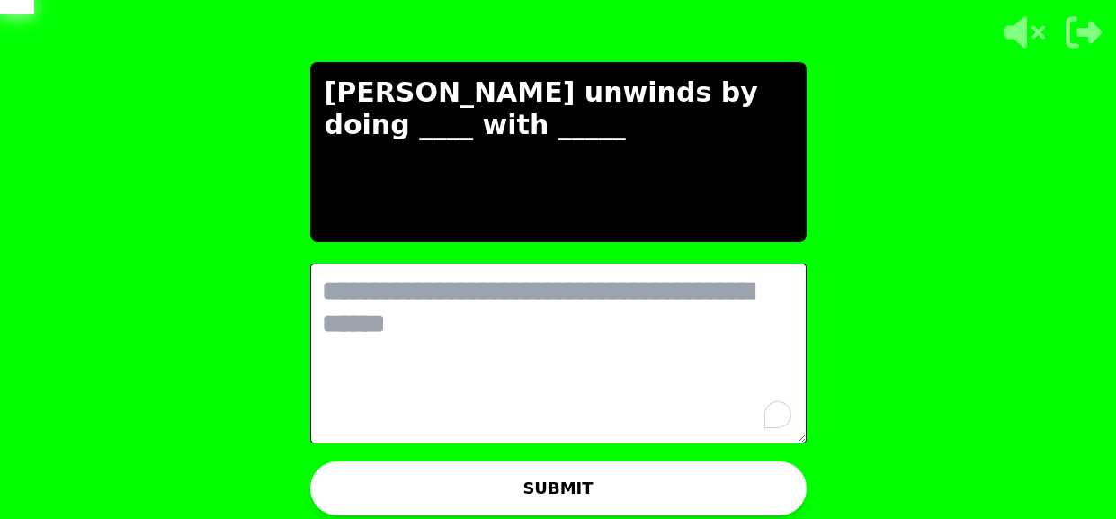
scroll to position [0, 0]
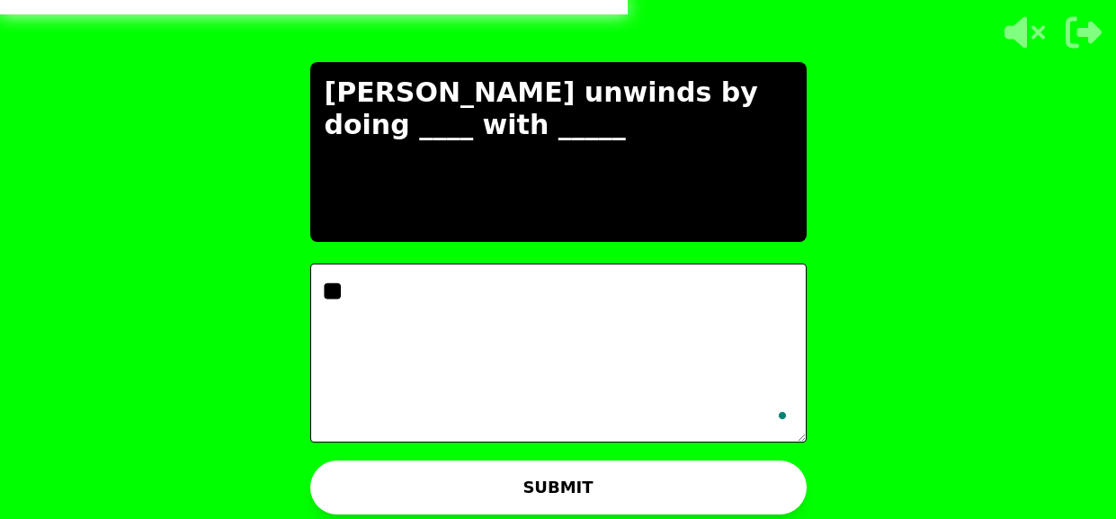
type textarea "*"
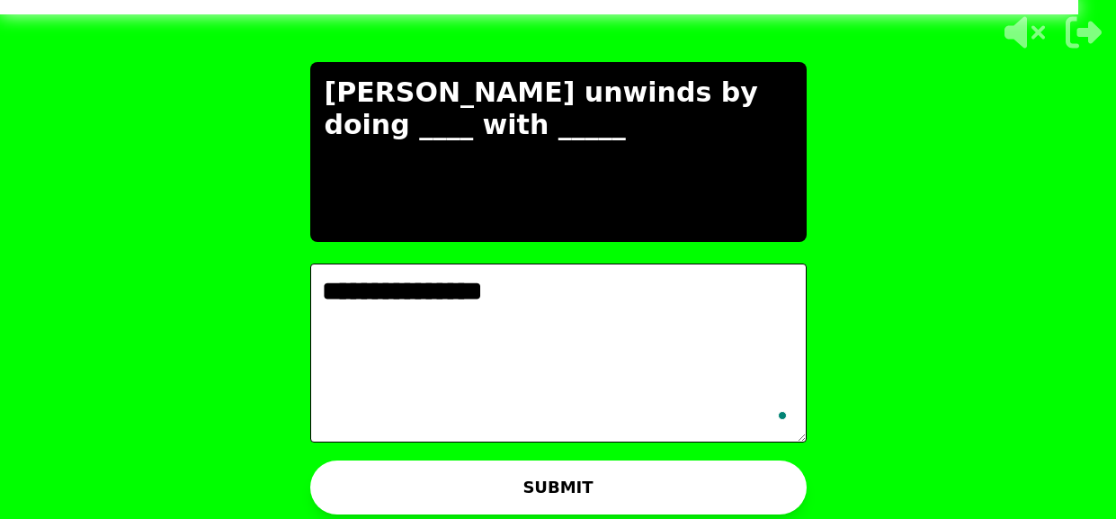
type textarea "**********"
click at [462, 506] on button "SUBMIT" at bounding box center [558, 488] width 497 height 54
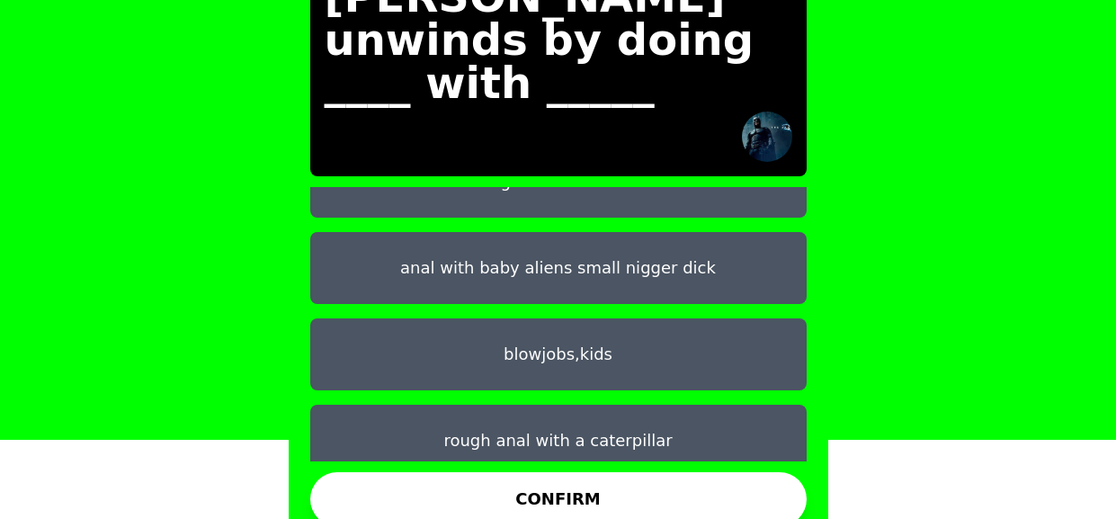
scroll to position [142, 0]
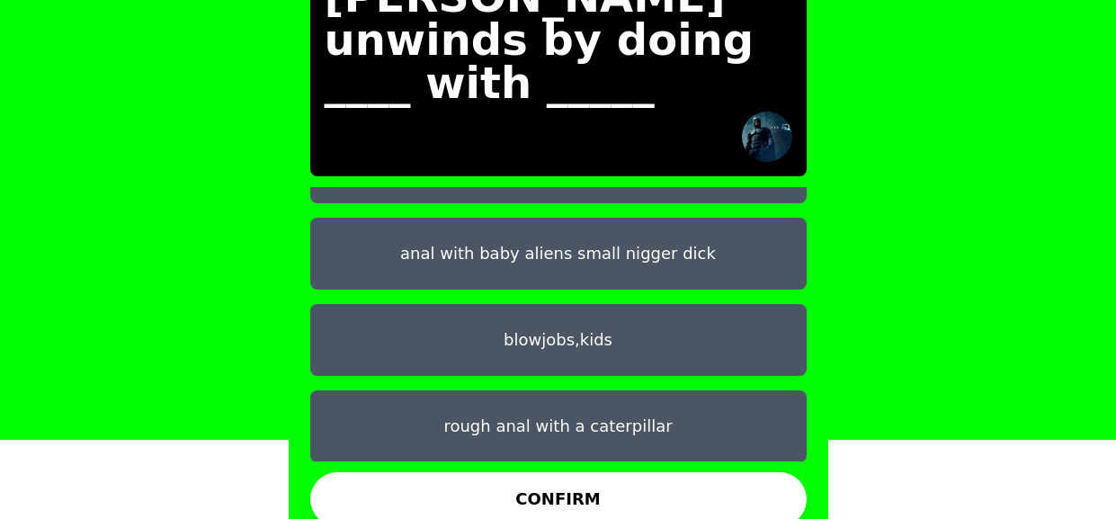
click at [647, 392] on button "rough anal with a caterpillar" at bounding box center [558, 426] width 497 height 72
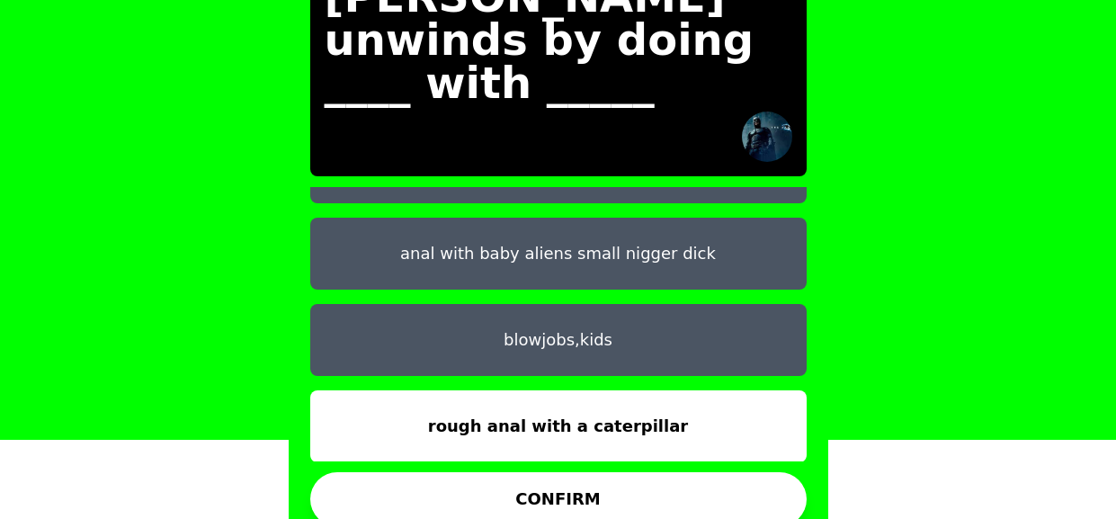
click at [585, 492] on button "CONFIRM" at bounding box center [558, 499] width 497 height 54
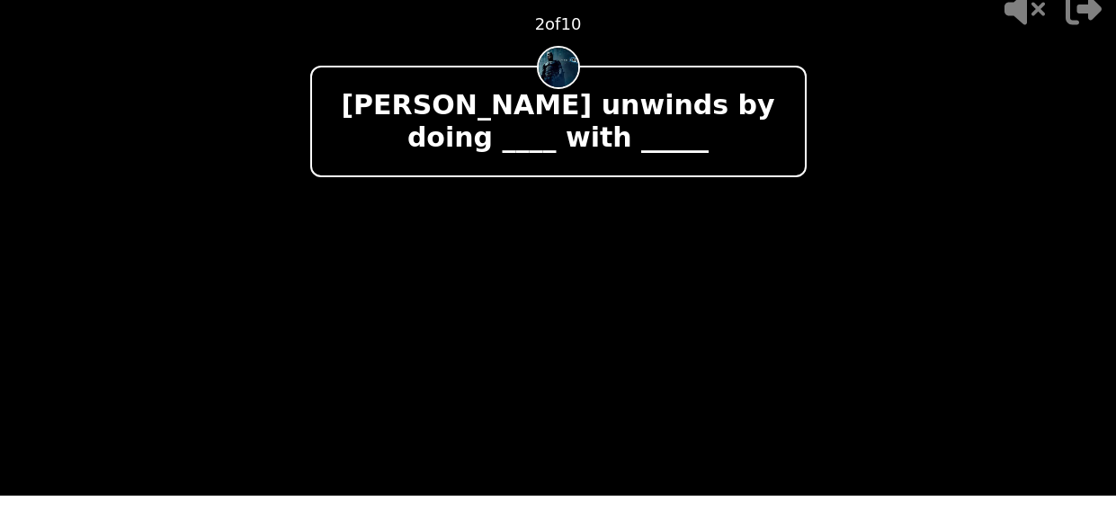
scroll to position [22, 0]
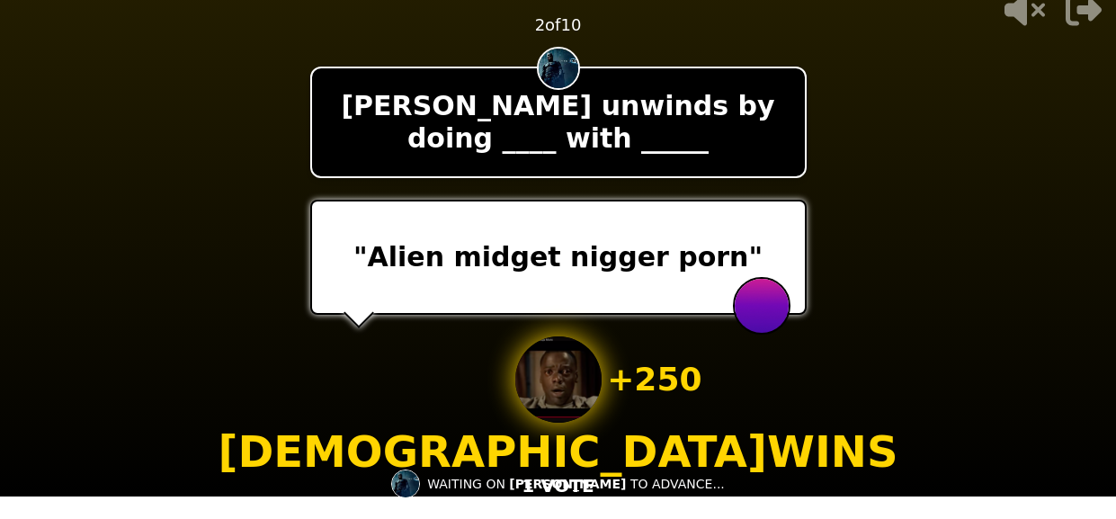
click at [828, 276] on video at bounding box center [558, 237] width 1116 height 519
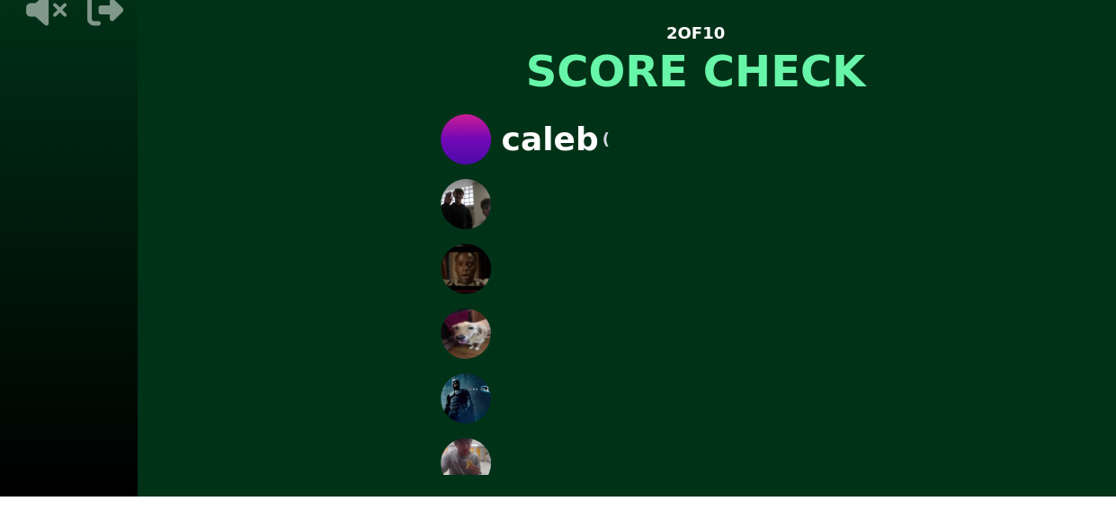
click at [881, 291] on div "2 OF 10 SCORE CHECK caleb (" at bounding box center [696, 237] width 1116 height 519
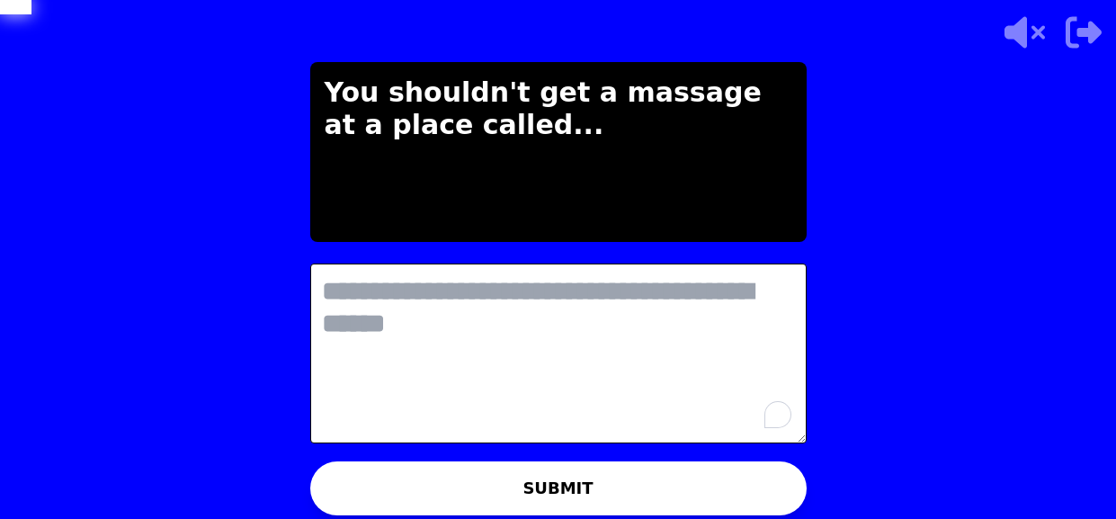
scroll to position [0, 0]
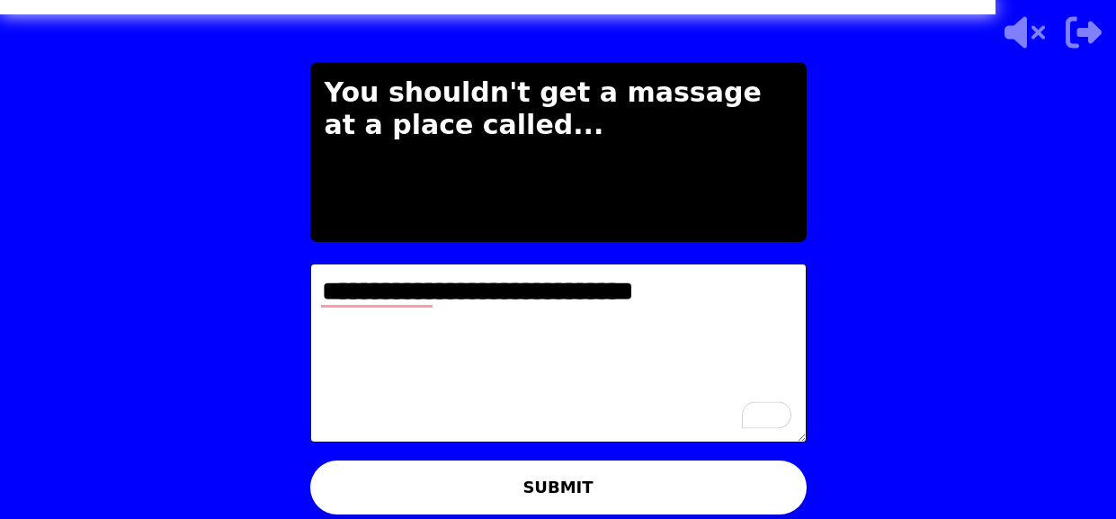
click at [736, 292] on textarea "**********" at bounding box center [558, 354] width 497 height 180
type textarea "**********"
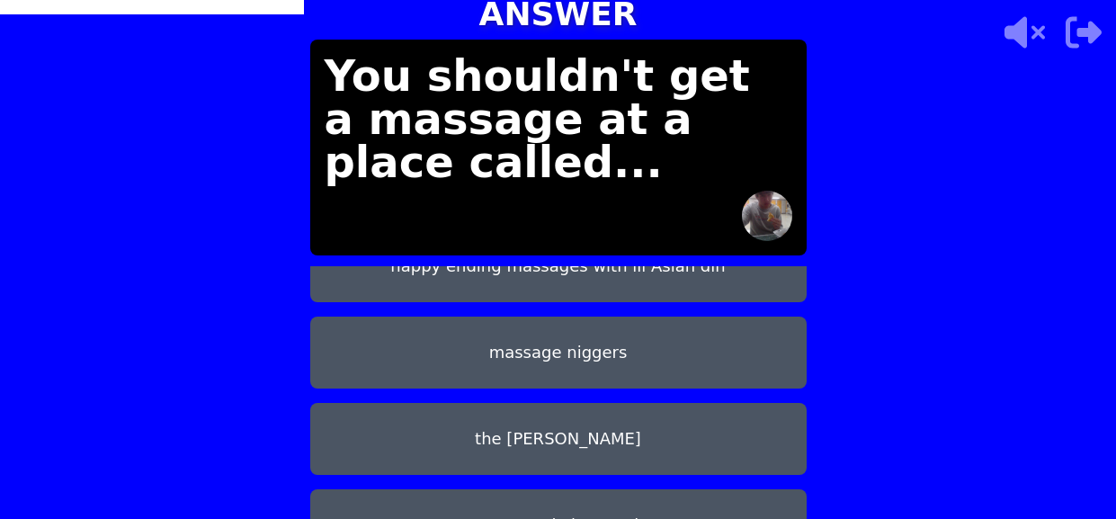
scroll to position [142, 0]
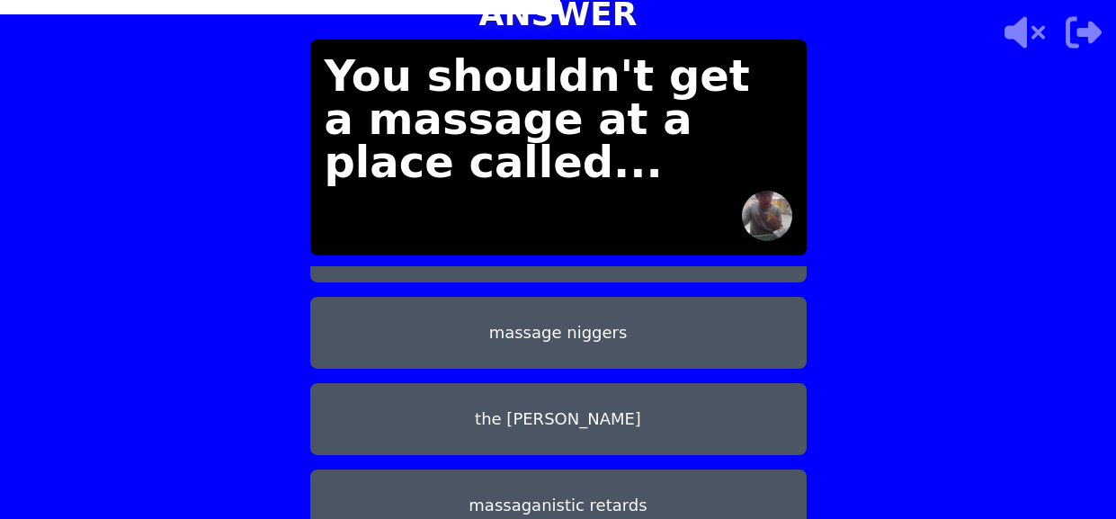
click at [693, 479] on button "massaganistic retards" at bounding box center [558, 506] width 497 height 72
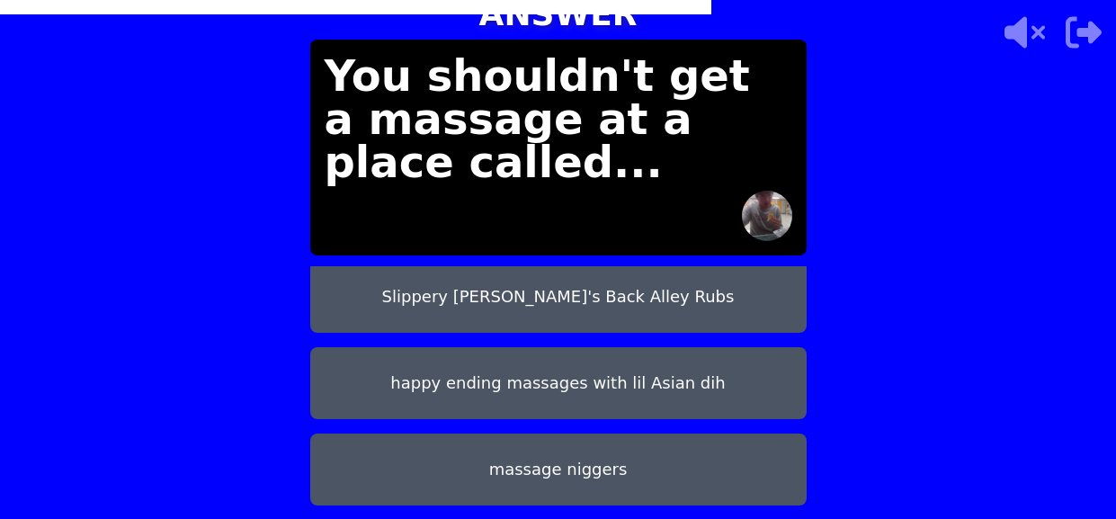
scroll to position [6, 0]
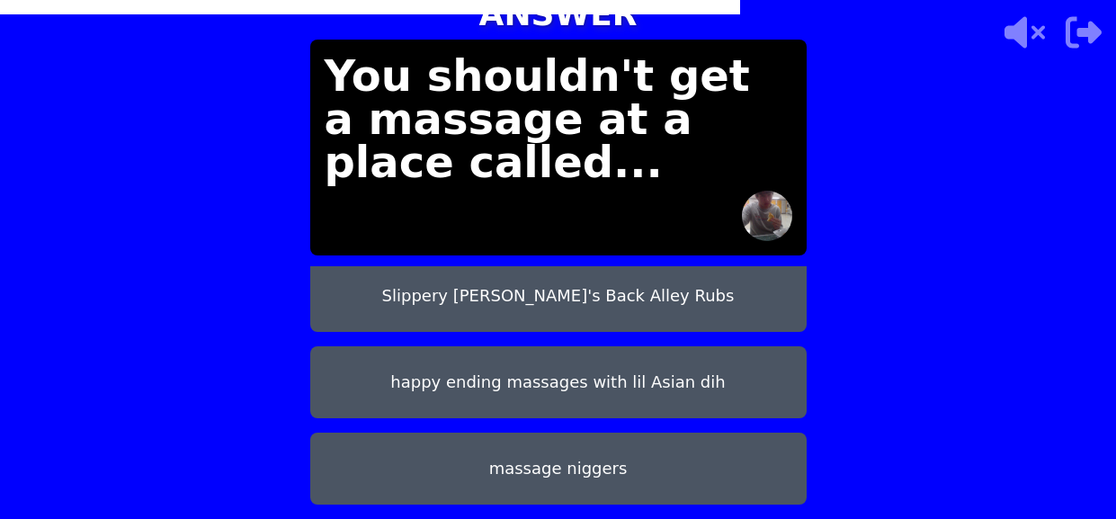
click at [634, 384] on button "happy ending massages with lil Asian dih" at bounding box center [558, 382] width 497 height 72
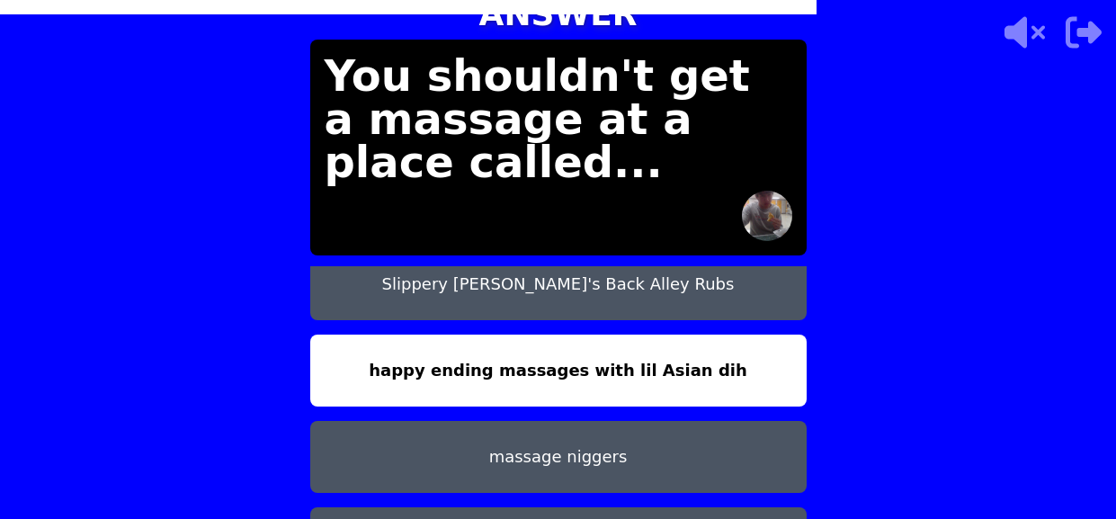
scroll to position [0, 0]
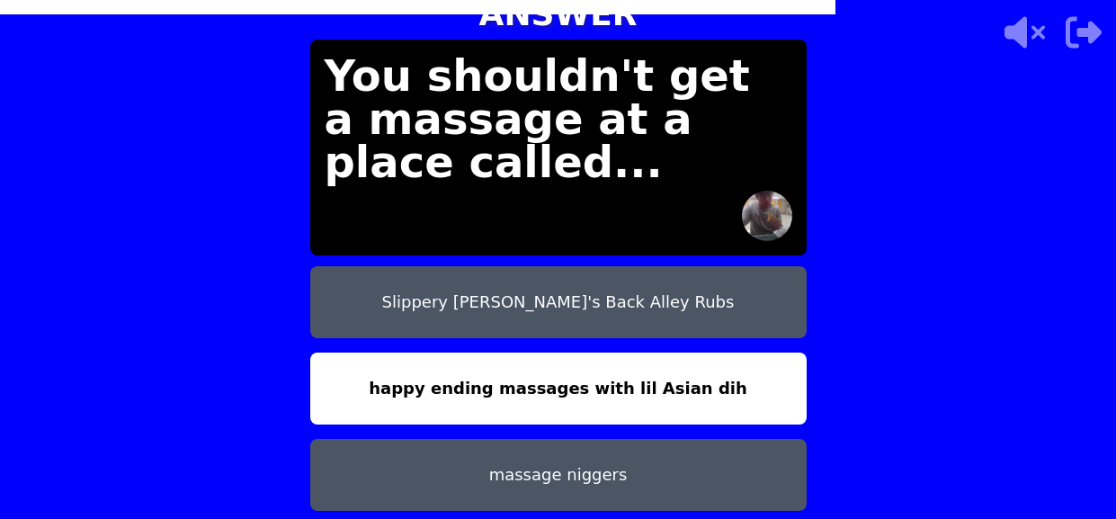
click at [658, 308] on button "Slippery Steve's Back Alley Rubs" at bounding box center [558, 302] width 497 height 72
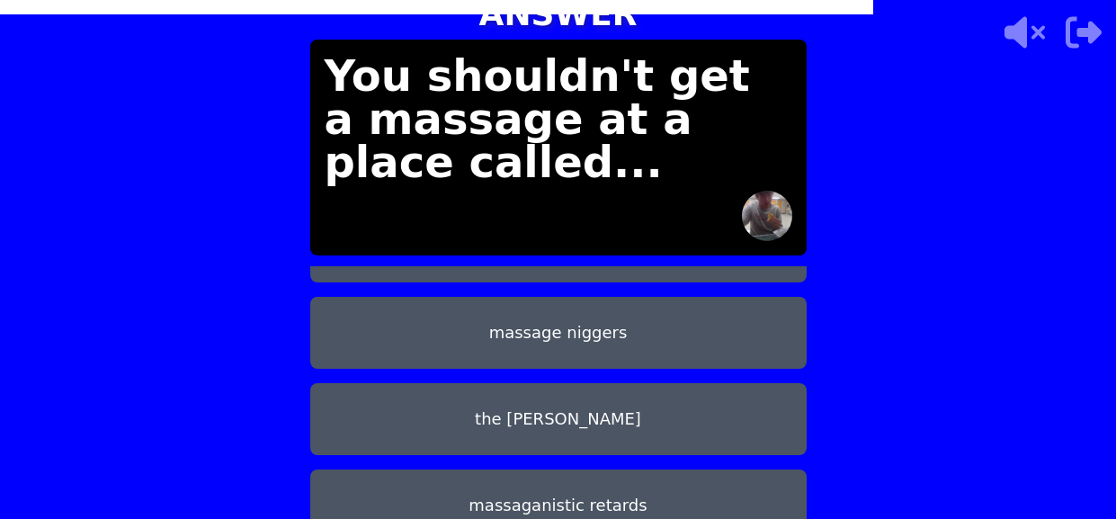
scroll to position [79, 0]
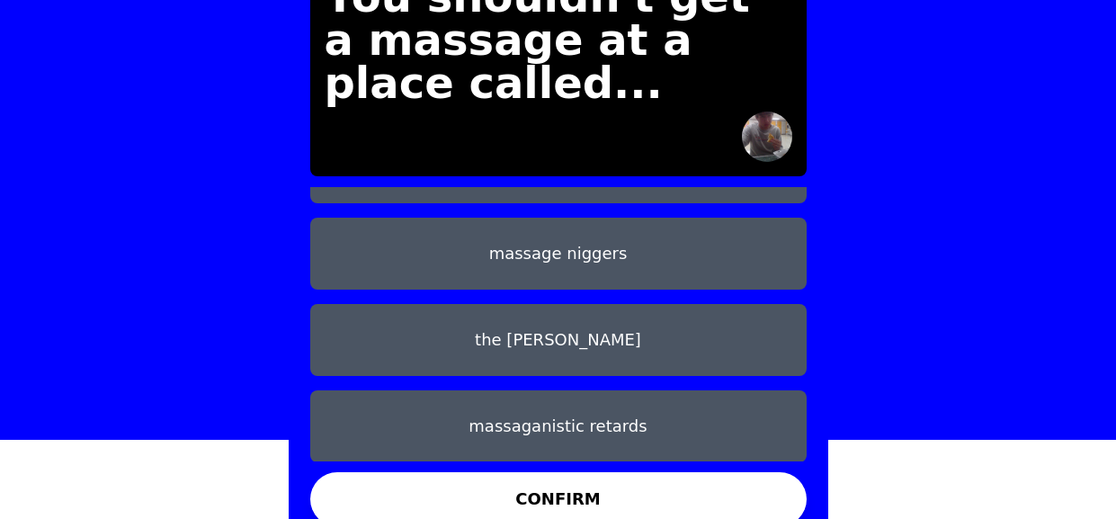
click at [614, 482] on button "CONFIRM" at bounding box center [558, 499] width 497 height 54
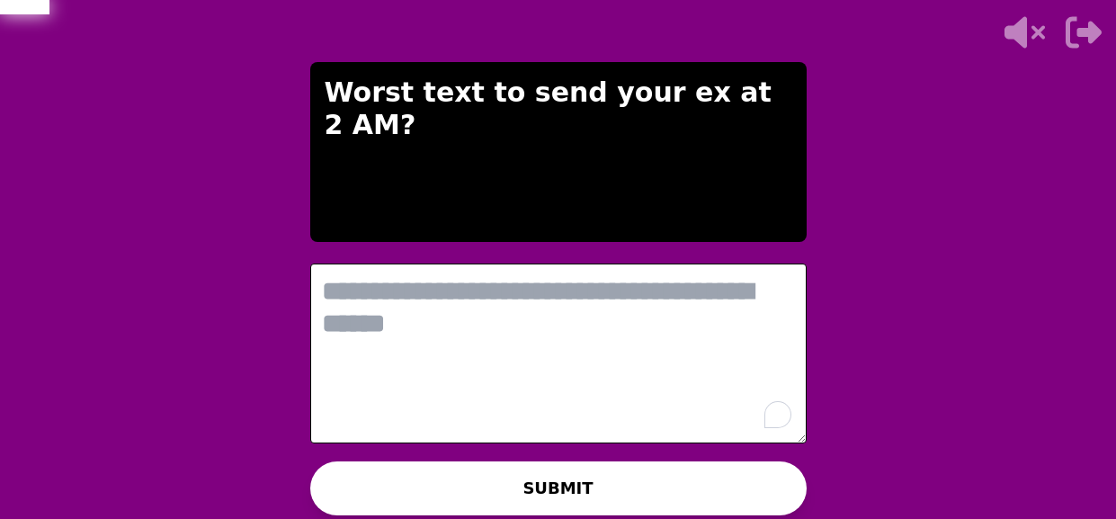
scroll to position [0, 0]
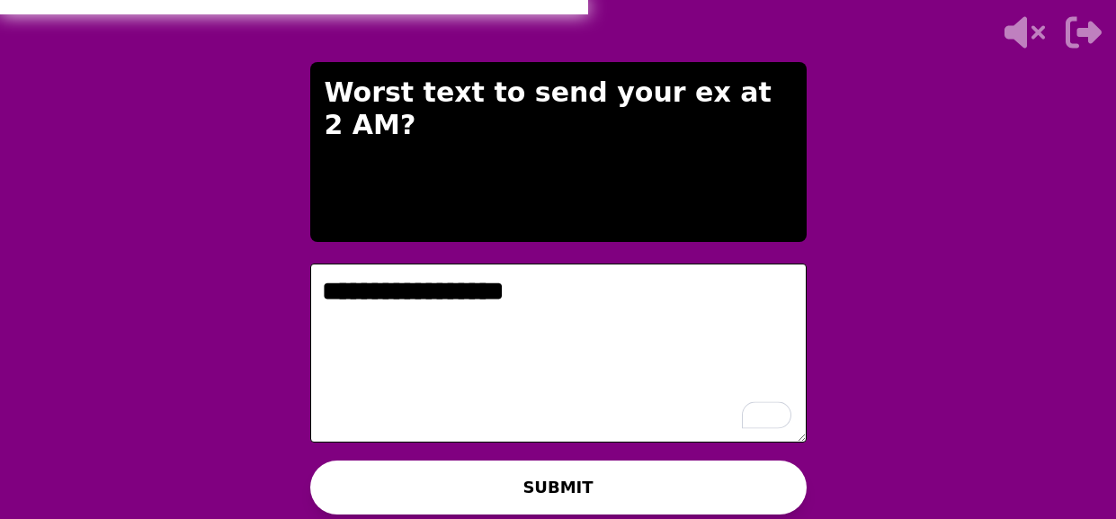
click at [656, 301] on textarea "**********" at bounding box center [558, 354] width 497 height 180
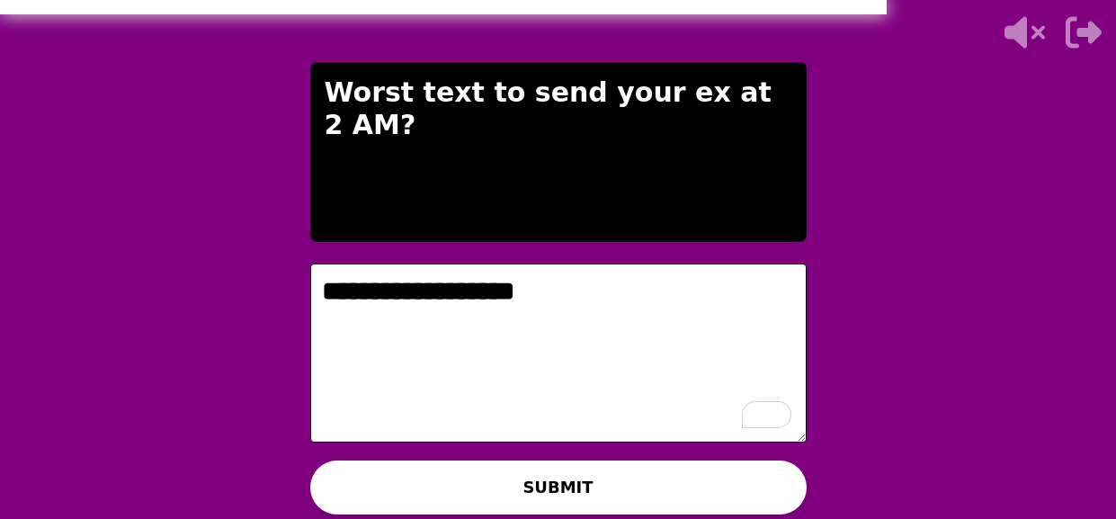
type textarea "**********"
click at [589, 492] on div "WAITING ON LANCETON TO ADVANCE..." at bounding box center [558, 483] width 321 height 43
click at [765, 494] on button "SUBMIT" at bounding box center [558, 488] width 497 height 54
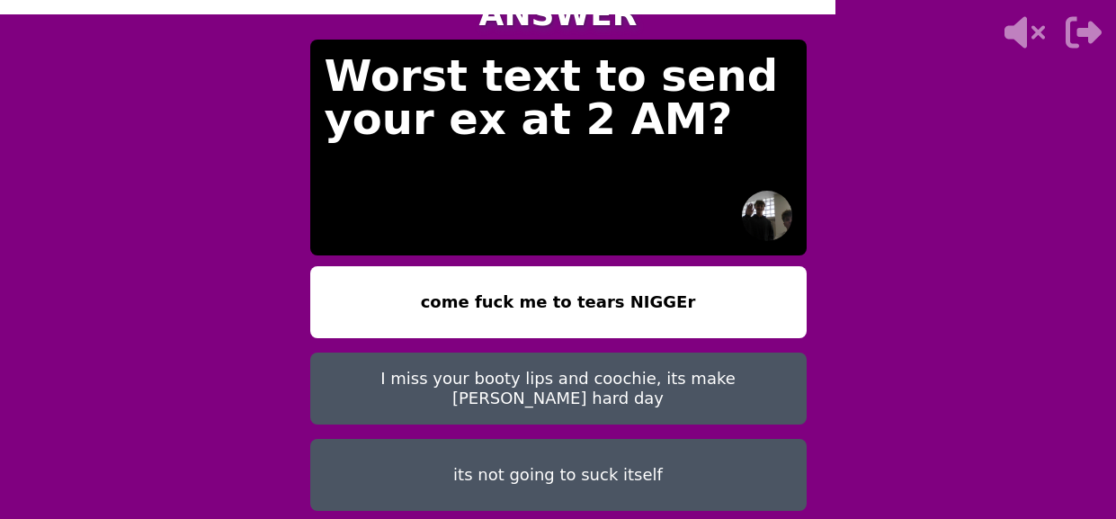
click at [681, 363] on button "I miss your booty lips and coochie, its make avery hard day" at bounding box center [558, 389] width 497 height 72
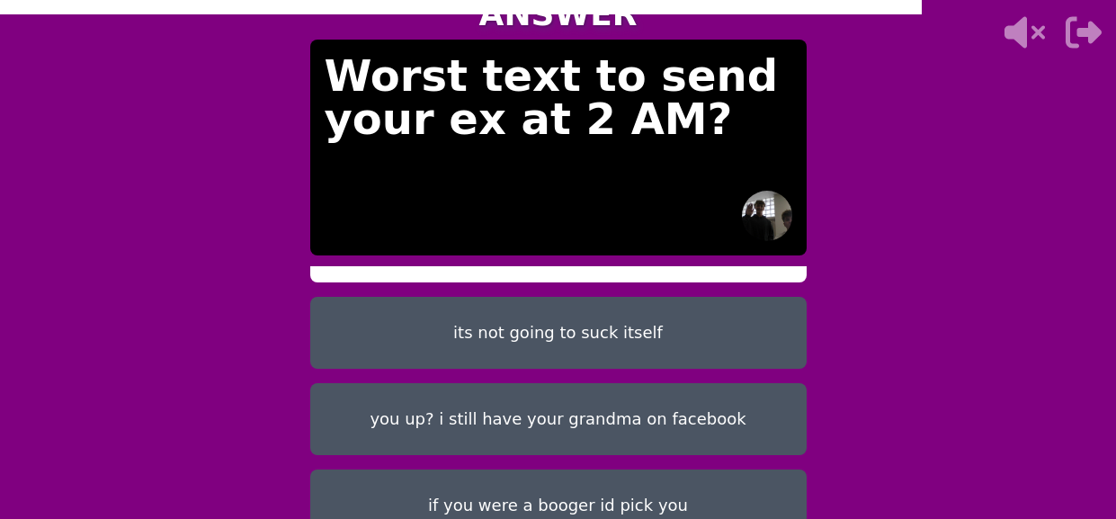
scroll to position [79, 0]
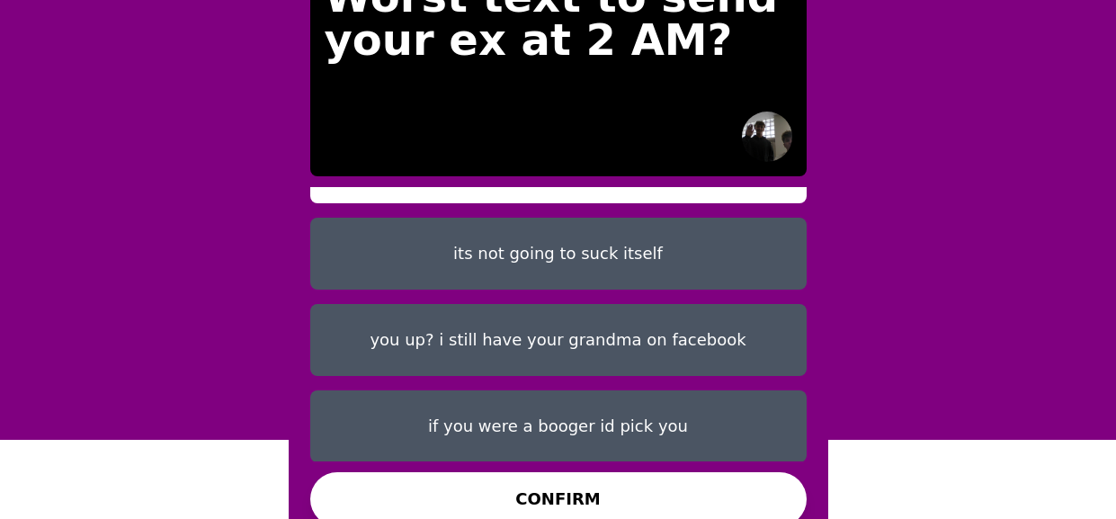
click at [769, 474] on button "CONFIRM" at bounding box center [558, 499] width 497 height 54
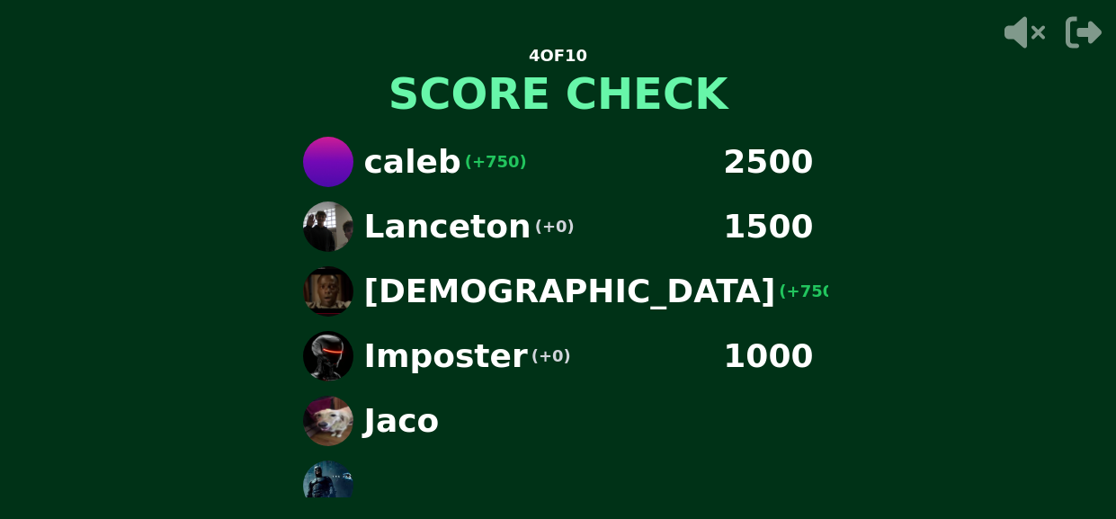
scroll to position [0, 0]
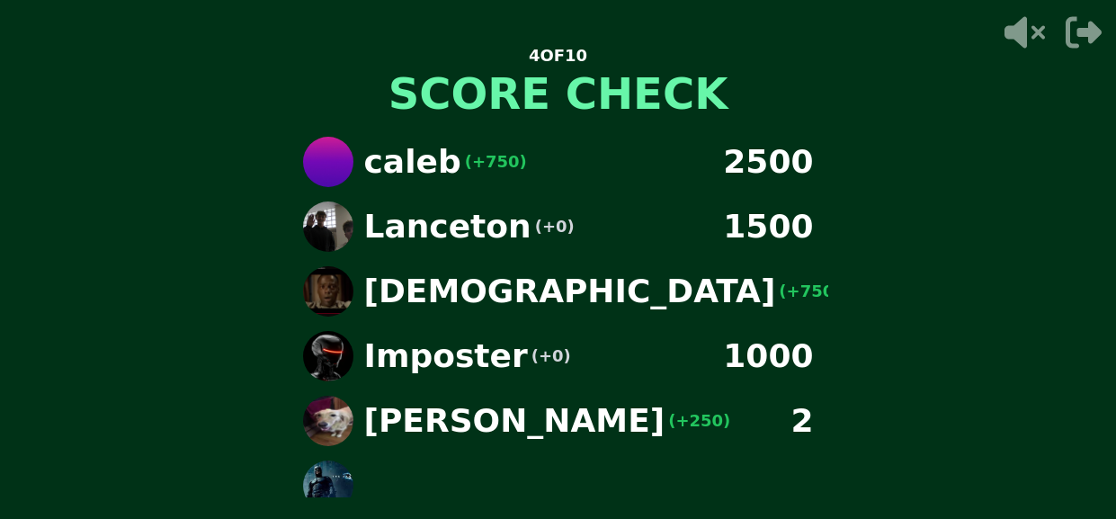
click at [746, 266] on div "Isaiah (+750) 1250" at bounding box center [559, 291] width 540 height 50
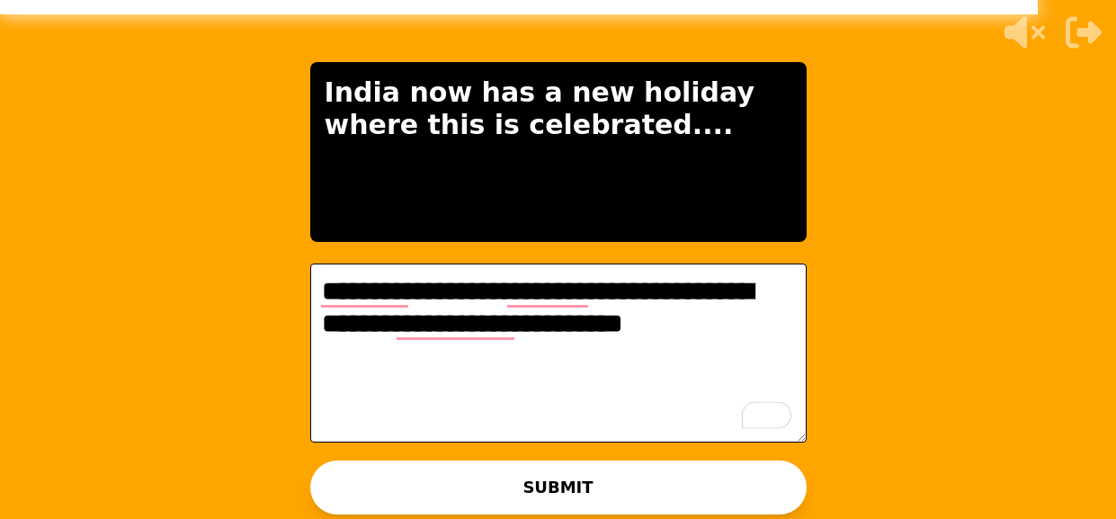
type textarea "**********"
click at [790, 473] on button "SUBMIT" at bounding box center [558, 488] width 497 height 54
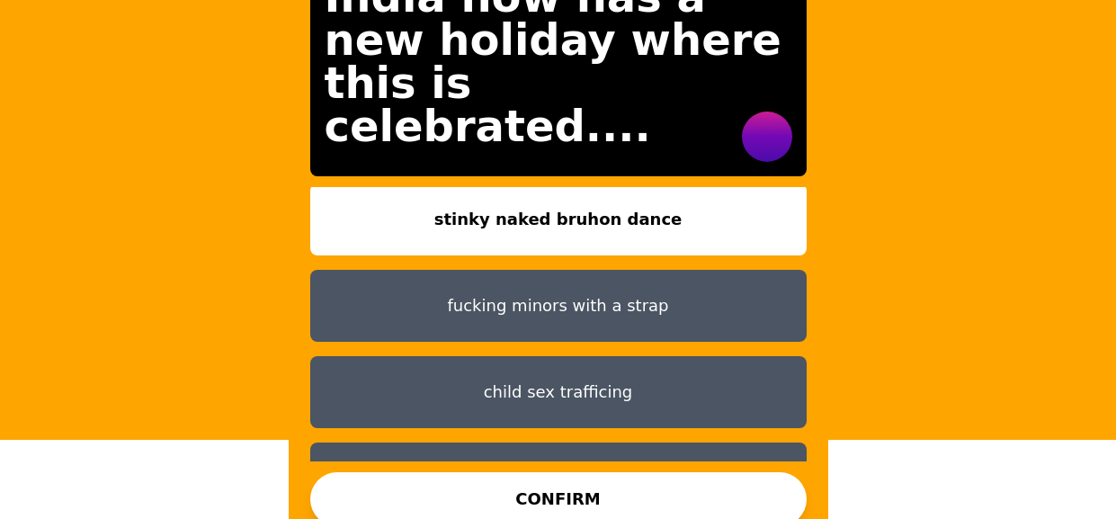
scroll to position [142, 0]
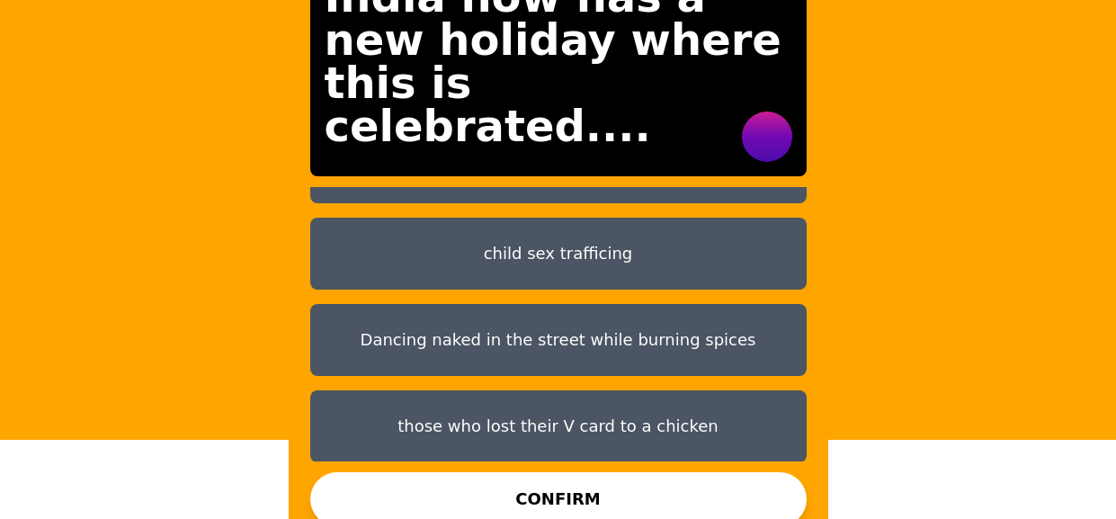
click at [722, 419] on button "those who lost their V card to a chicken" at bounding box center [558, 426] width 497 height 72
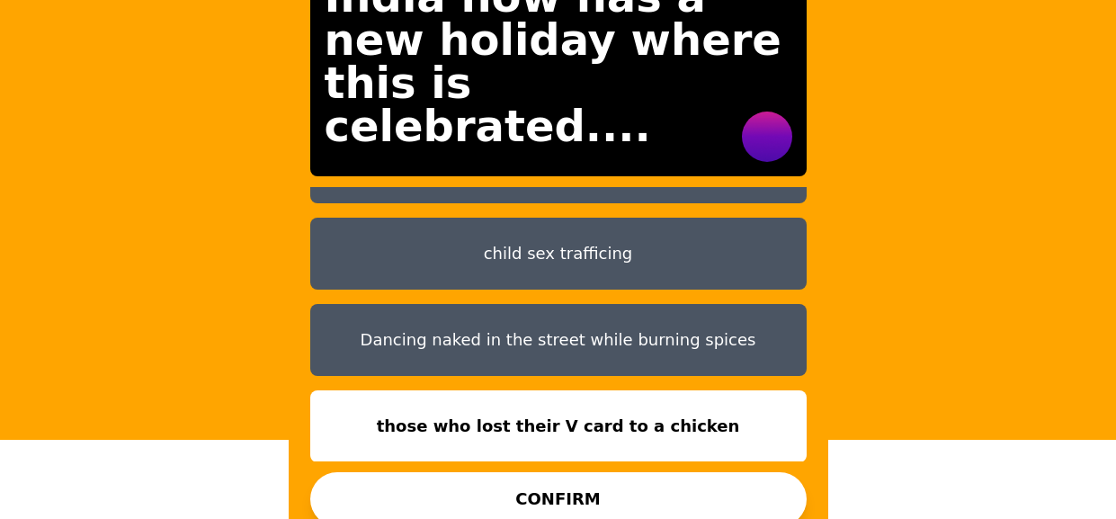
click at [690, 472] on button "CONFIRM" at bounding box center [558, 499] width 497 height 54
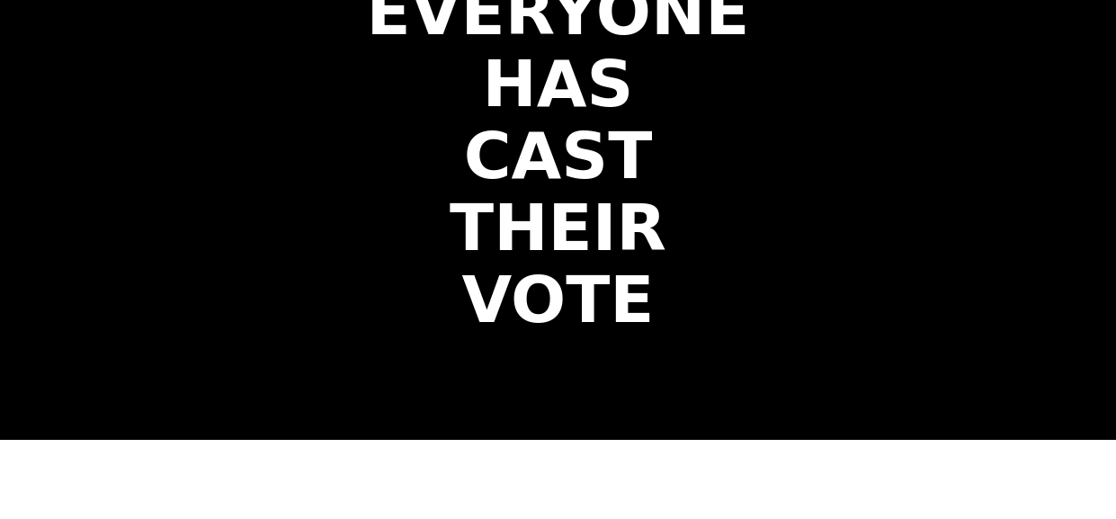
scroll to position [22, 0]
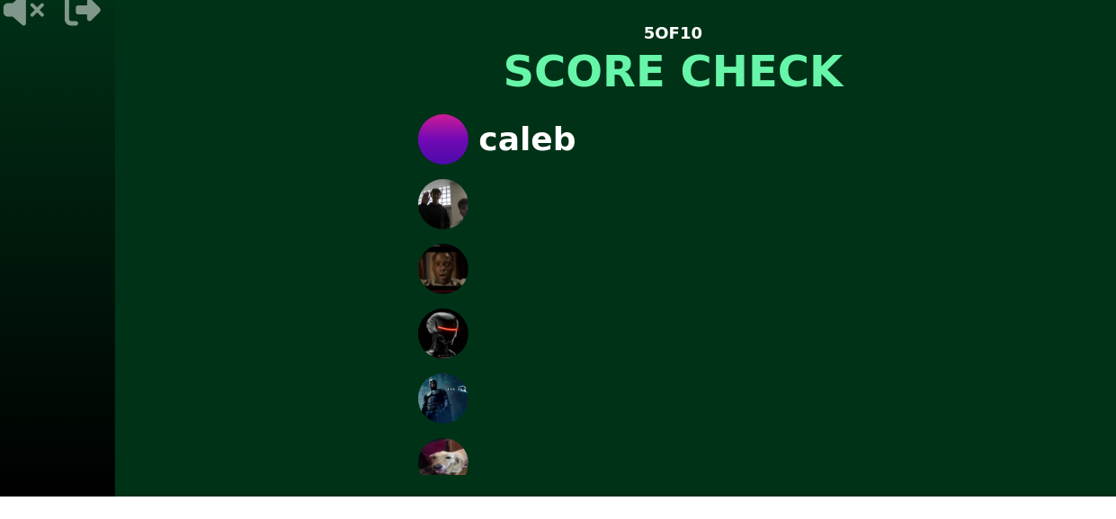
click at [976, 300] on div "5 OF 10 SCORE CHECK caleb" at bounding box center [673, 237] width 1116 height 519
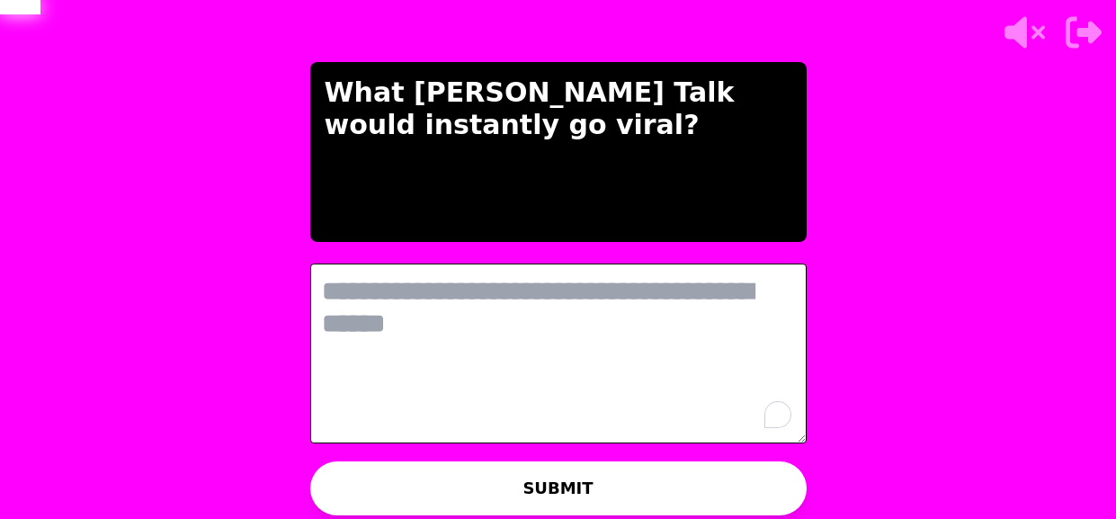
scroll to position [0, 0]
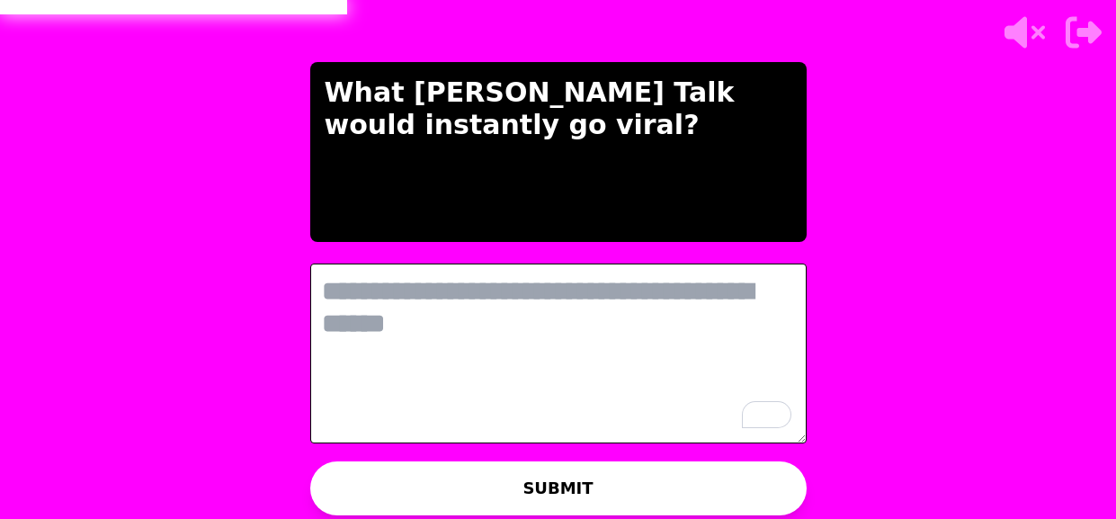
type textarea "*"
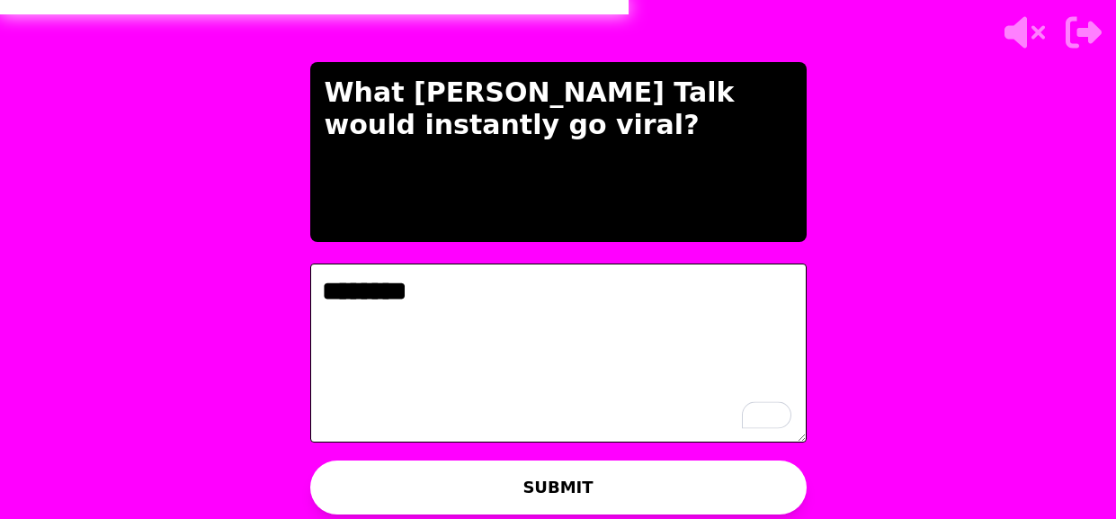
type textarea "********"
click at [786, 498] on button "SUBMIT" at bounding box center [558, 488] width 497 height 54
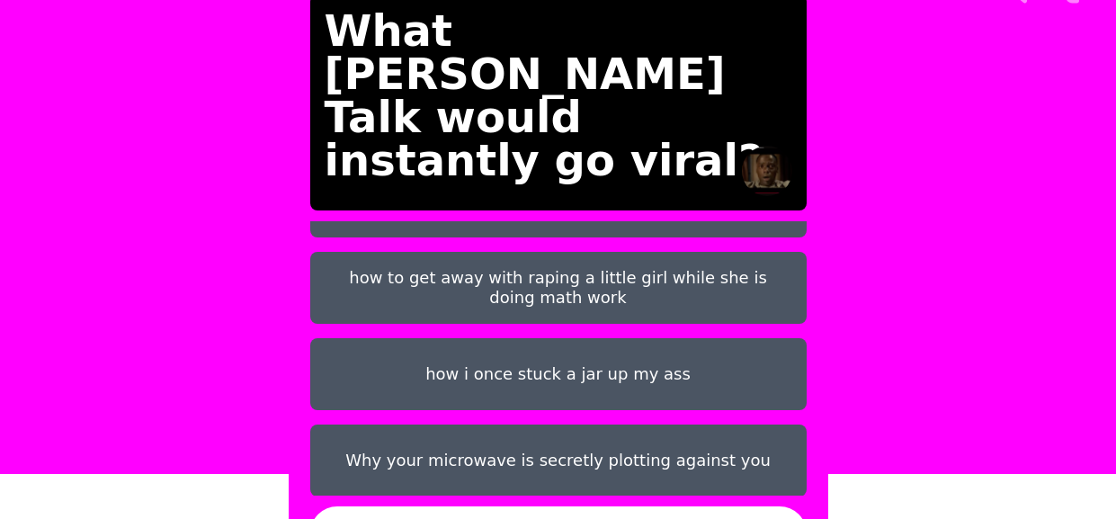
scroll to position [48, 0]
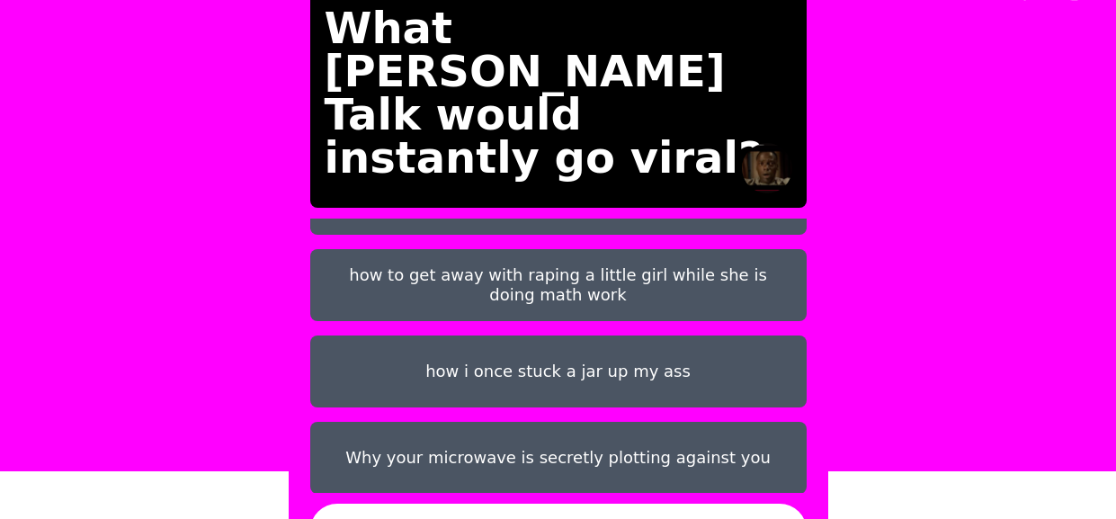
click at [738, 268] on button "how to get away with raping a little girl while she is doing math work" at bounding box center [558, 285] width 497 height 72
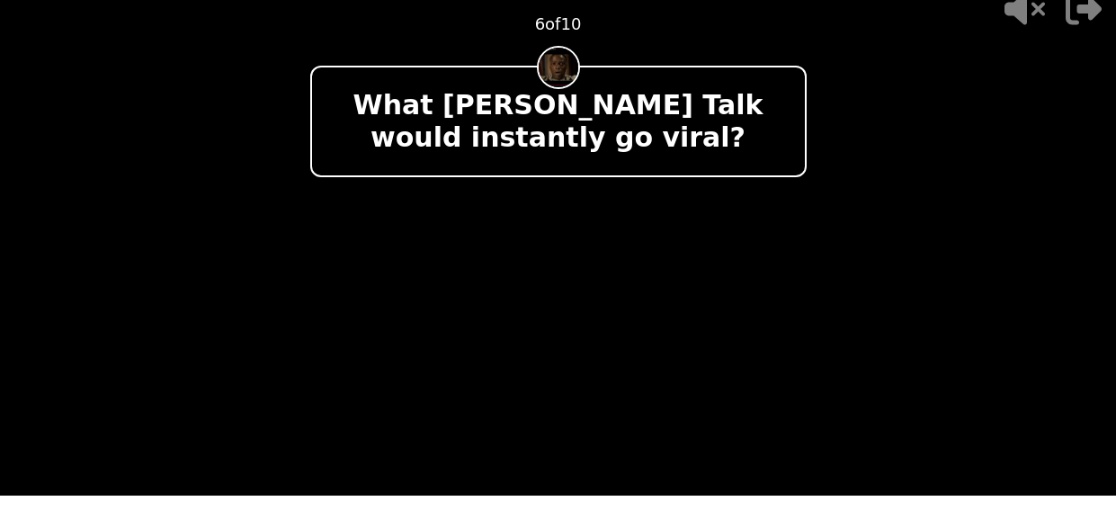
scroll to position [22, 0]
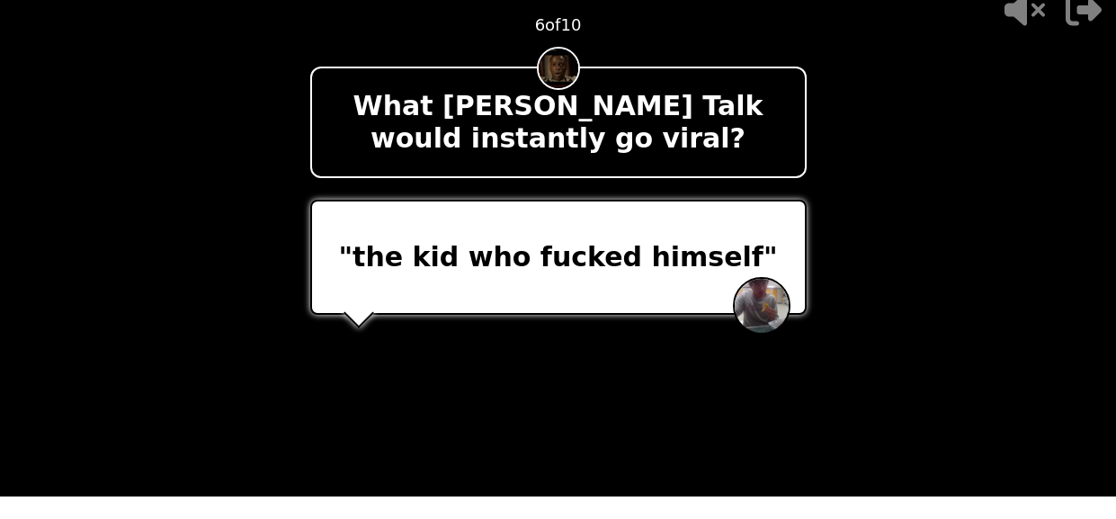
click at [911, 202] on video at bounding box center [558, 237] width 1116 height 519
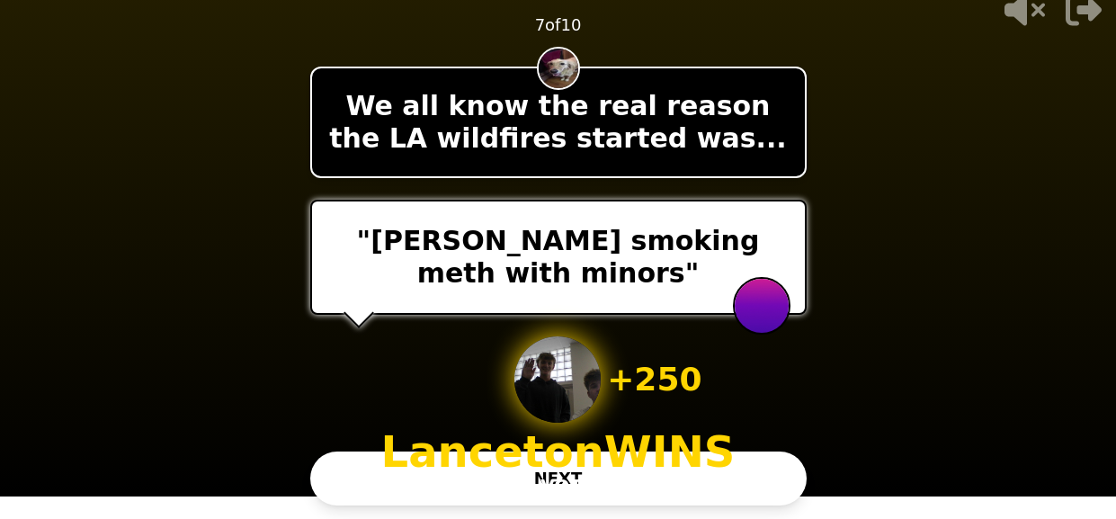
click at [757, 468] on button "NEXT" at bounding box center [558, 479] width 497 height 54
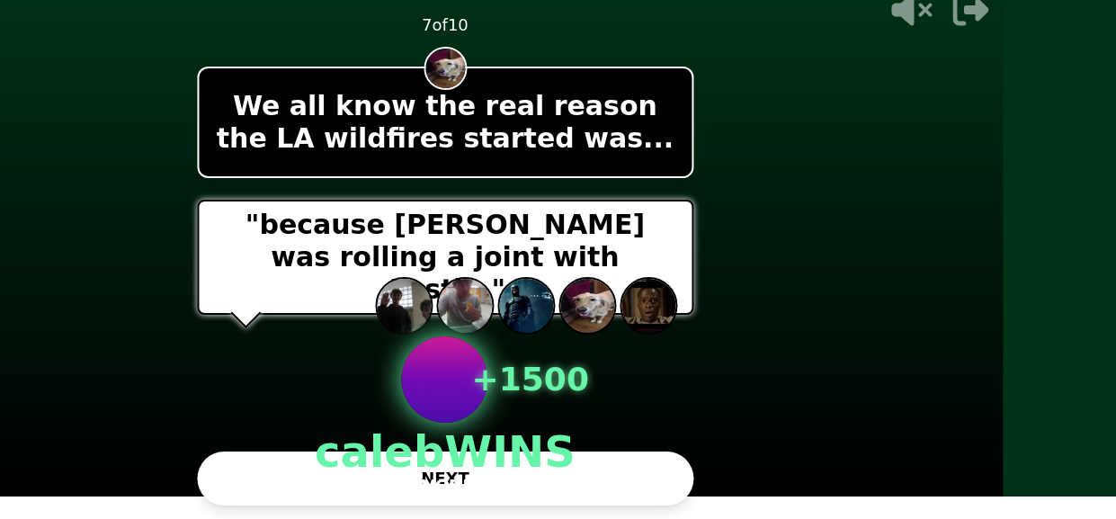
click at [715, 491] on div "- 500 PTS 7 of 10 We all know the real reason the LA wildfires started was... "…" at bounding box center [445, 237] width 540 height 519
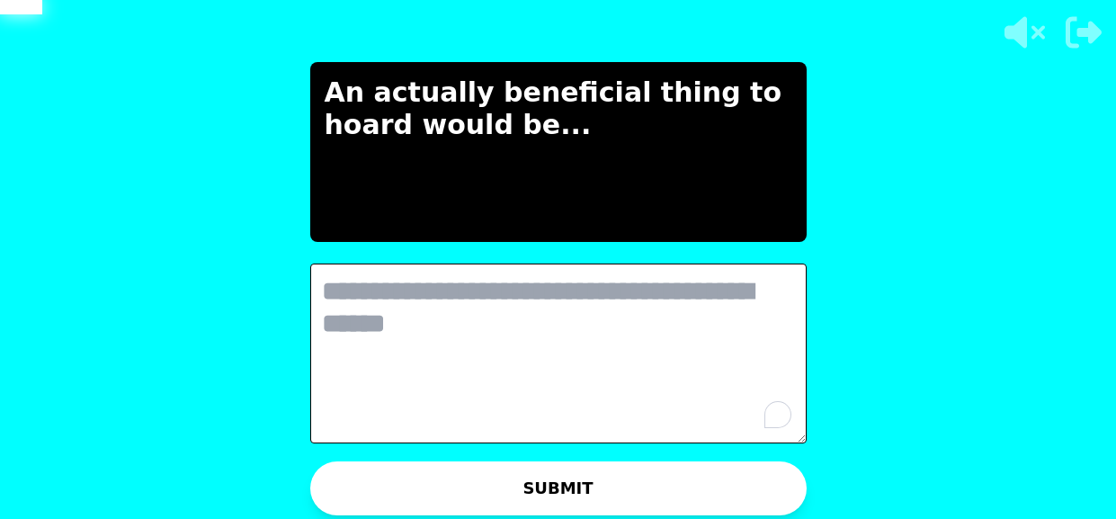
scroll to position [0, 0]
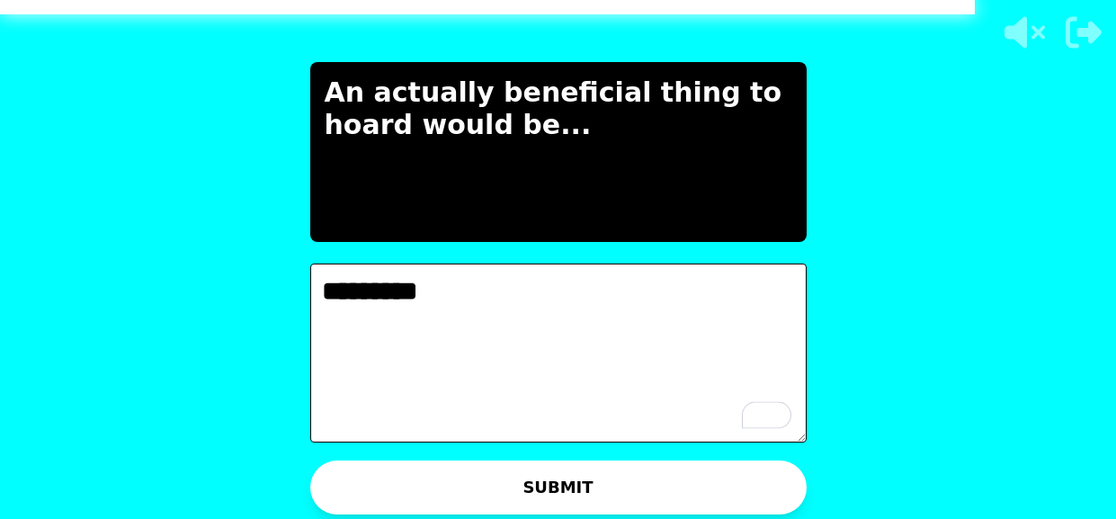
type textarea "********"
click at [765, 484] on button "SUBMIT" at bounding box center [558, 488] width 497 height 54
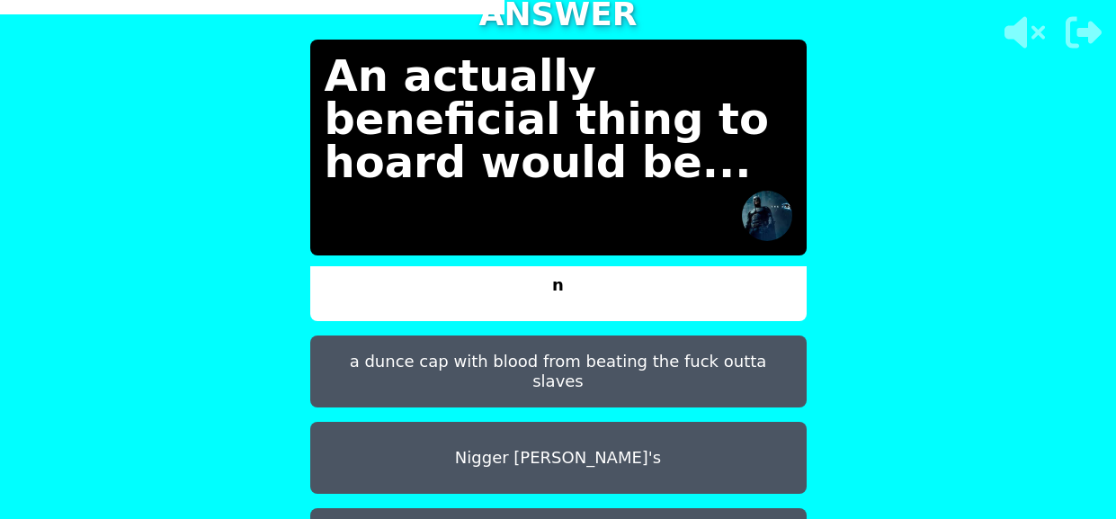
scroll to position [9, 0]
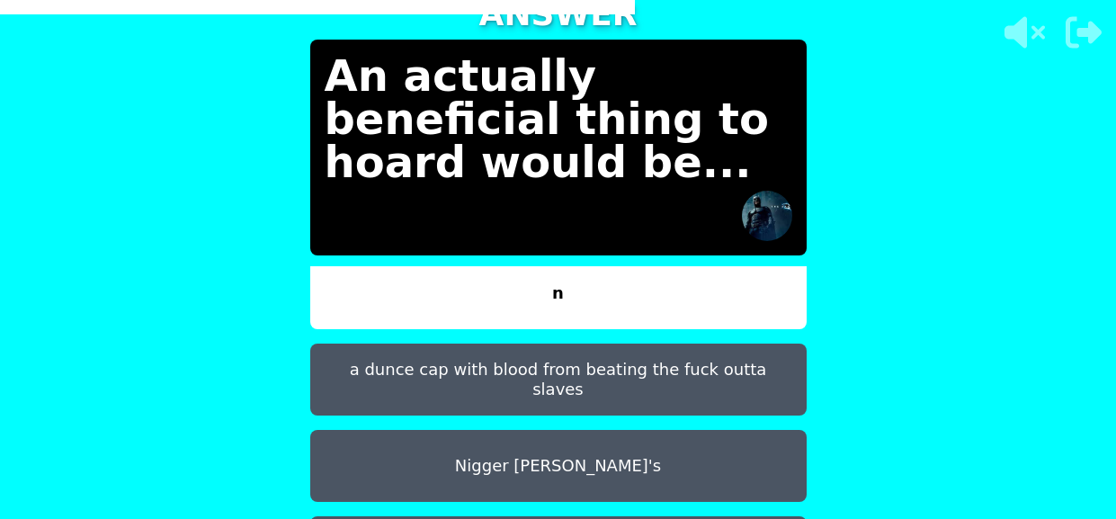
click at [728, 377] on button "a dunce cap with blood from beating the fuck outta slaves" at bounding box center [558, 380] width 497 height 72
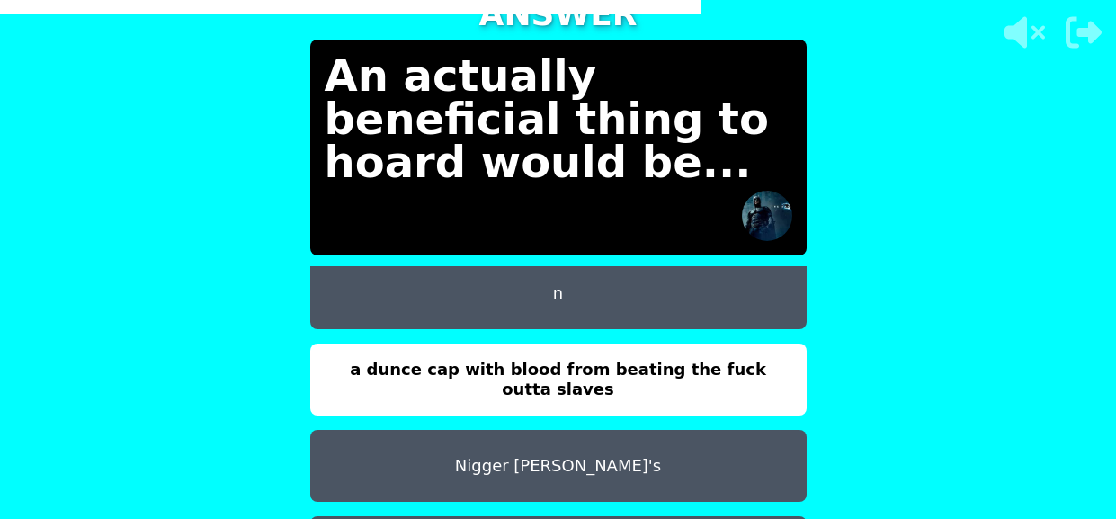
scroll to position [79, 0]
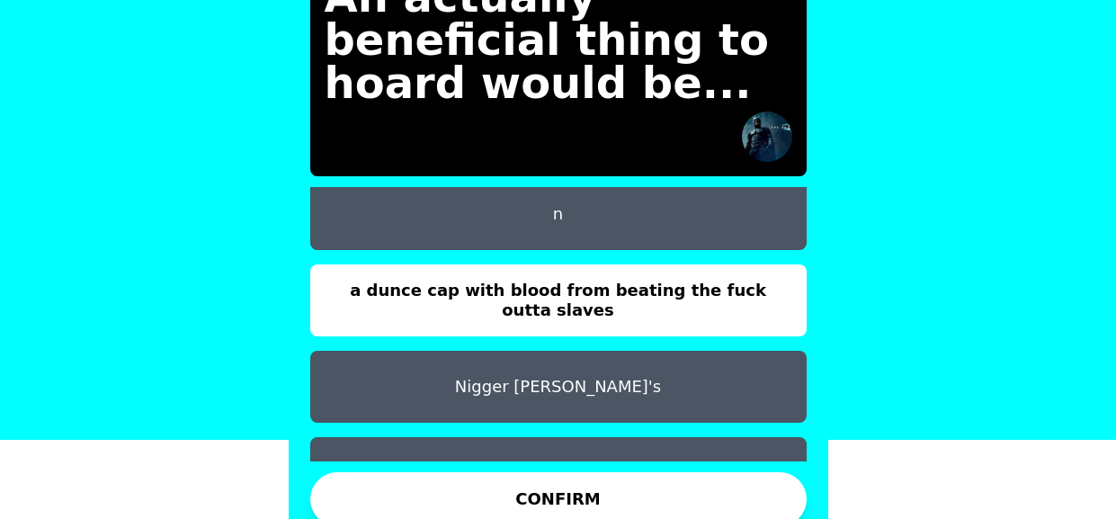
click at [731, 496] on button "CONFIRM" at bounding box center [558, 499] width 497 height 54
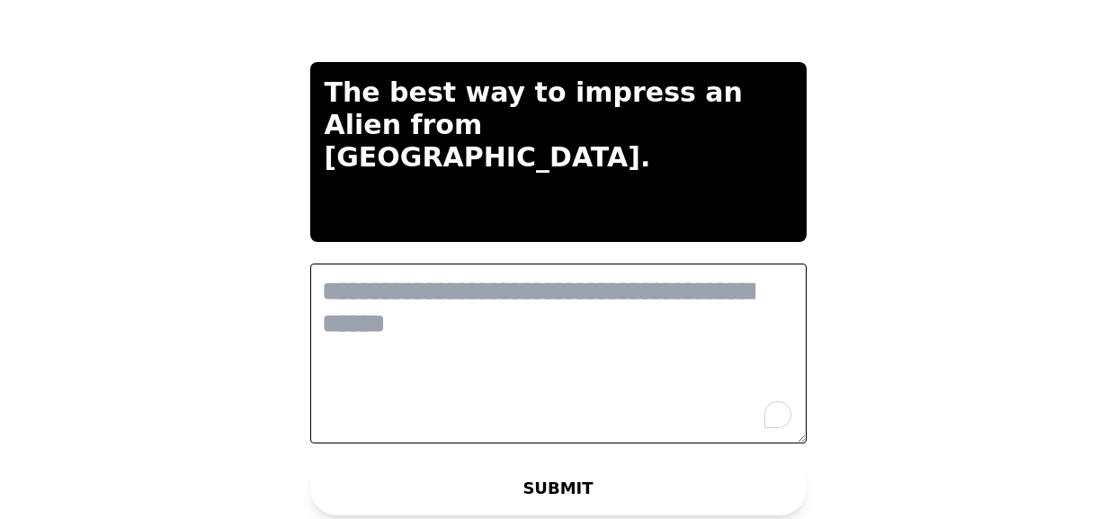
scroll to position [0, 0]
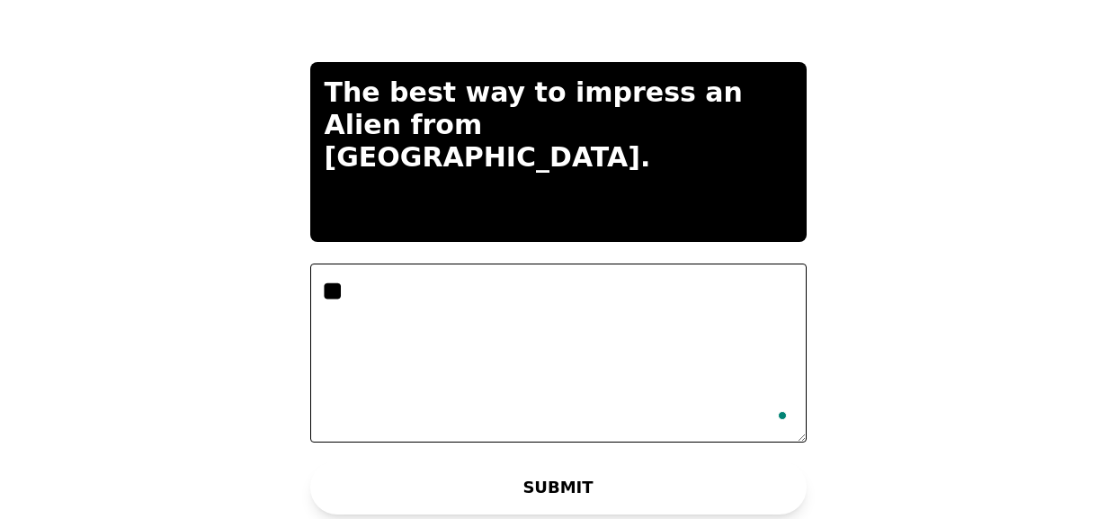
type textarea "*"
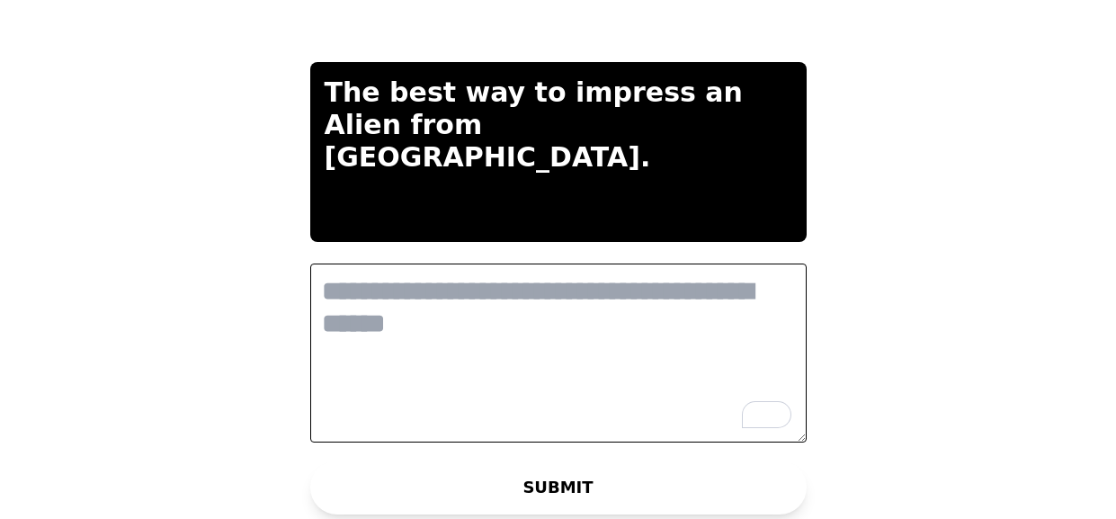
click at [568, 300] on textarea "To enrich screen reader interactions, please activate Accessibility in Grammarl…" at bounding box center [558, 354] width 497 height 180
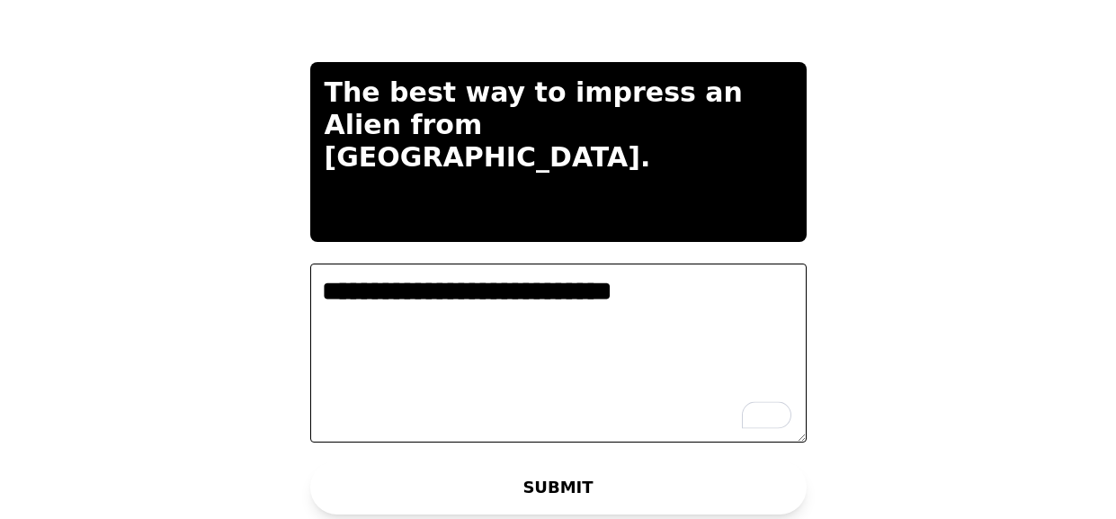
type textarea "**********"
click at [760, 489] on button "SUBMIT" at bounding box center [558, 488] width 497 height 54
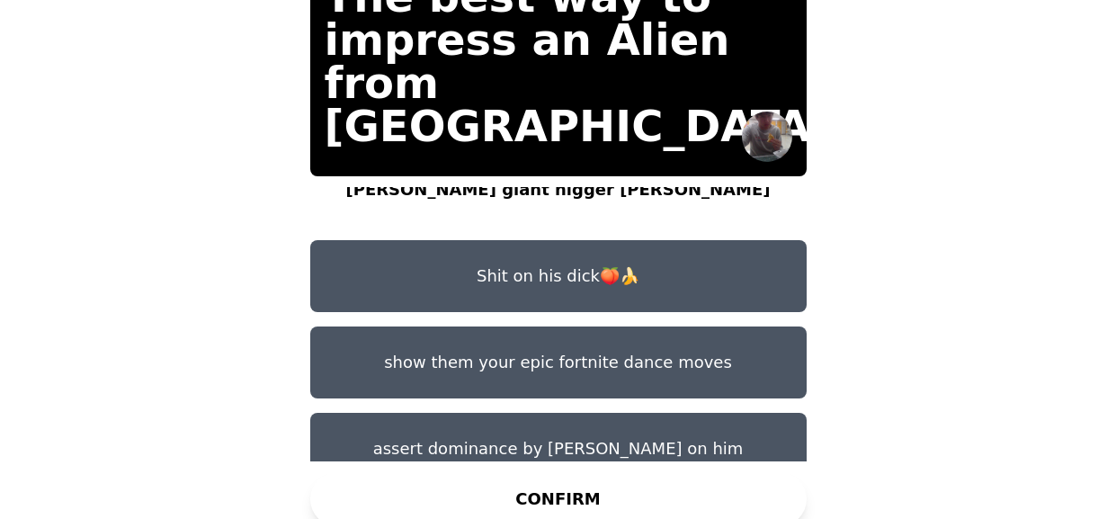
scroll to position [31, 0]
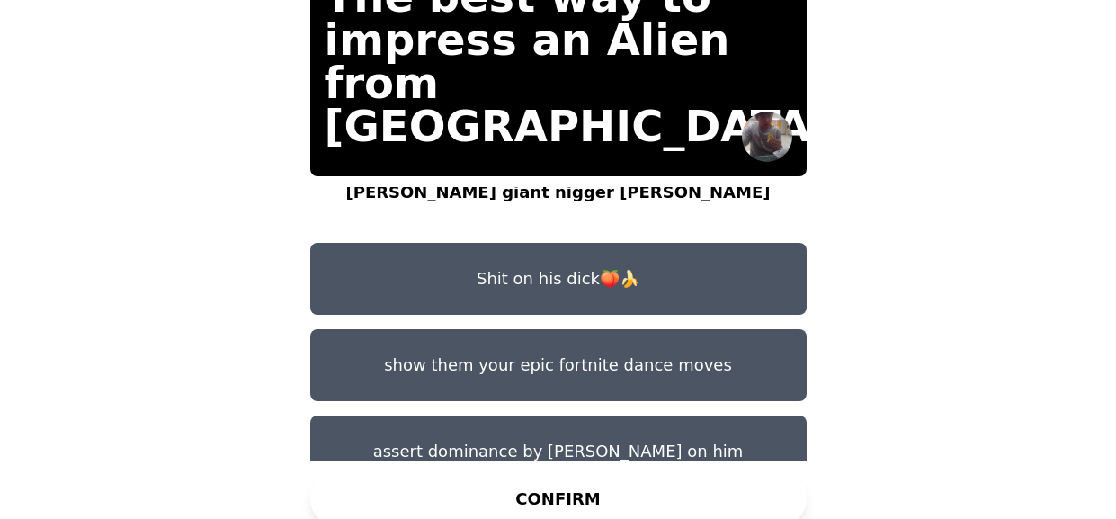
click at [713, 265] on button "Shit on his dick🍑🍌" at bounding box center [558, 279] width 497 height 72
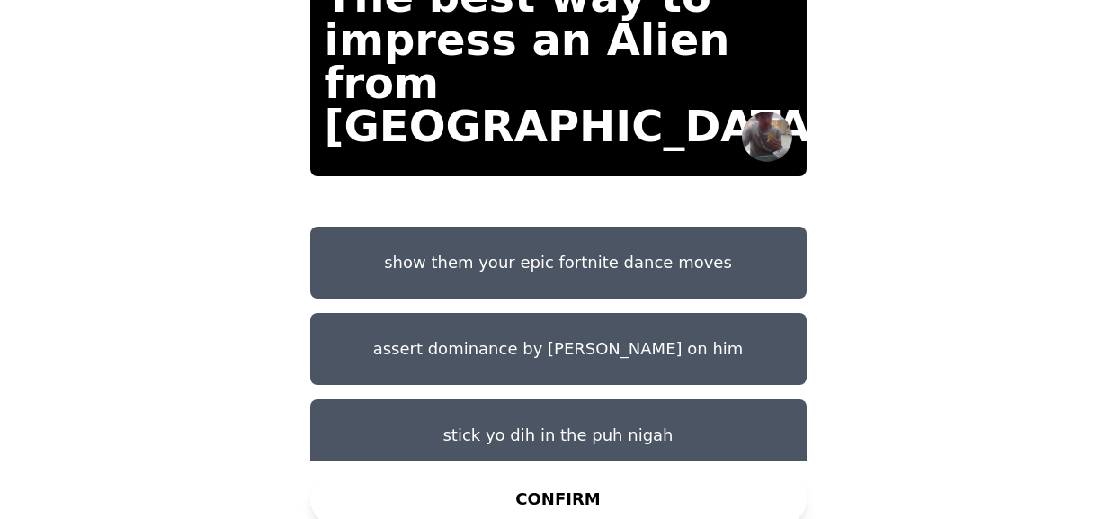
scroll to position [137, 0]
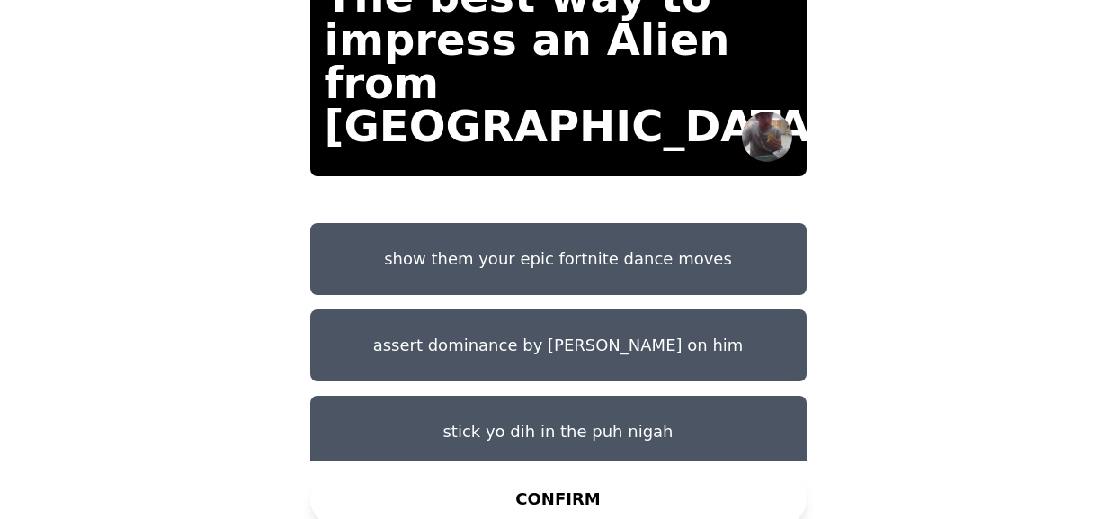
click at [759, 311] on button "assert dominance by jizzing on him" at bounding box center [558, 345] width 497 height 72
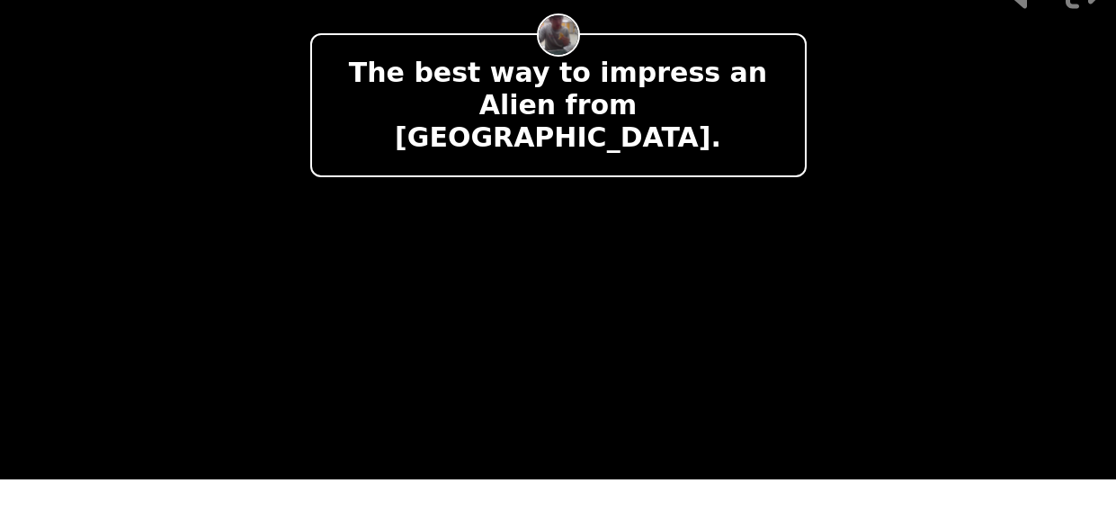
scroll to position [22, 0]
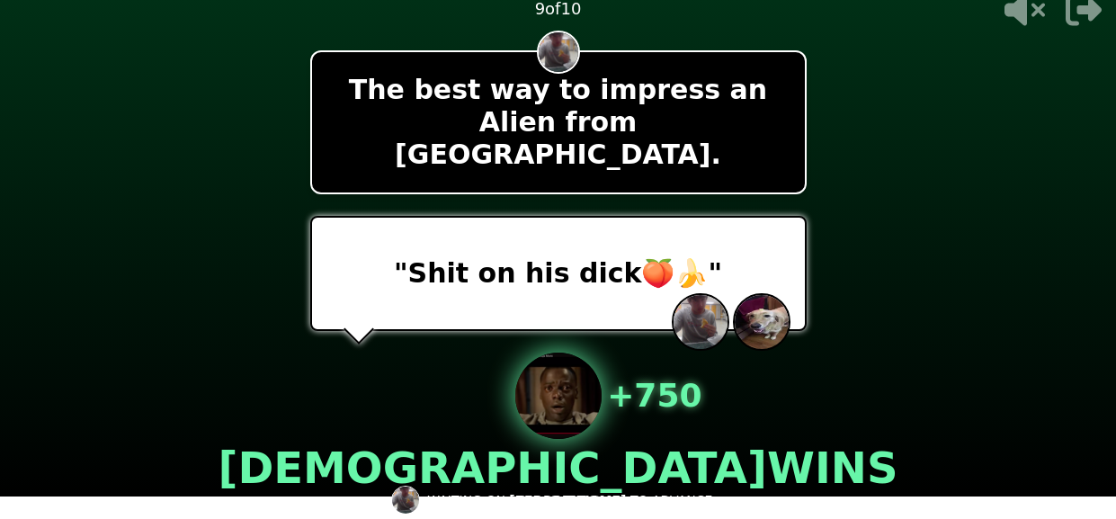
click at [703, 194] on div "- 500 PTS 9 of 10 The best way to impress an Alien from Mars. "Shit on his dick…" at bounding box center [558, 237] width 497 height 597
click at [1026, 337] on video at bounding box center [558, 237] width 1116 height 519
click at [713, 296] on img at bounding box center [701, 322] width 54 height 54
click at [949, 247] on video at bounding box center [558, 237] width 1116 height 519
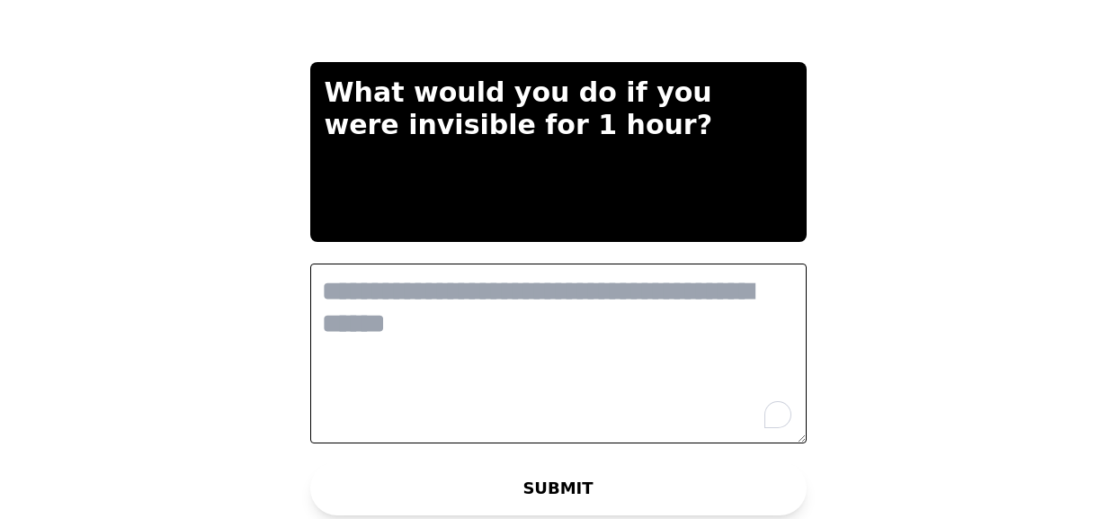
scroll to position [0, 0]
click at [434, 304] on textarea "To enrich screen reader interactions, please activate Accessibility in Grammarl…" at bounding box center [558, 354] width 497 height 180
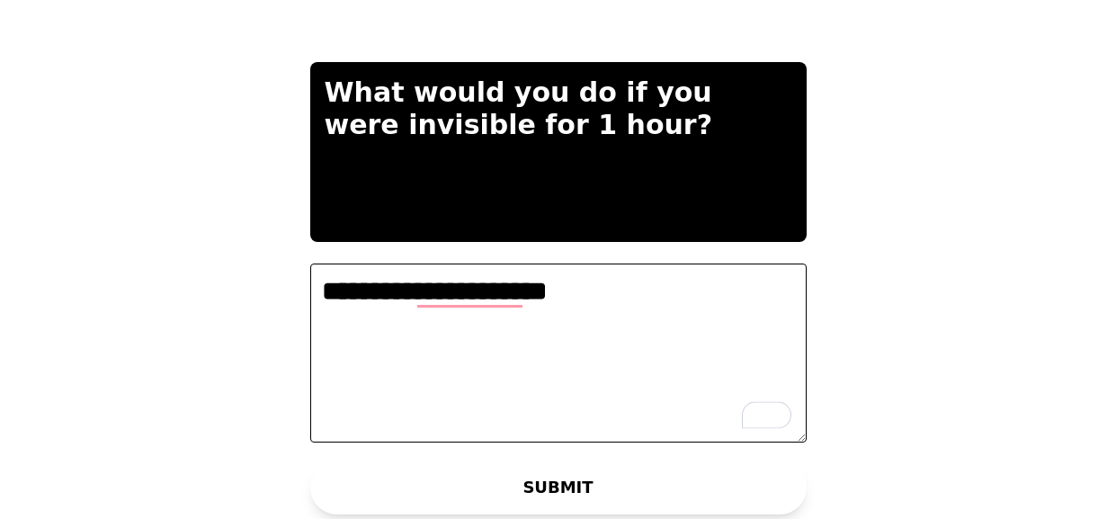
type textarea "**********"
click at [749, 498] on button "SUBMIT" at bounding box center [558, 488] width 497 height 54
click at [883, 468] on div "**********" at bounding box center [558, 259] width 1116 height 519
click at [749, 475] on div "**********" at bounding box center [559, 259] width 540 height 519
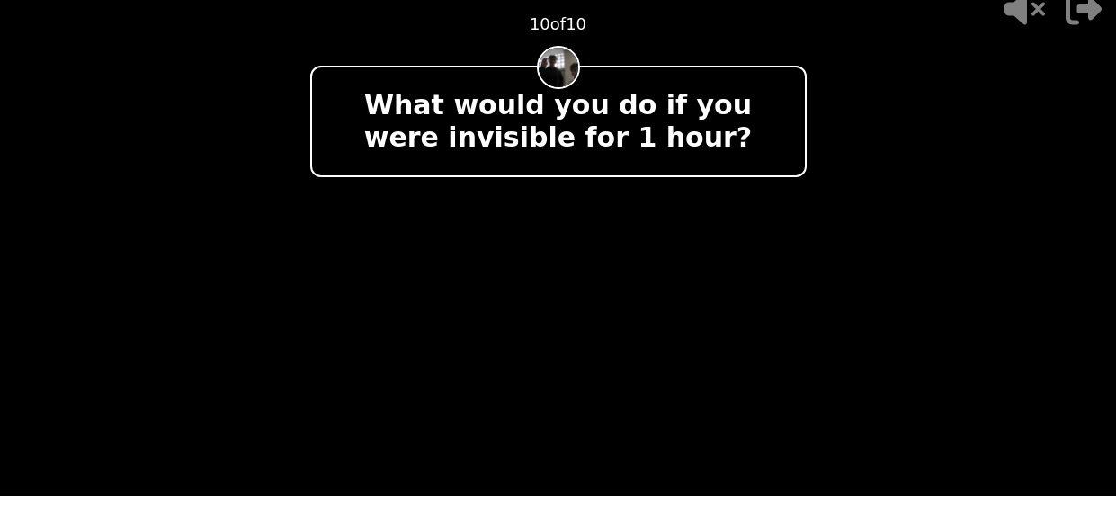
scroll to position [22, 0]
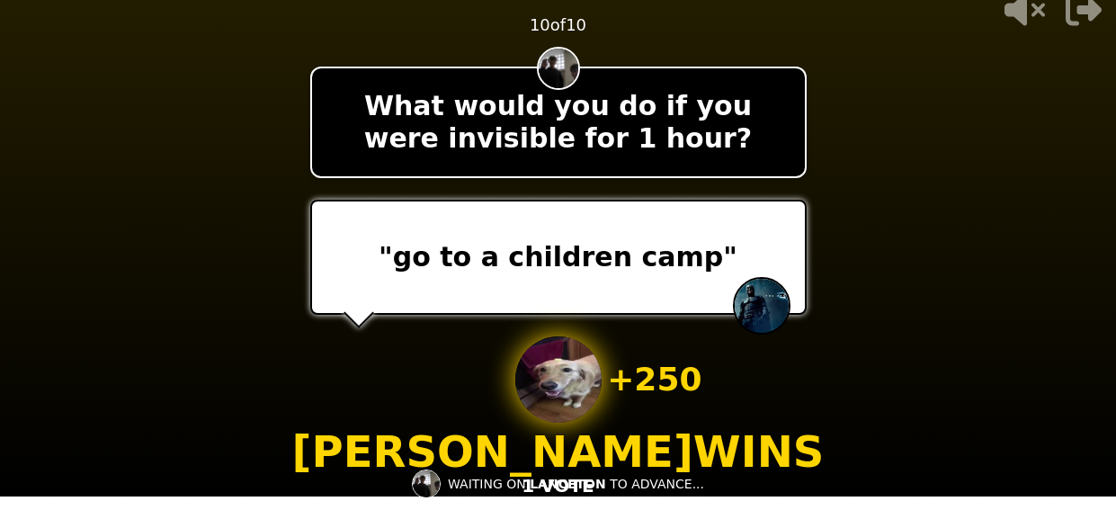
click at [829, 229] on video at bounding box center [558, 237] width 1116 height 519
